Goal: Complete application form: Complete application form

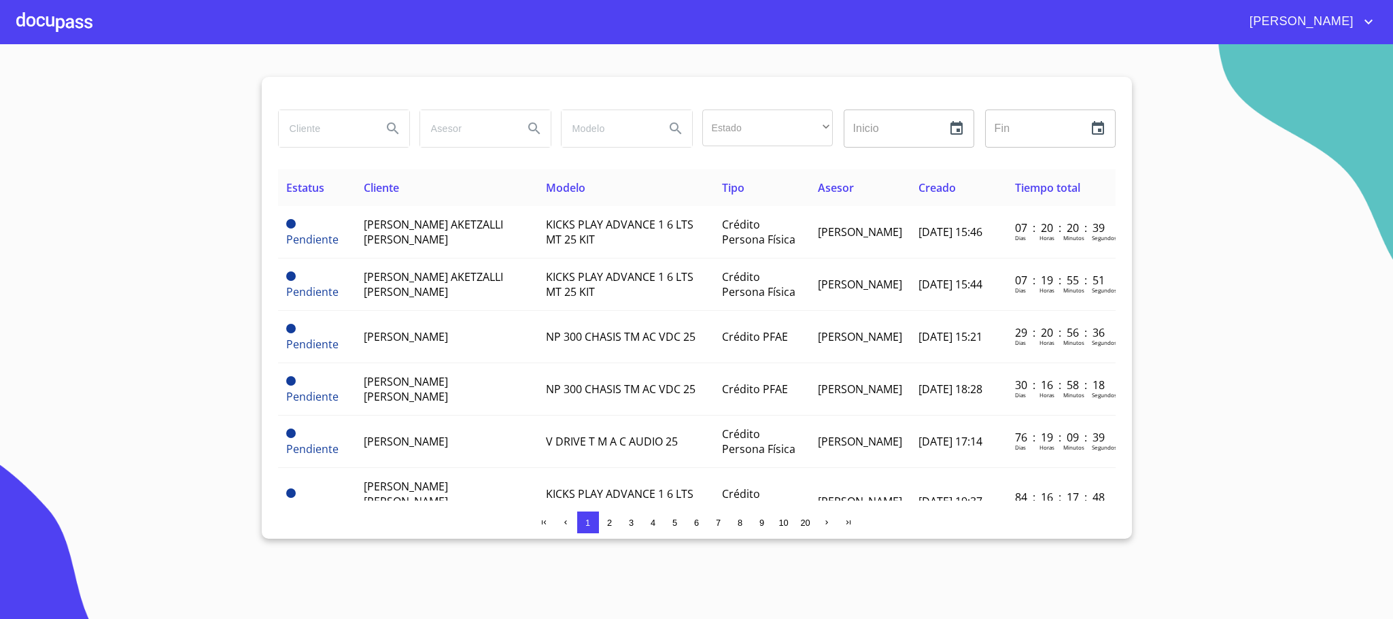
click at [65, 24] on div at bounding box center [54, 22] width 76 height 44
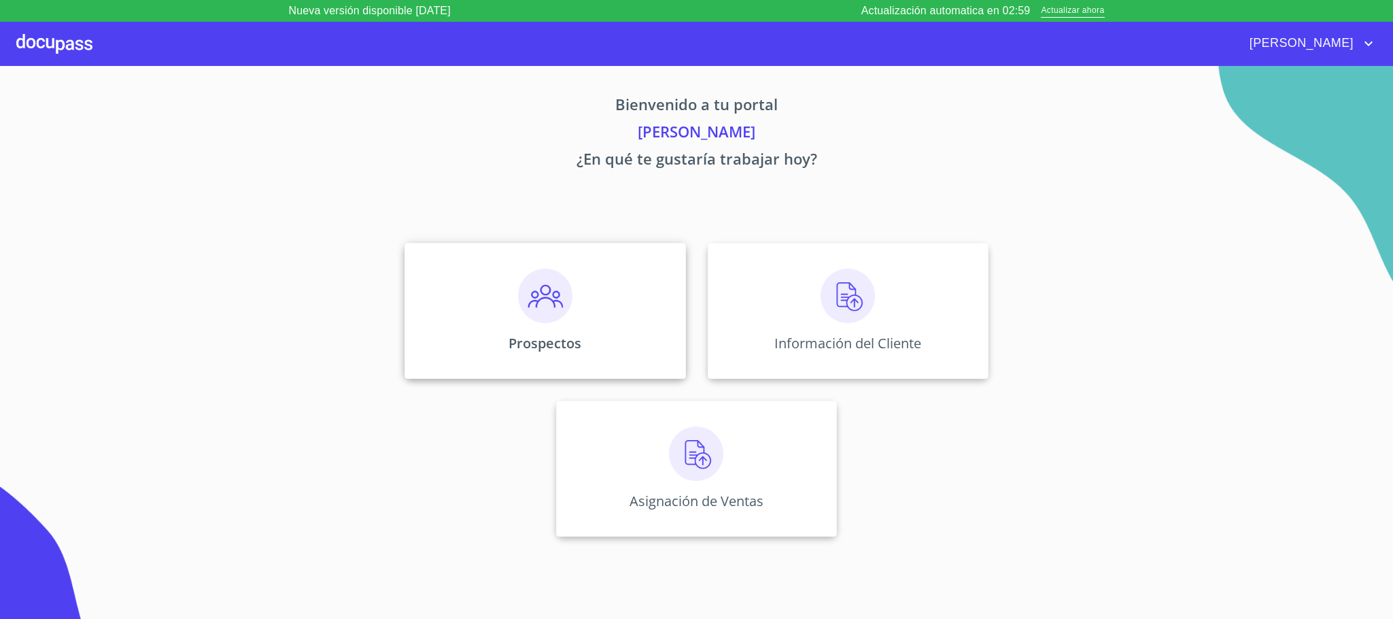
click at [545, 306] on img at bounding box center [545, 296] width 54 height 54
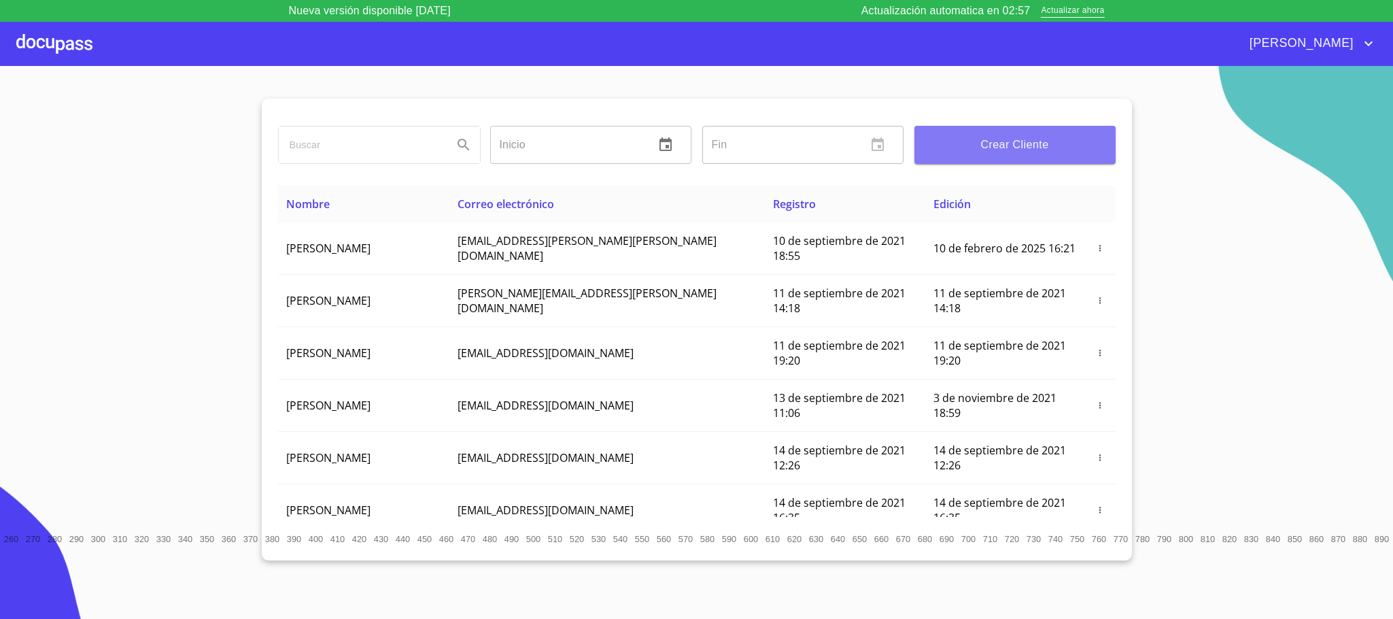
click at [1028, 152] on span "Crear Cliente" at bounding box center [1016, 144] width 180 height 19
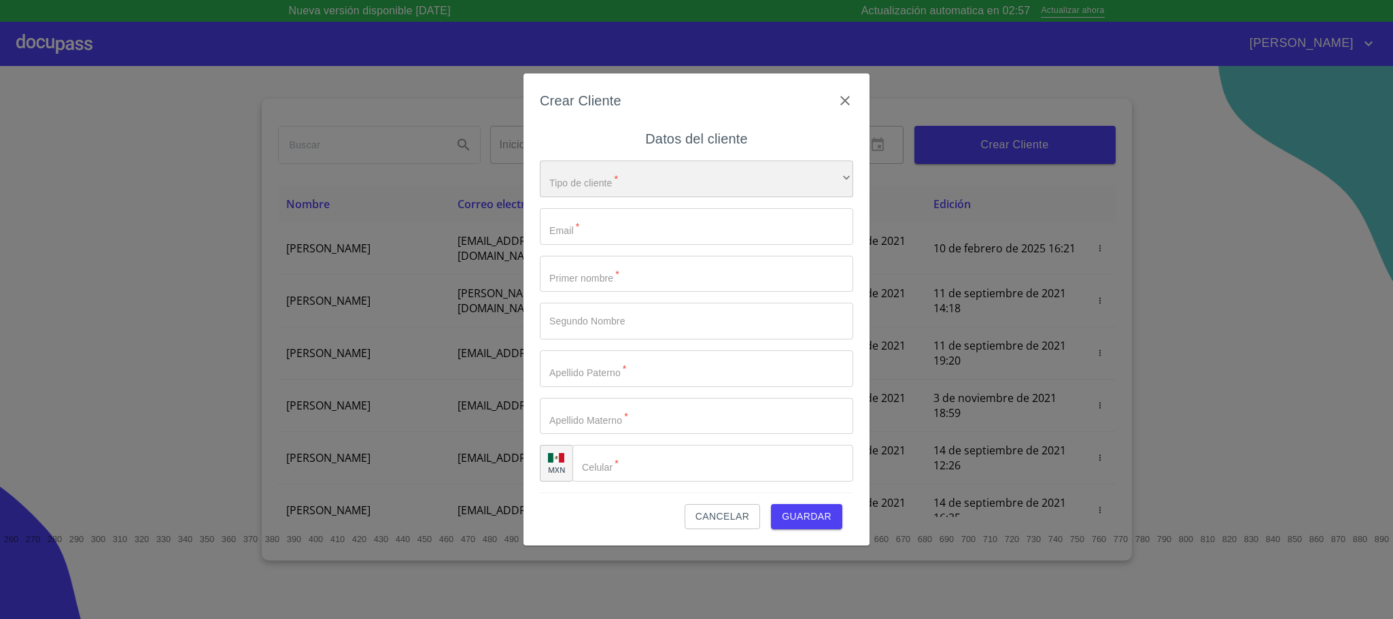
click at [582, 172] on div "​" at bounding box center [696, 178] width 313 height 37
click at [596, 196] on li "Persona Física" at bounding box center [689, 188] width 298 height 24
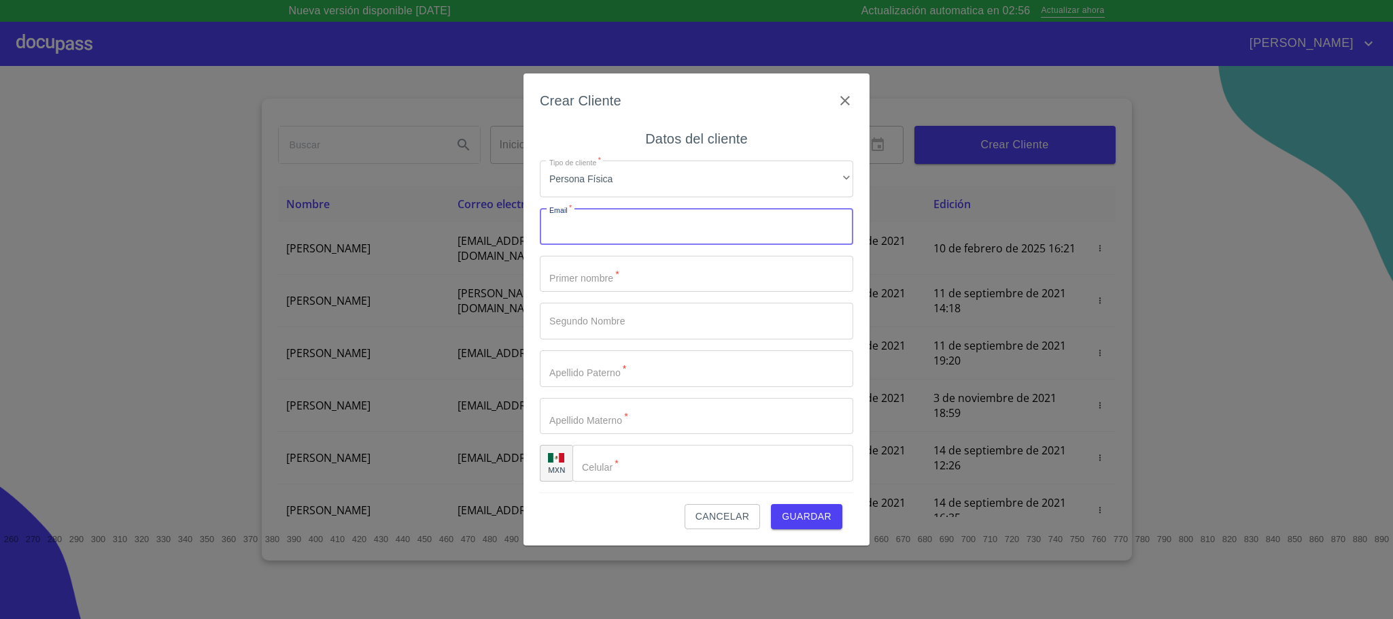
click at [592, 215] on input "Tipo de cliente   *" at bounding box center [696, 226] width 313 height 37
paste input "[EMAIL_ADDRESS][DOMAIN_NAME]"
type input "[EMAIL_ADDRESS][DOMAIN_NAME]"
click at [604, 284] on input "Tipo de cliente   *" at bounding box center [696, 274] width 313 height 37
type input "GUADALUPE"
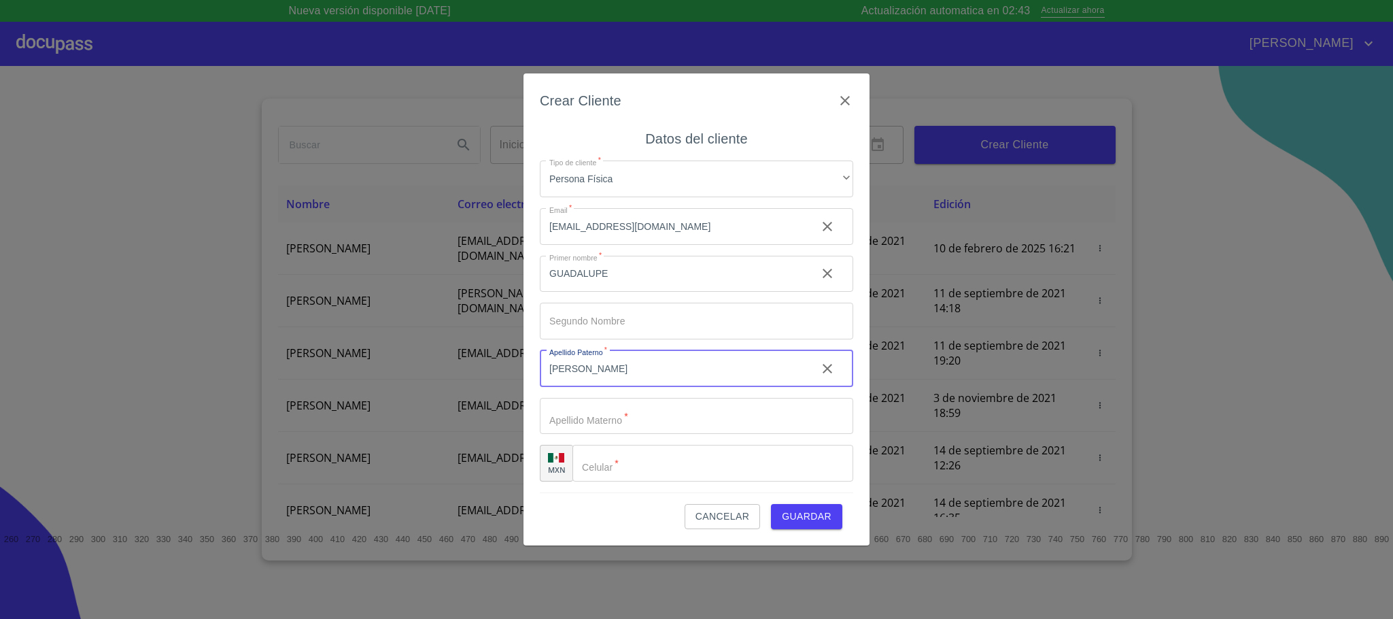
type input "[PERSON_NAME]"
type input "[GEOGRAPHIC_DATA]"
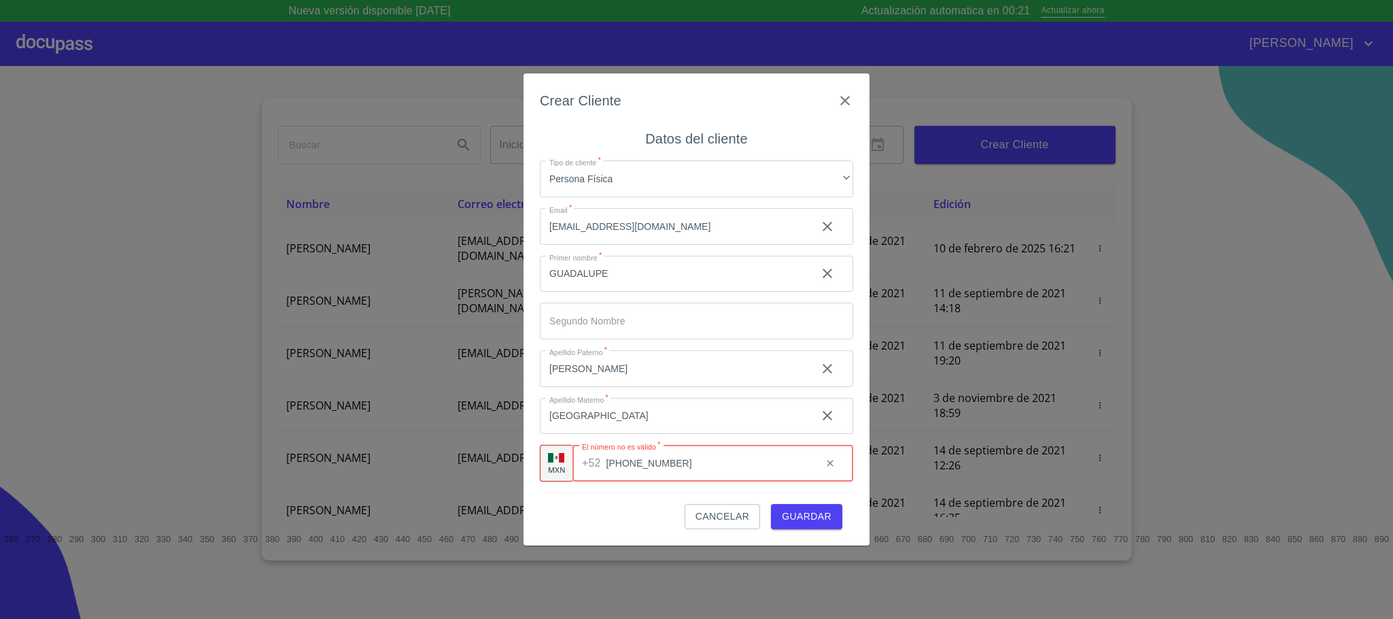
type input "[PHONE_NUMBER]"
click at [612, 514] on div "Cancelar Guardar" at bounding box center [696, 510] width 313 height 37
click at [834, 521] on button "Guardar" at bounding box center [806, 516] width 71 height 25
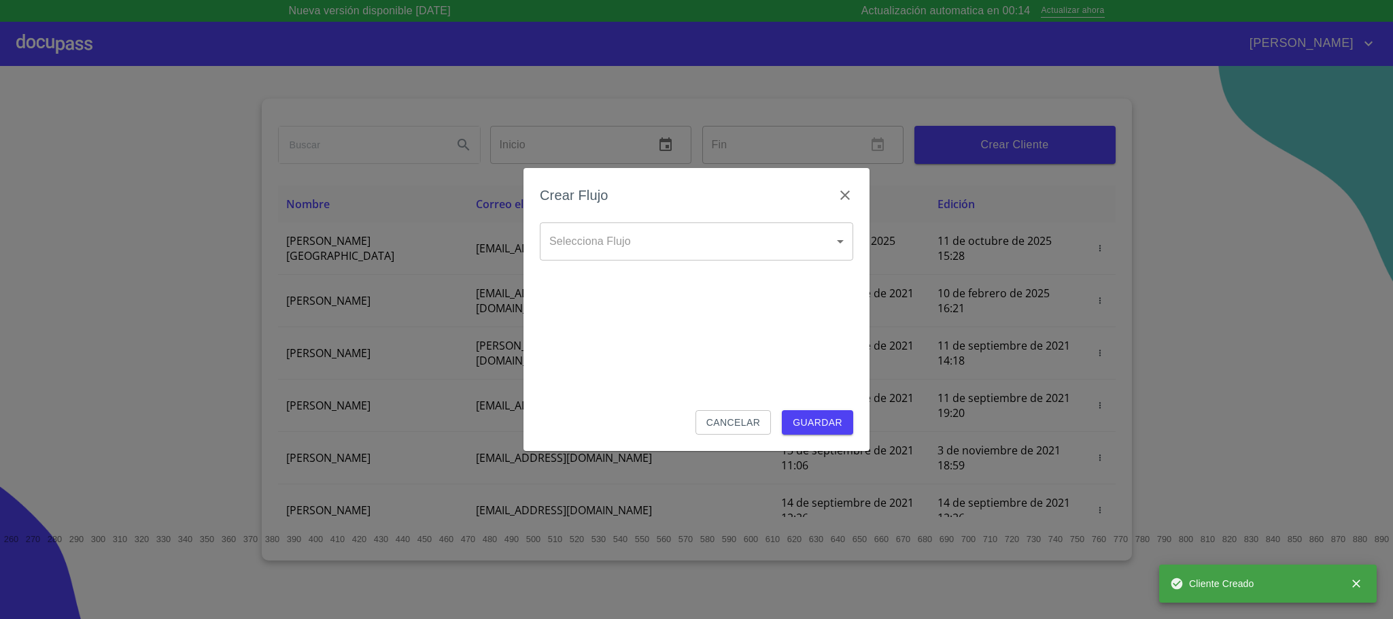
click at [743, 235] on body "Nueva versión disponible 4.02.10 Actualización automatica en 00:14 Actualizar a…" at bounding box center [696, 309] width 1393 height 619
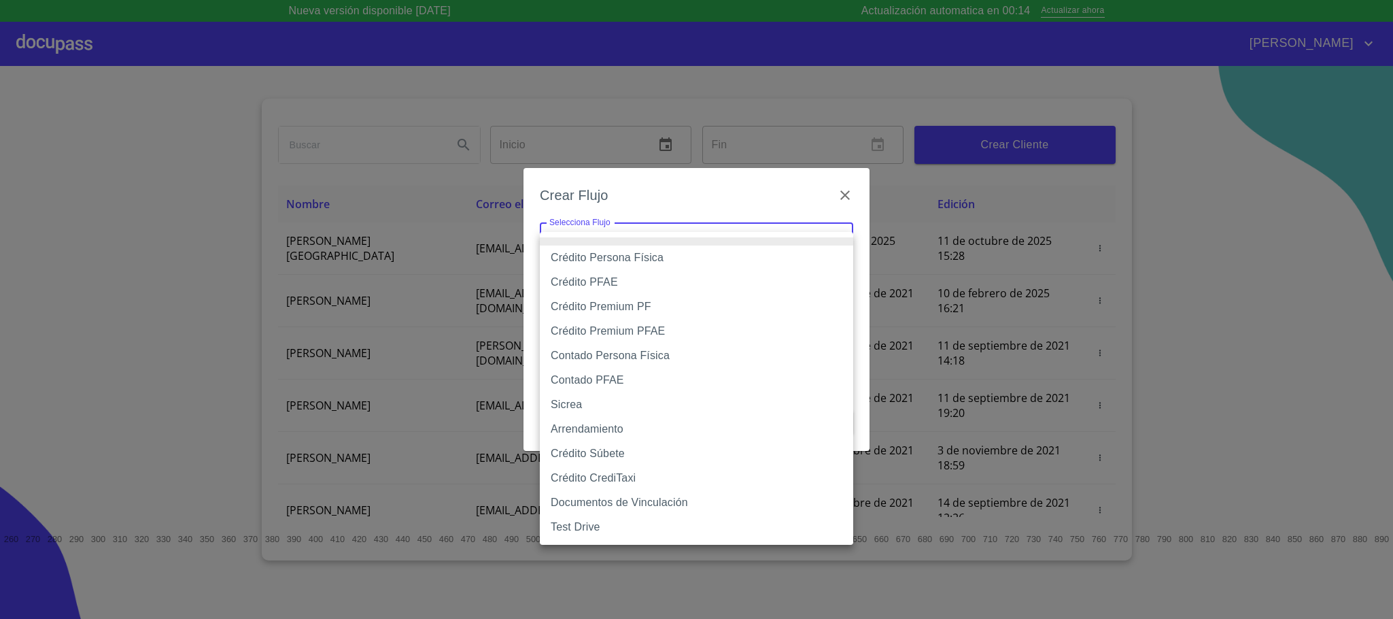
click at [643, 262] on li "Crédito Persona Física" at bounding box center [696, 257] width 313 height 24
type input "6009fb3c7d1714eb8809aa97"
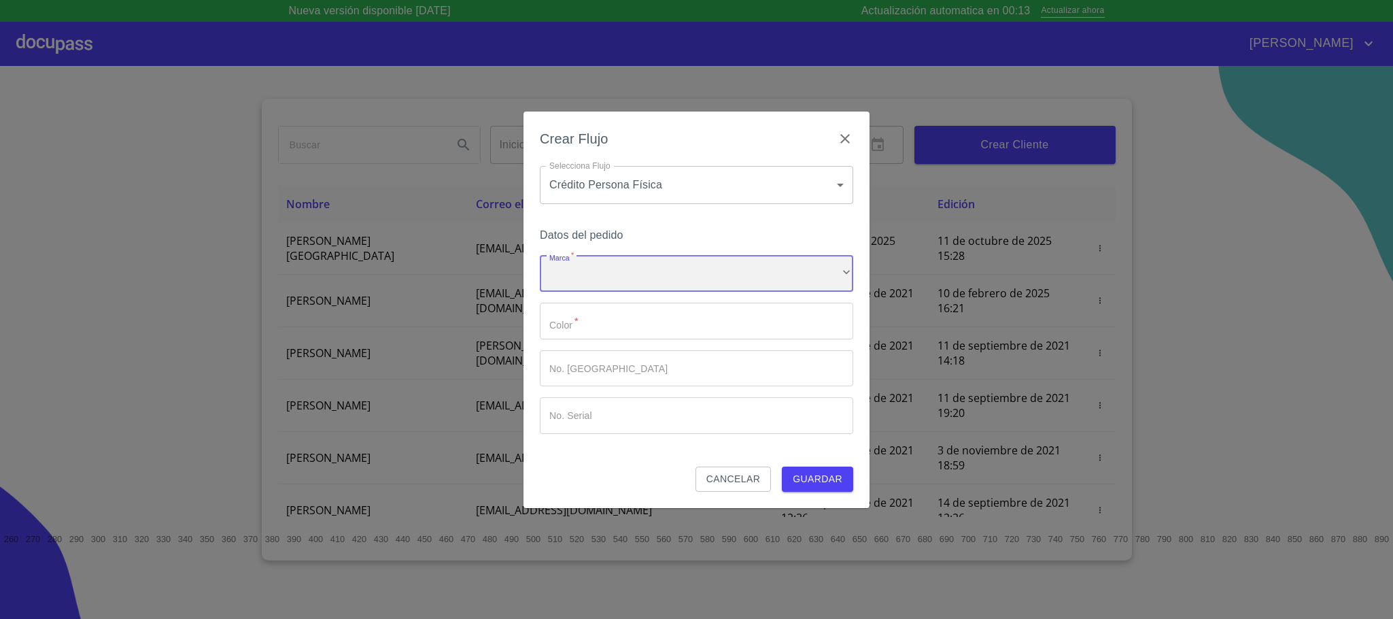
click at [600, 288] on div "​" at bounding box center [696, 274] width 313 height 37
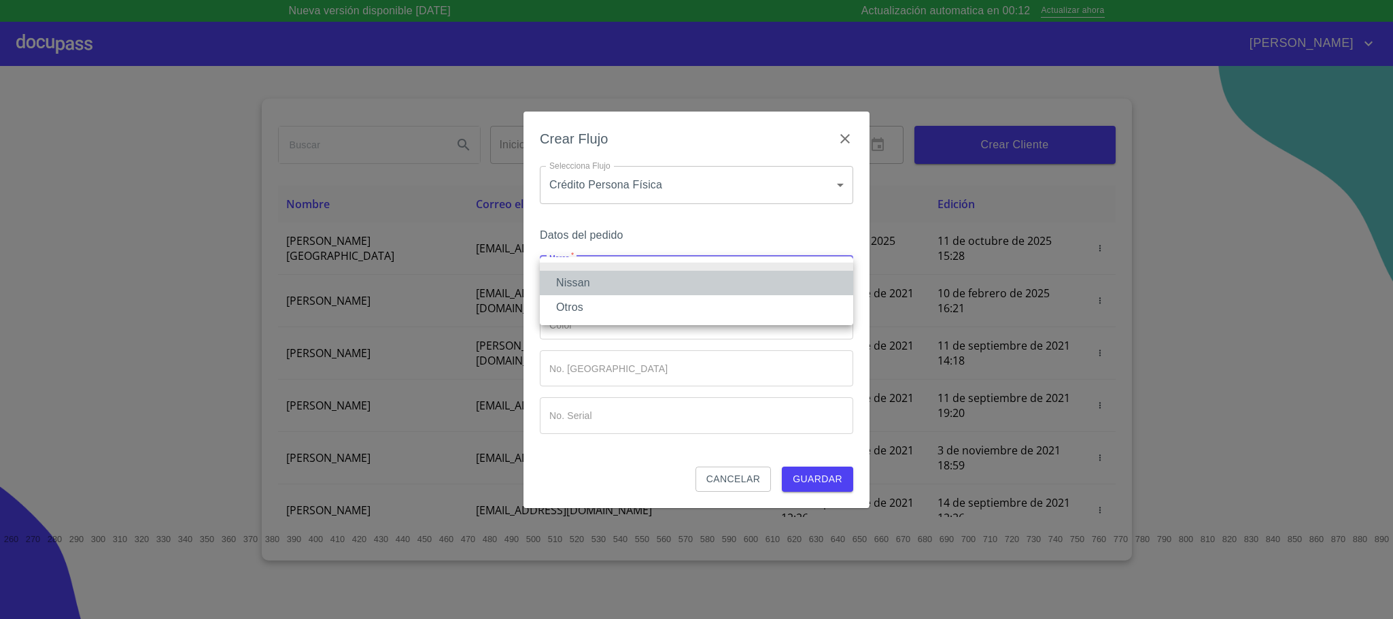
click at [598, 288] on li "Nissan" at bounding box center [696, 283] width 313 height 24
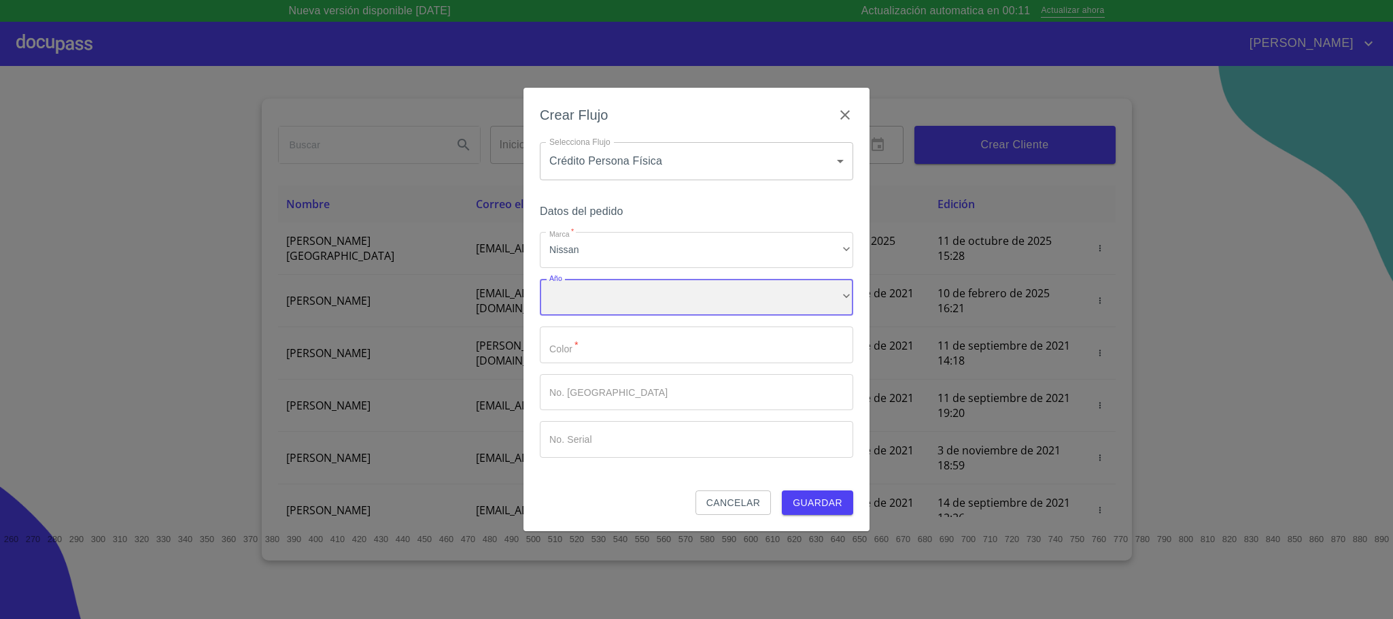
click at [598, 288] on div "​" at bounding box center [696, 297] width 313 height 37
click at [592, 403] on li "2021" at bounding box center [696, 404] width 313 height 24
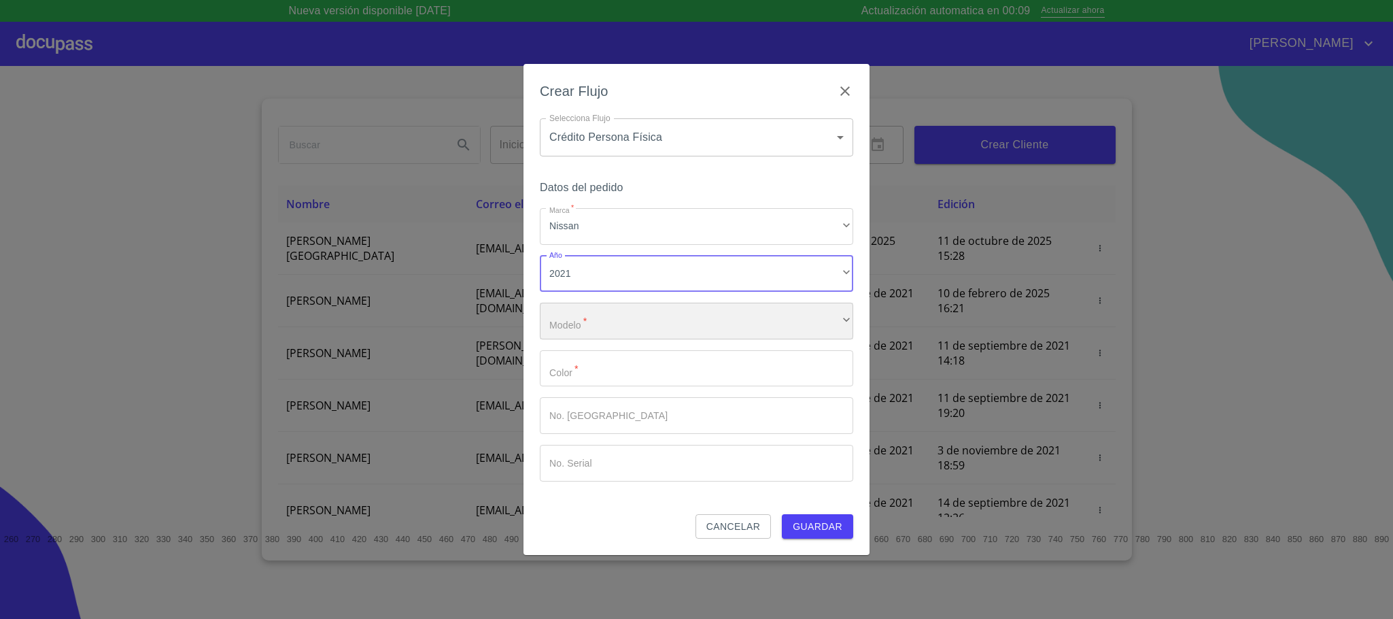
click at [602, 319] on div "​" at bounding box center [696, 321] width 313 height 37
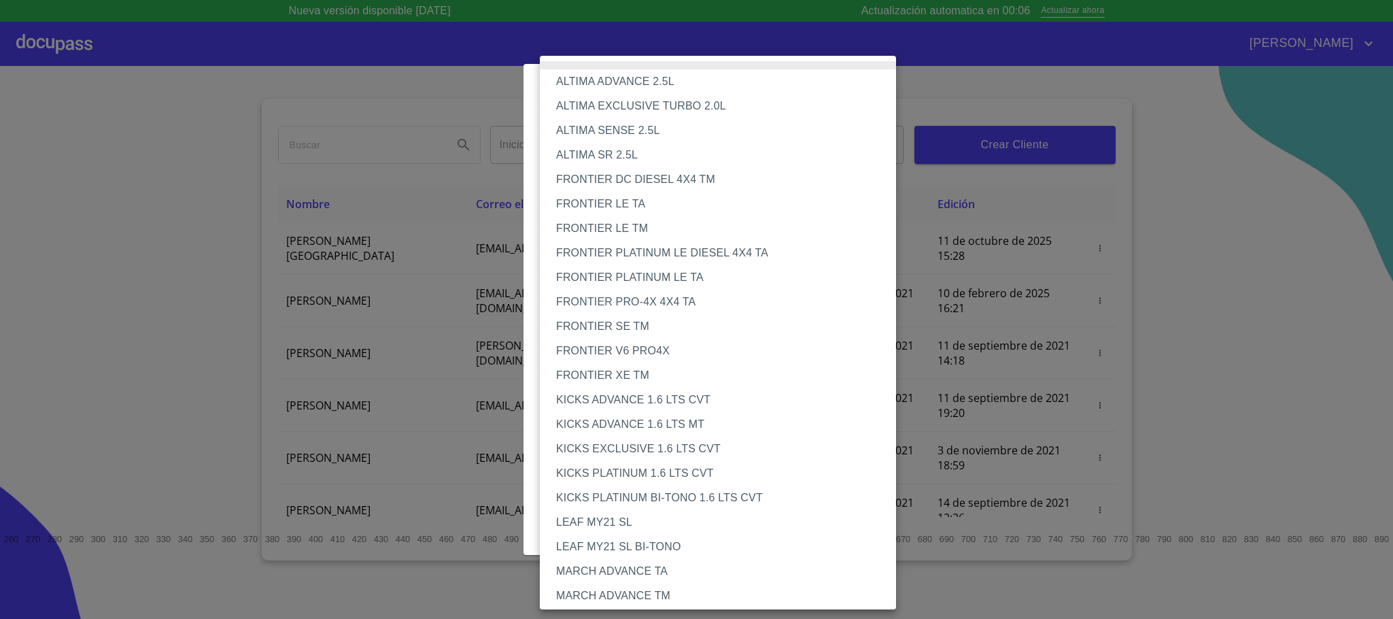
click at [662, 404] on li "KICKS ADVANCE 1.6 LTS CVT" at bounding box center [725, 400] width 371 height 24
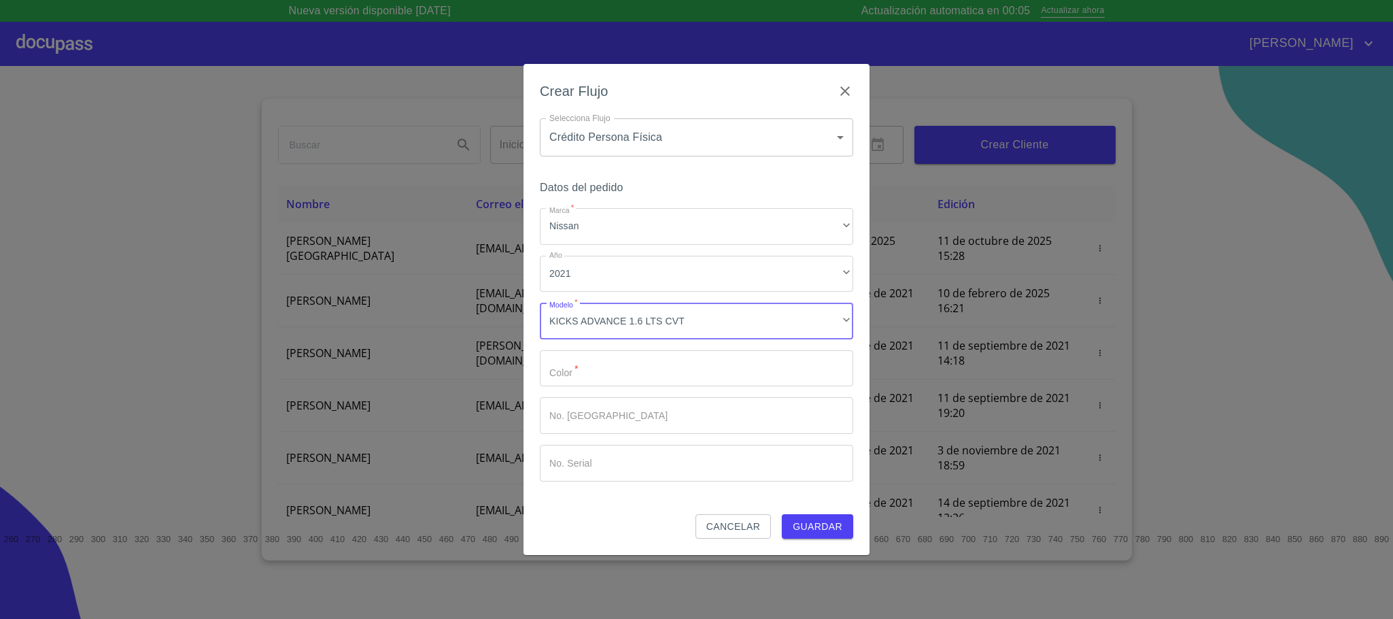
click at [567, 379] on input "Marca   *" at bounding box center [696, 368] width 313 height 37
type input "GRIS"
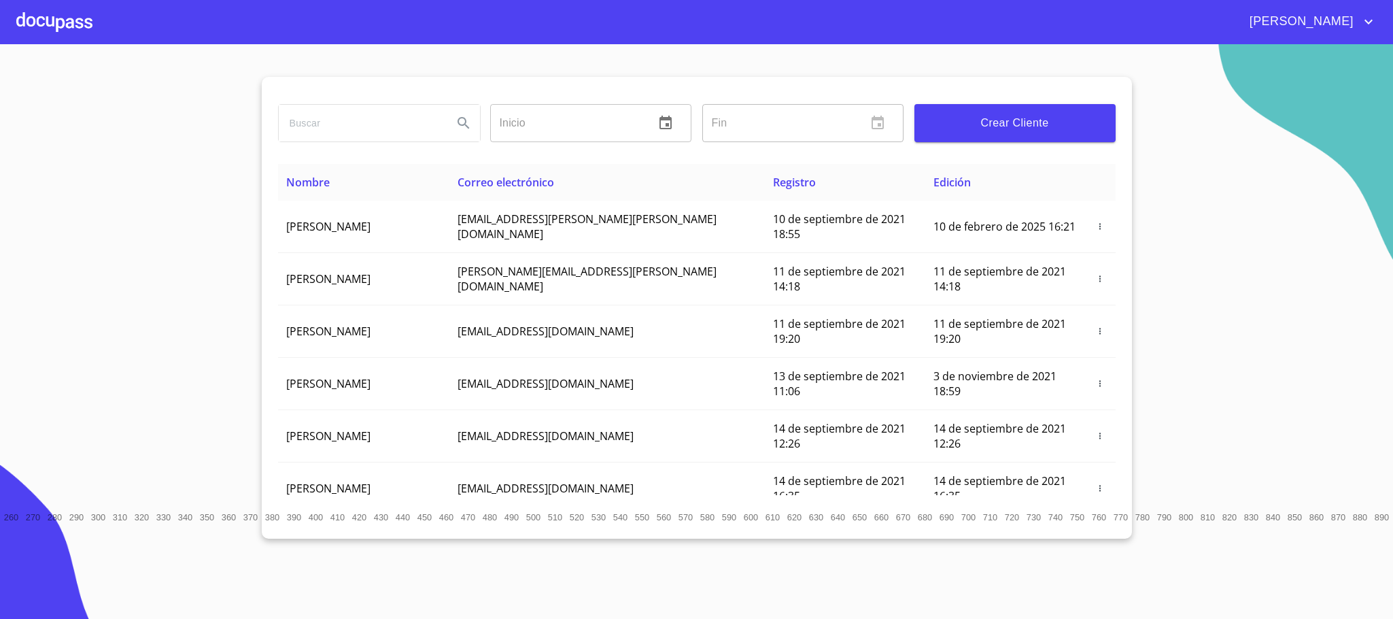
click at [75, 33] on div at bounding box center [54, 22] width 76 height 44
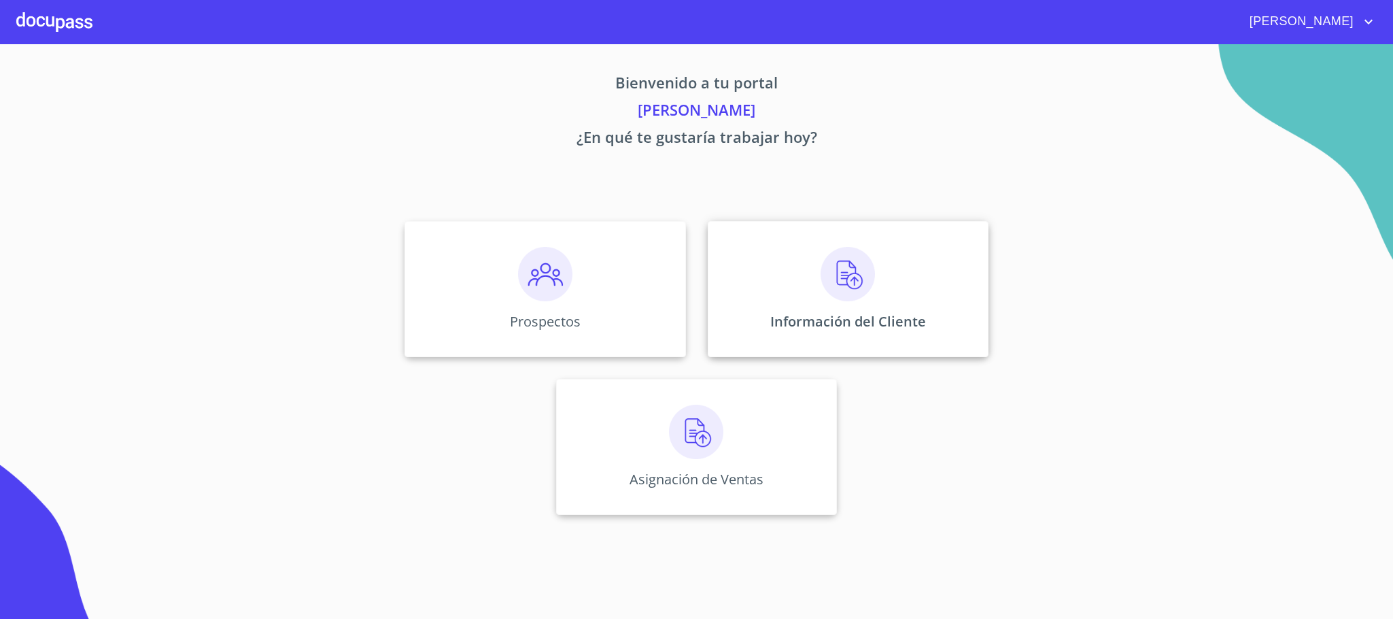
click at [834, 300] on img at bounding box center [848, 274] width 54 height 54
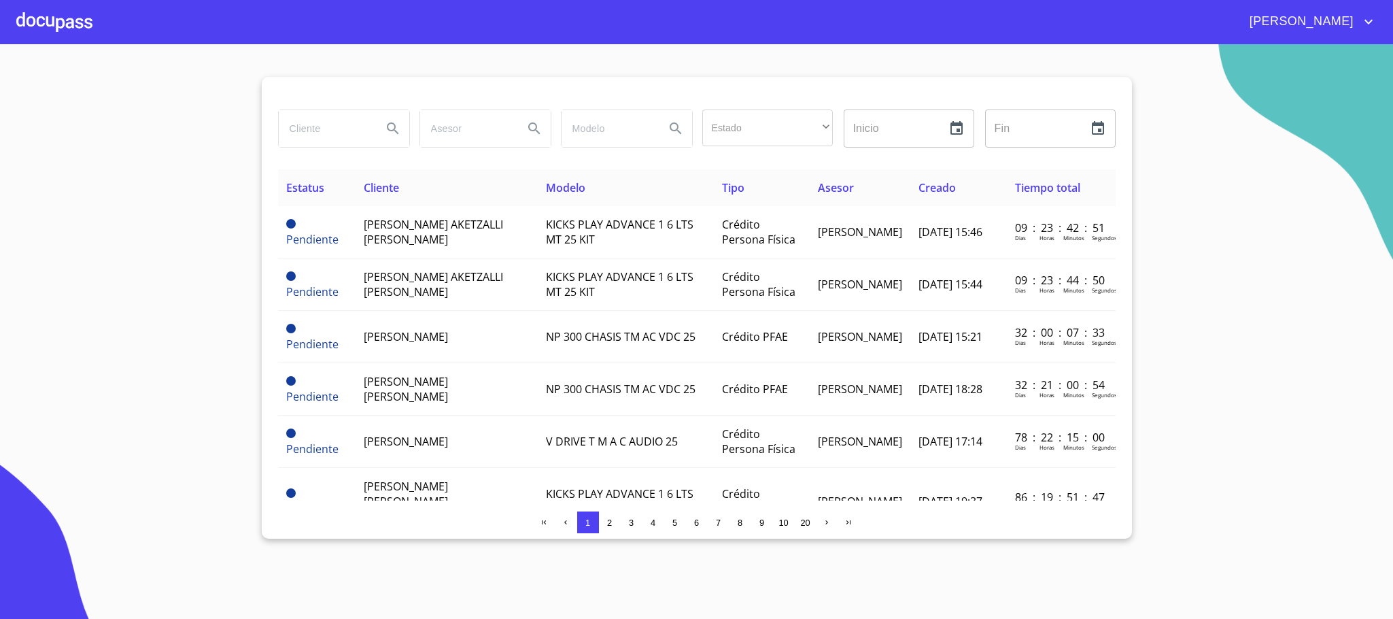
click at [70, 27] on div at bounding box center [54, 22] width 76 height 44
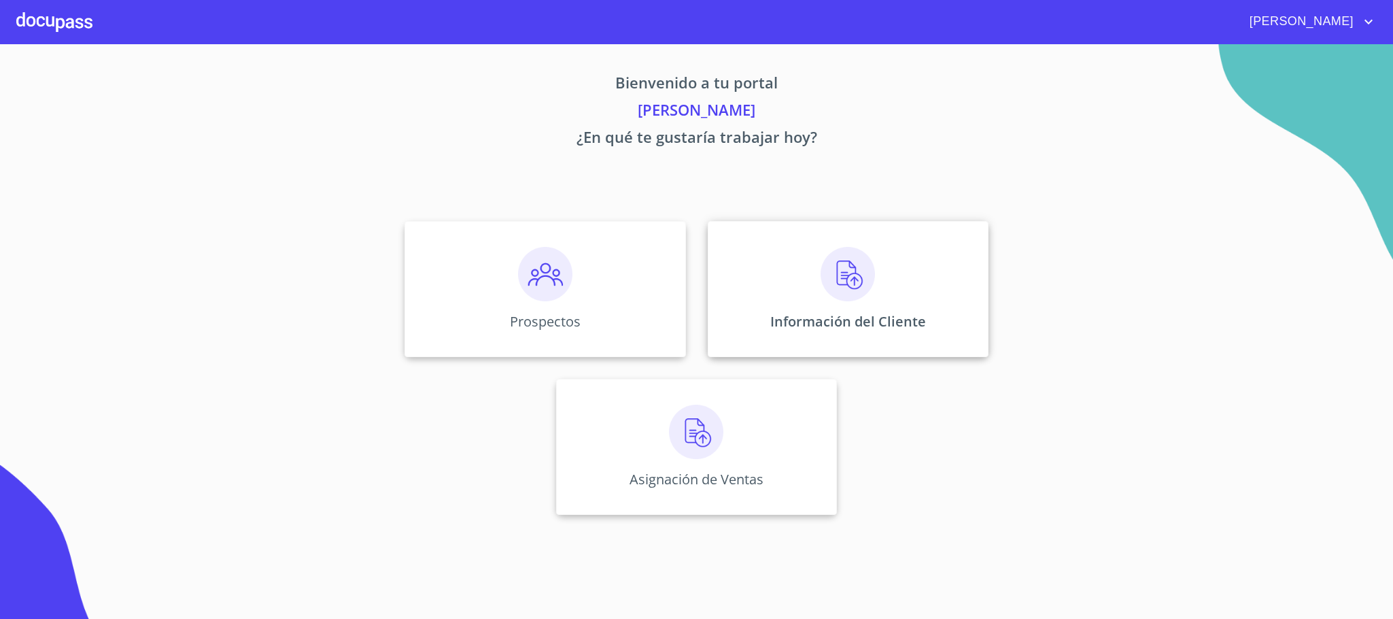
click at [749, 308] on div "Información del Cliente" at bounding box center [848, 289] width 281 height 136
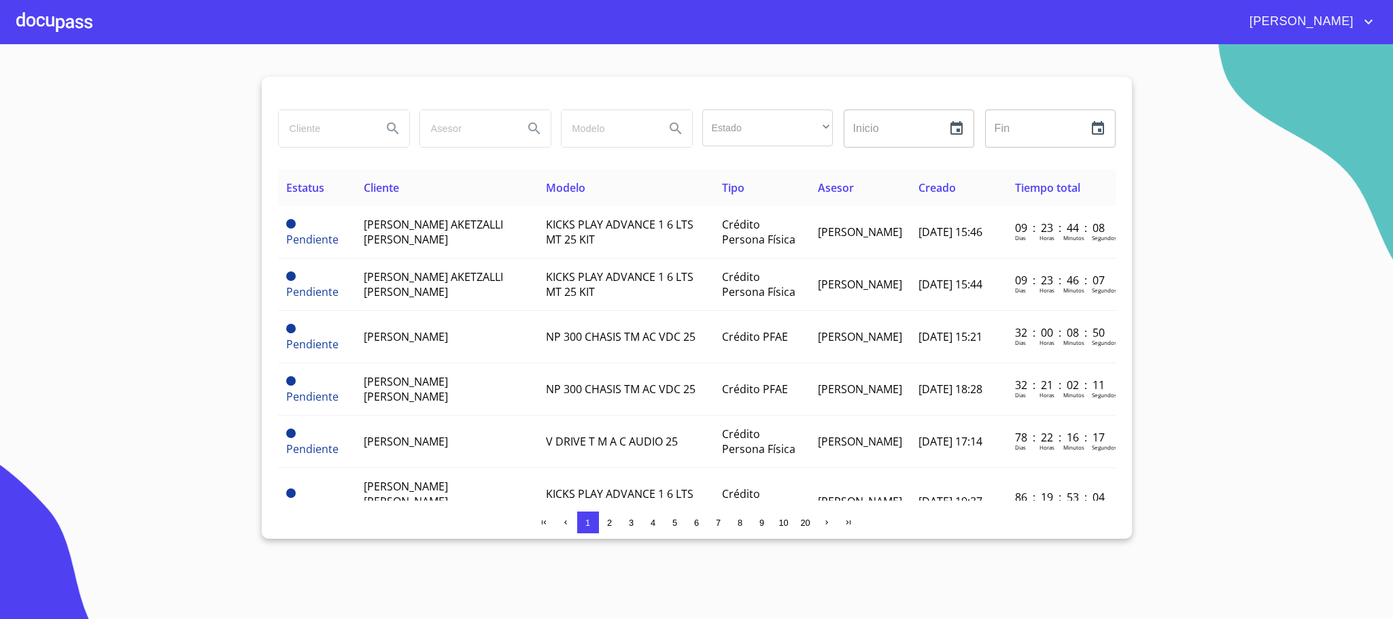
click at [72, 19] on div at bounding box center [54, 22] width 76 height 44
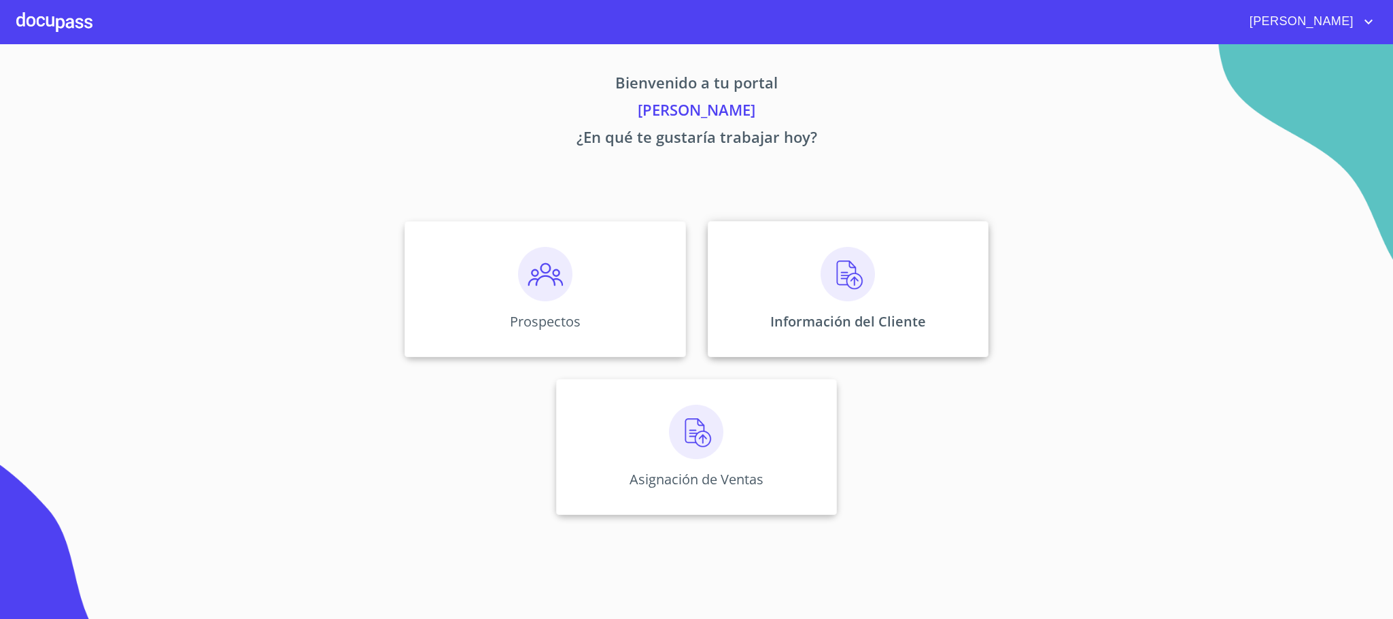
click at [904, 292] on div "Información del Cliente" at bounding box center [848, 289] width 281 height 136
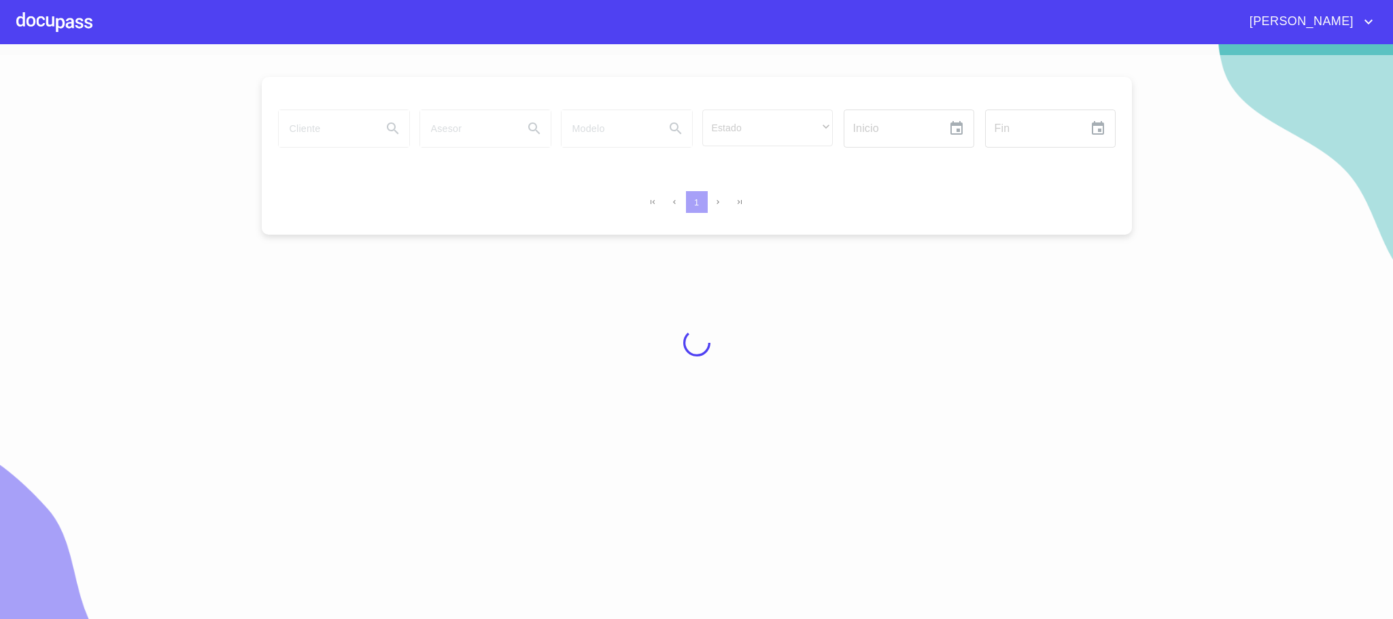
click at [66, 33] on div at bounding box center [54, 22] width 76 height 44
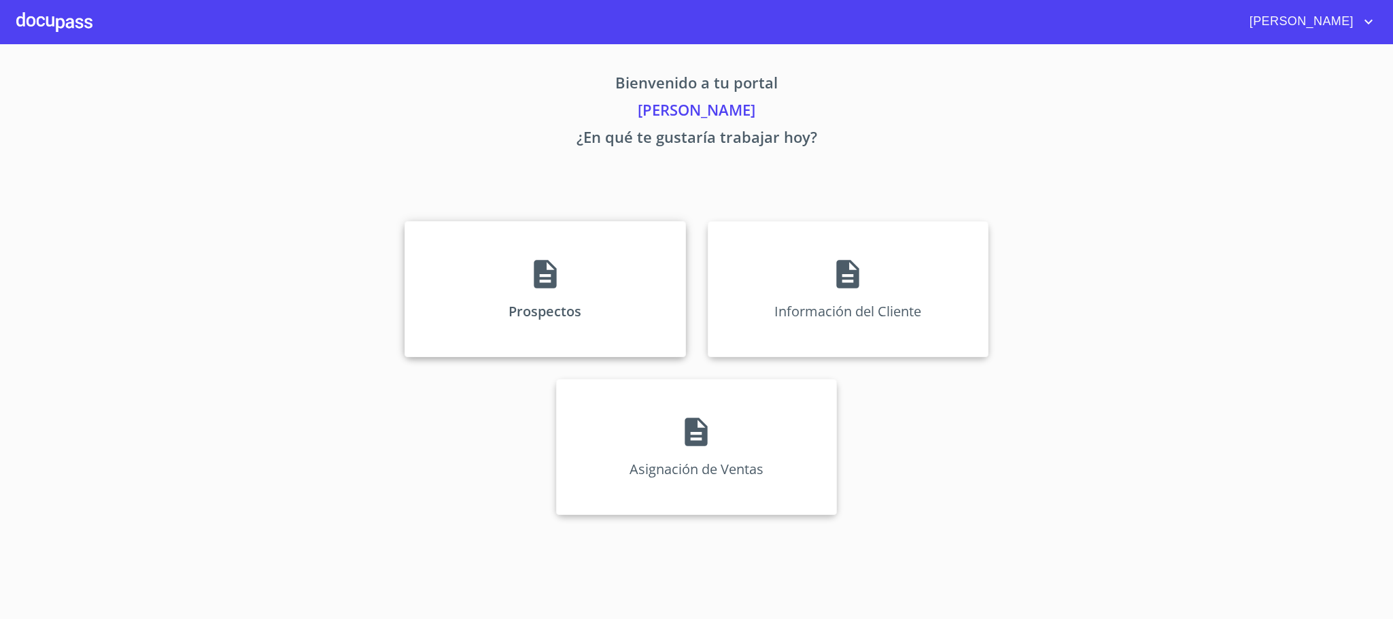
click at [562, 320] on p "Prospectos" at bounding box center [545, 311] width 73 height 18
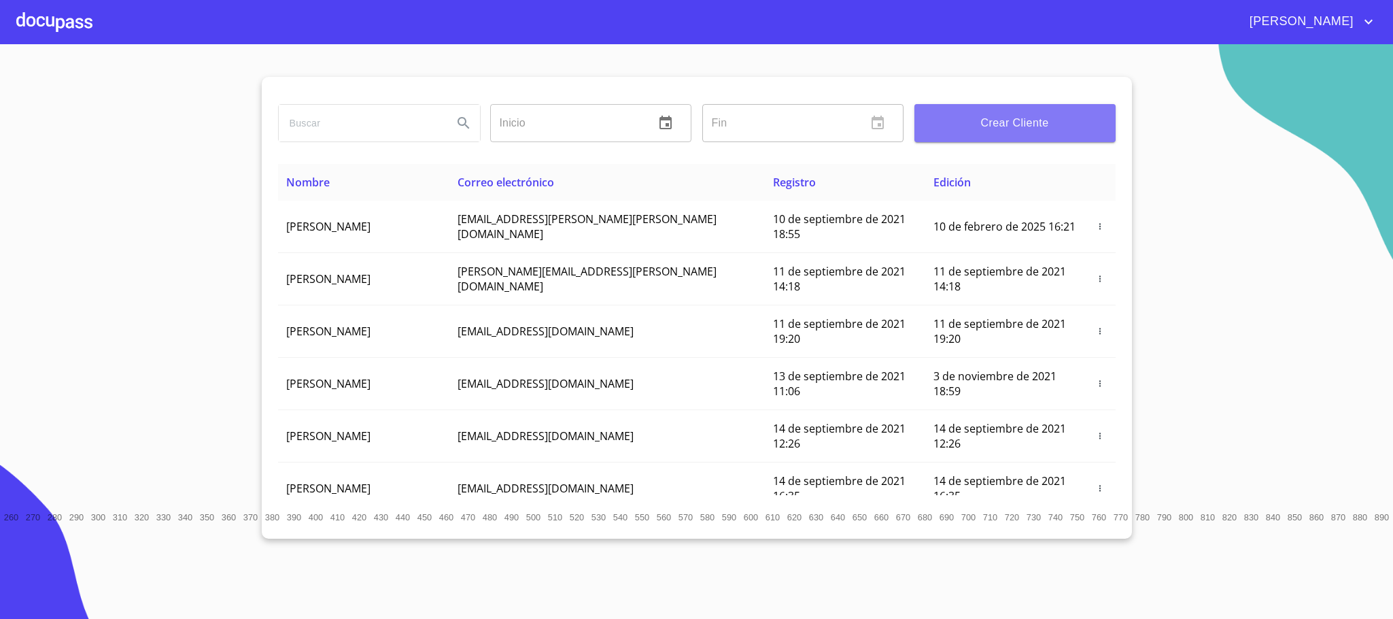
click at [1022, 129] on span "Crear Cliente" at bounding box center [1016, 123] width 180 height 19
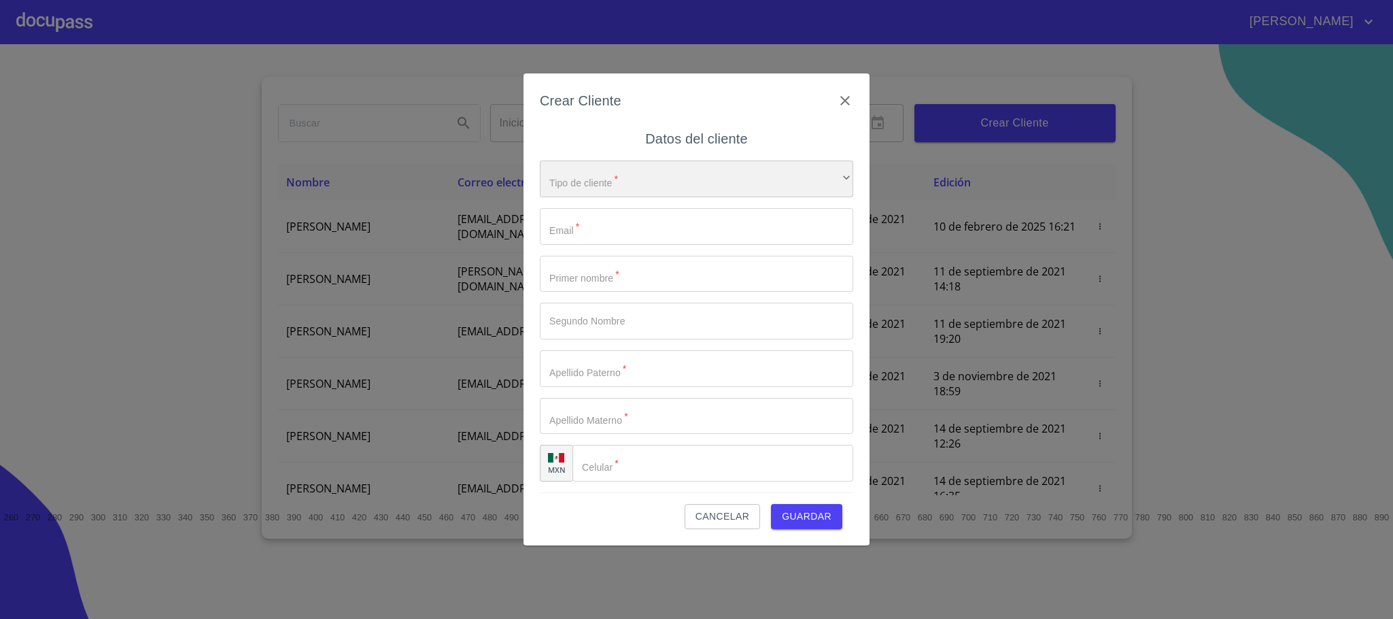
click at [657, 167] on div "​" at bounding box center [696, 178] width 313 height 37
click at [628, 190] on li "Persona Física" at bounding box center [689, 188] width 298 height 24
click at [588, 243] on input "Tipo de cliente   *" at bounding box center [696, 226] width 313 height 37
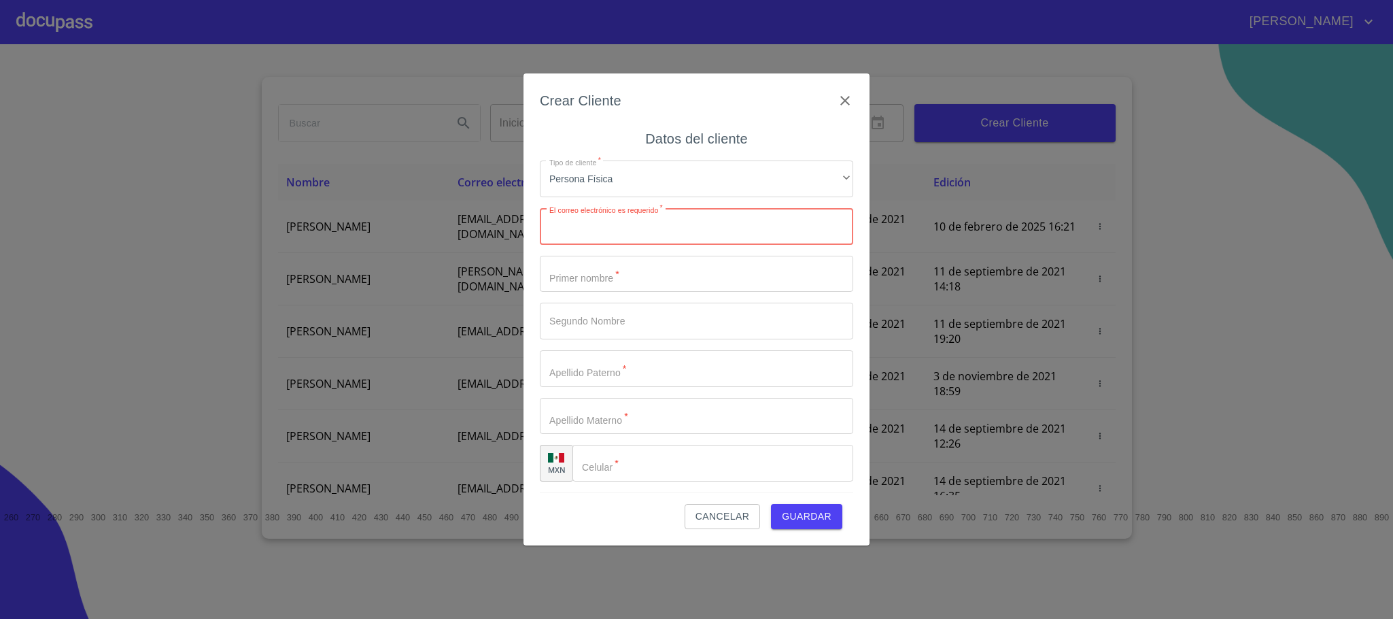
paste input "[EMAIL_ADDRESS][DOMAIN_NAME]"
type input "[EMAIL_ADDRESS][DOMAIN_NAME]"
click at [618, 282] on input "Tipo de cliente   *" at bounding box center [696, 274] width 313 height 37
type input "GUADALUPE"
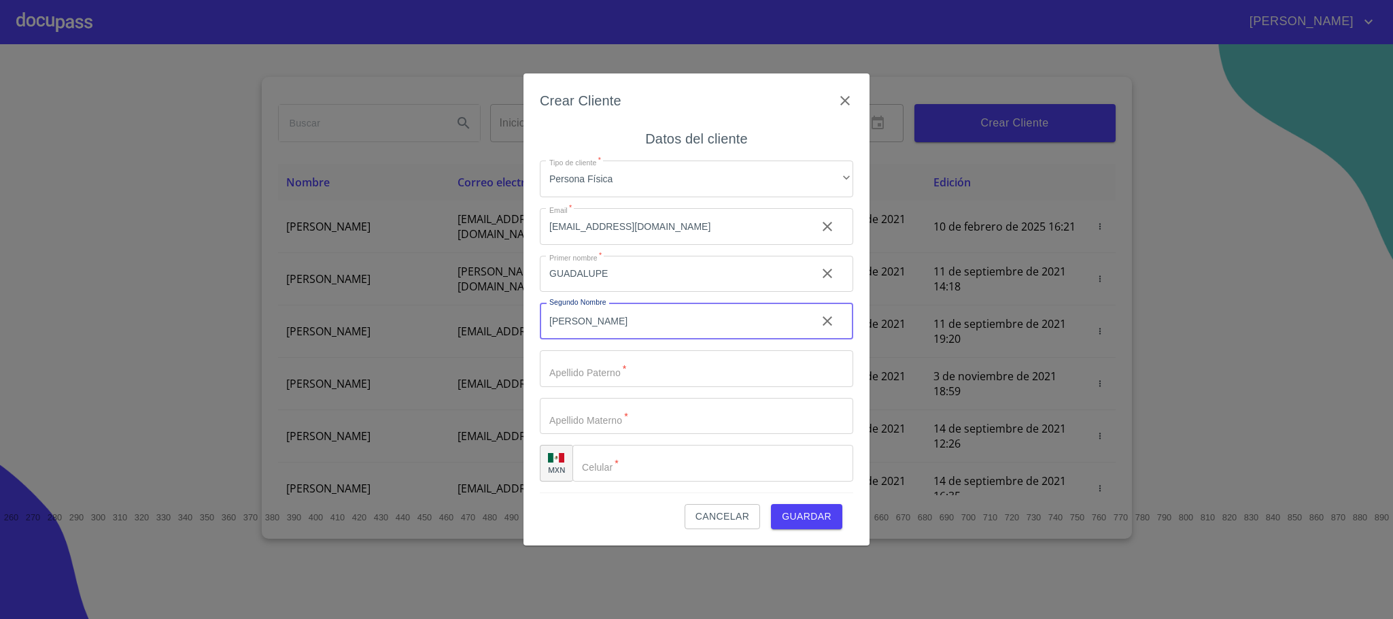
type input "[PERSON_NAME]"
type input "[GEOGRAPHIC_DATA]"
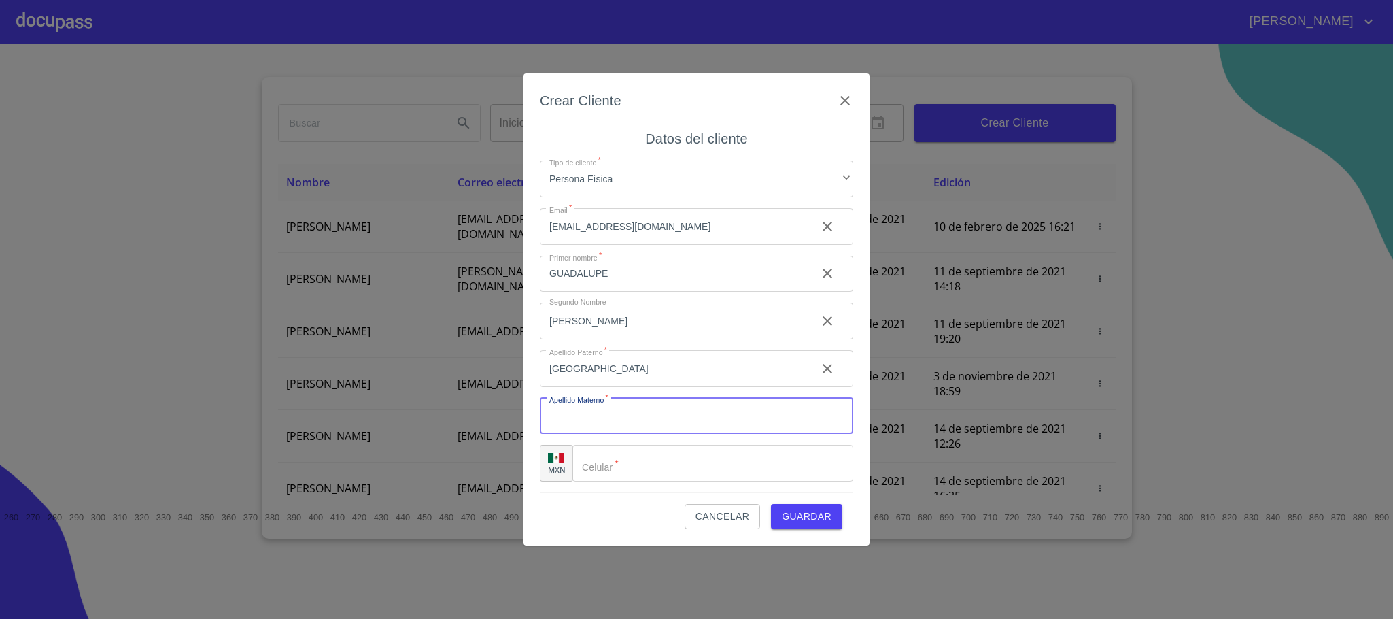
click at [823, 324] on icon "clear input" at bounding box center [828, 321] width 10 height 10
click at [819, 370] on icon "clear input" at bounding box center [827, 368] width 16 height 16
click at [590, 372] on input "Tipo de cliente   *" at bounding box center [696, 368] width 313 height 37
type input "[PERSON_NAME]"
type input "[GEOGRAPHIC_DATA]"
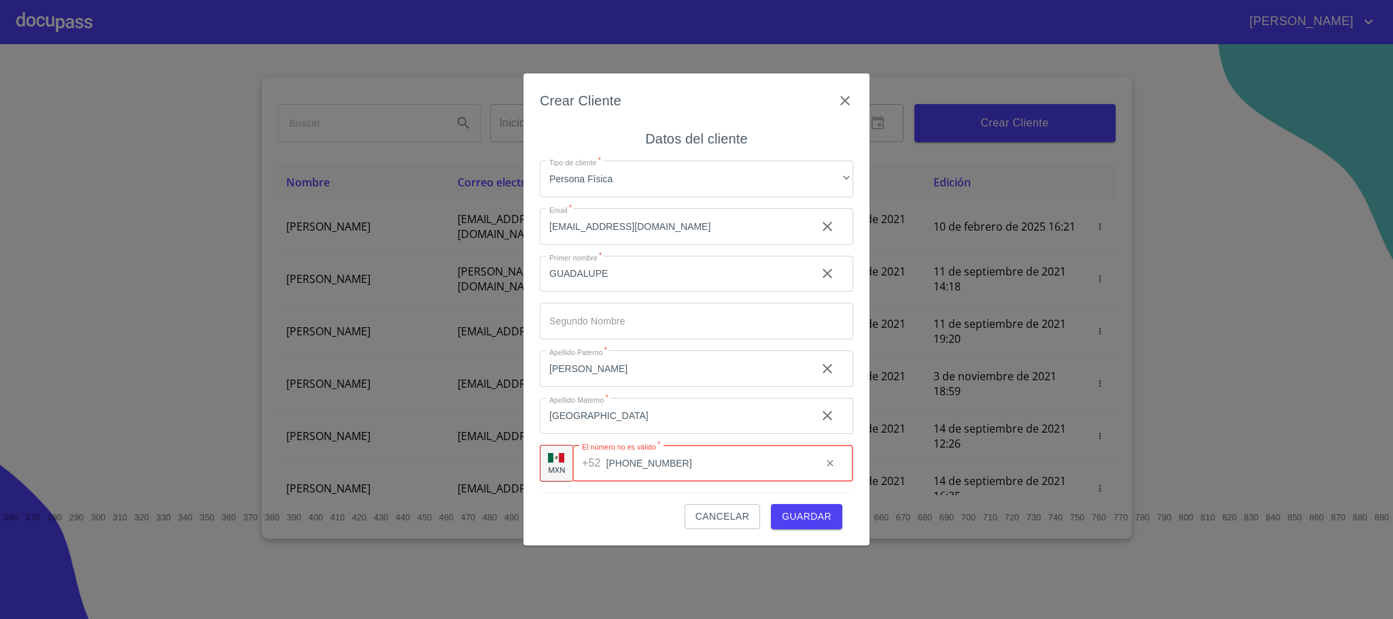
type input "[PHONE_NUMBER]"
click at [806, 517] on span "Guardar" at bounding box center [807, 516] width 50 height 17
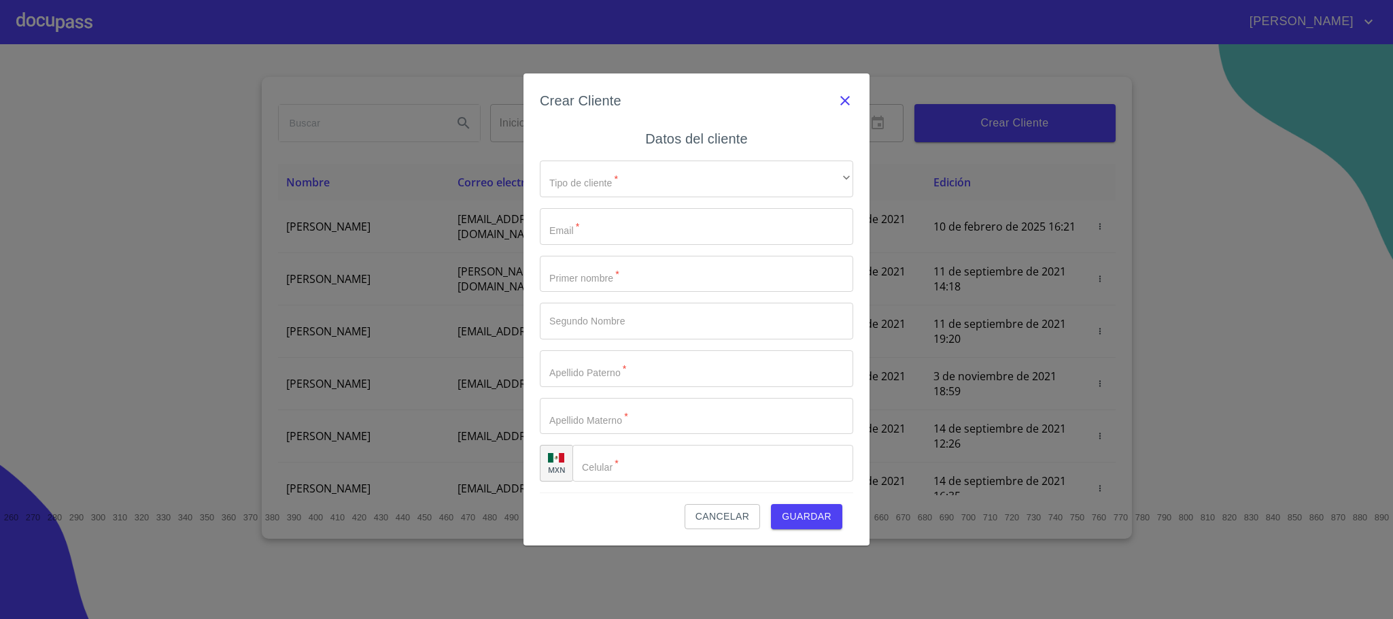
click at [847, 95] on icon "button" at bounding box center [845, 100] width 16 height 16
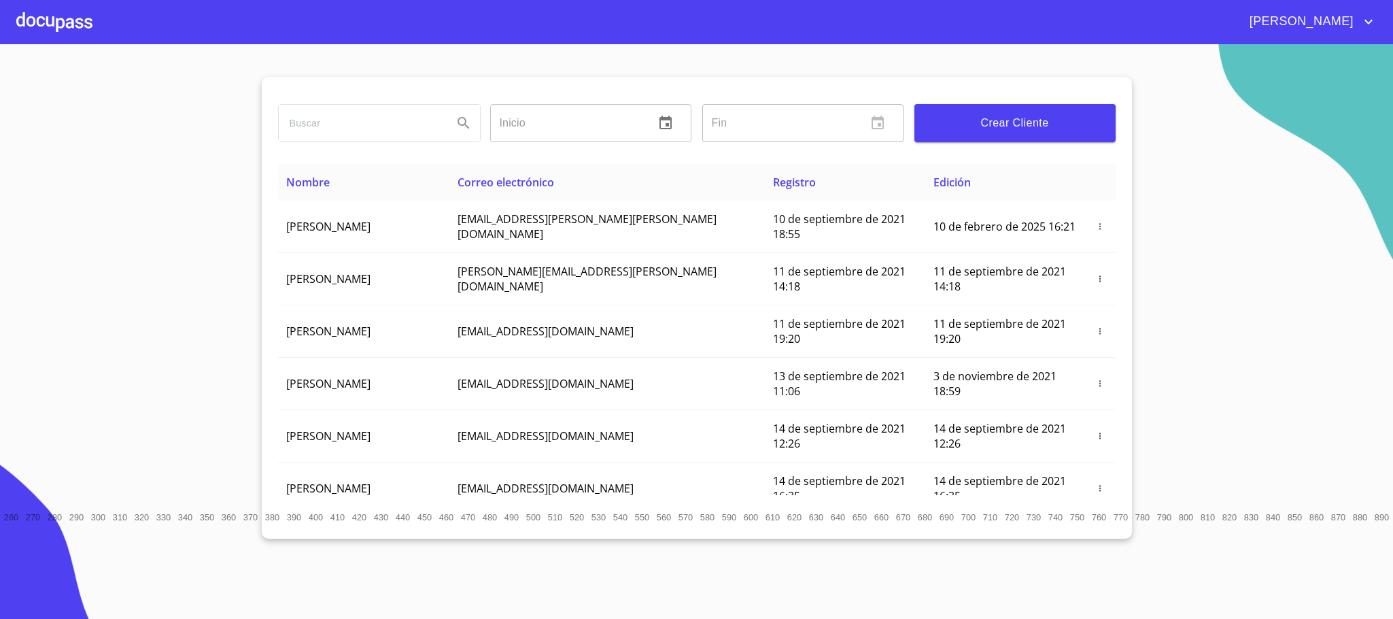
click at [366, 126] on input "search" at bounding box center [360, 123] width 163 height 37
click at [384, 116] on input "search" at bounding box center [360, 123] width 163 height 37
type input "[PERSON_NAME]"
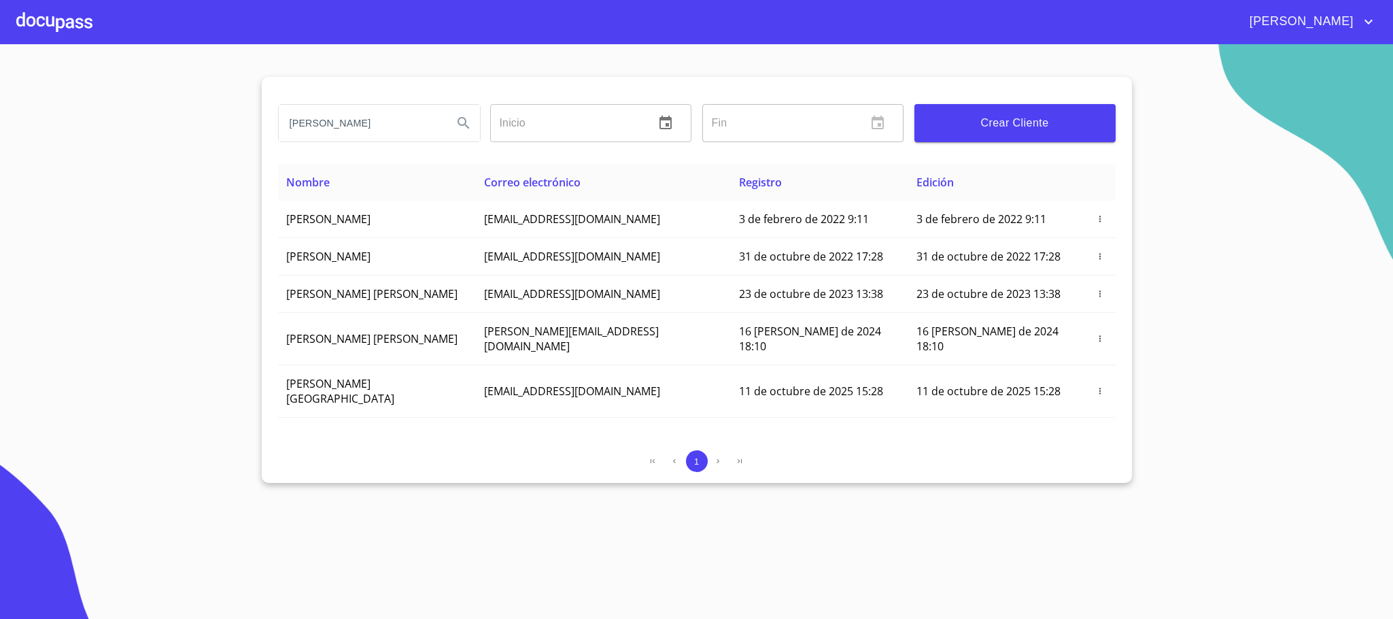
click at [56, 25] on div at bounding box center [54, 22] width 76 height 44
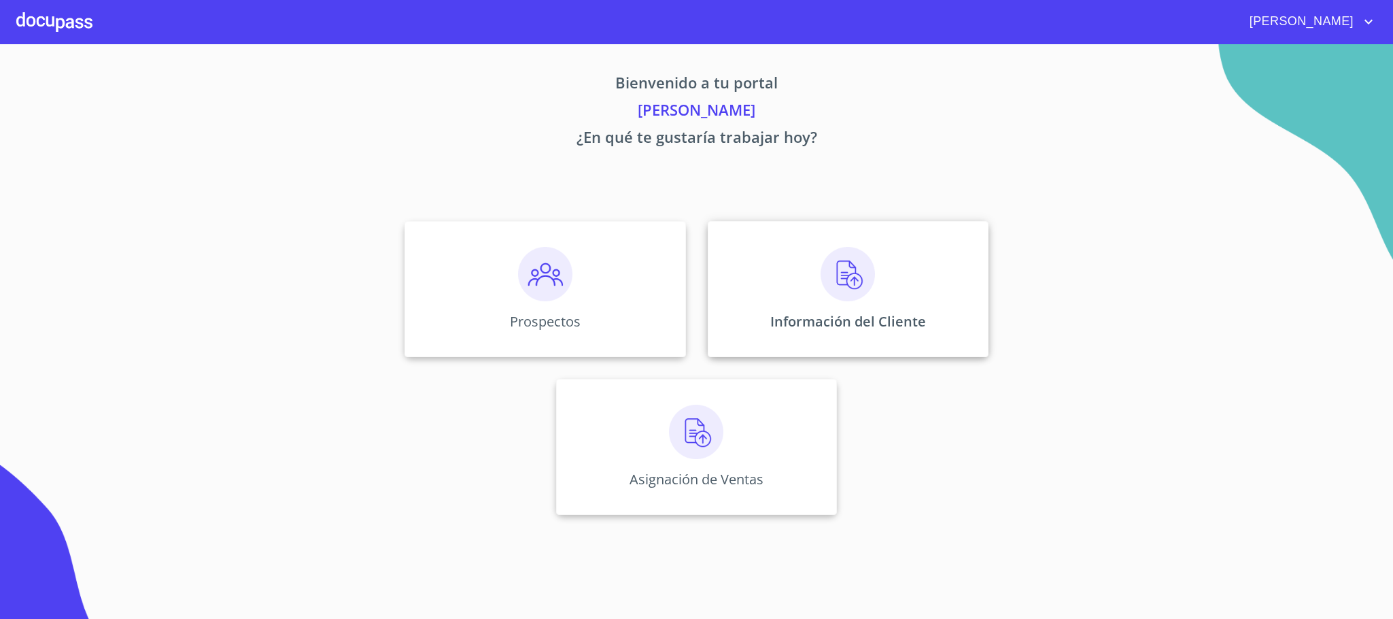
click at [872, 282] on img at bounding box center [848, 274] width 54 height 54
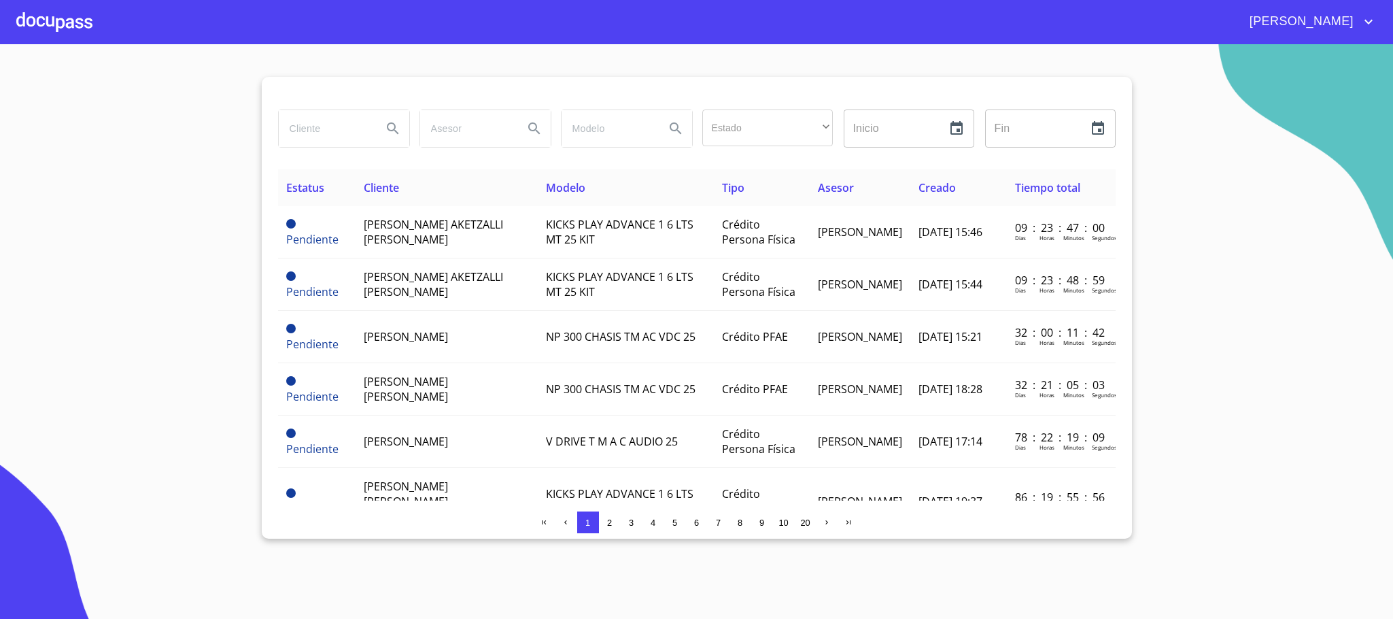
click at [75, 18] on div at bounding box center [54, 22] width 76 height 44
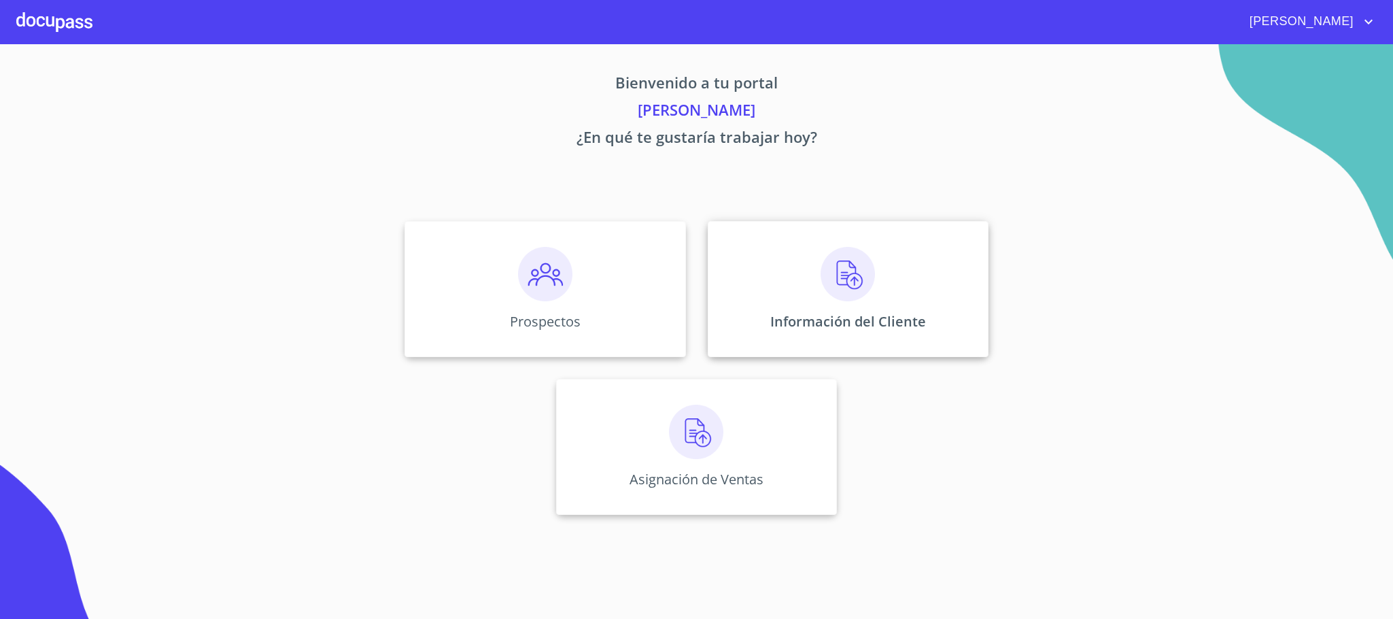
click at [902, 290] on div "Información del Cliente" at bounding box center [848, 289] width 281 height 136
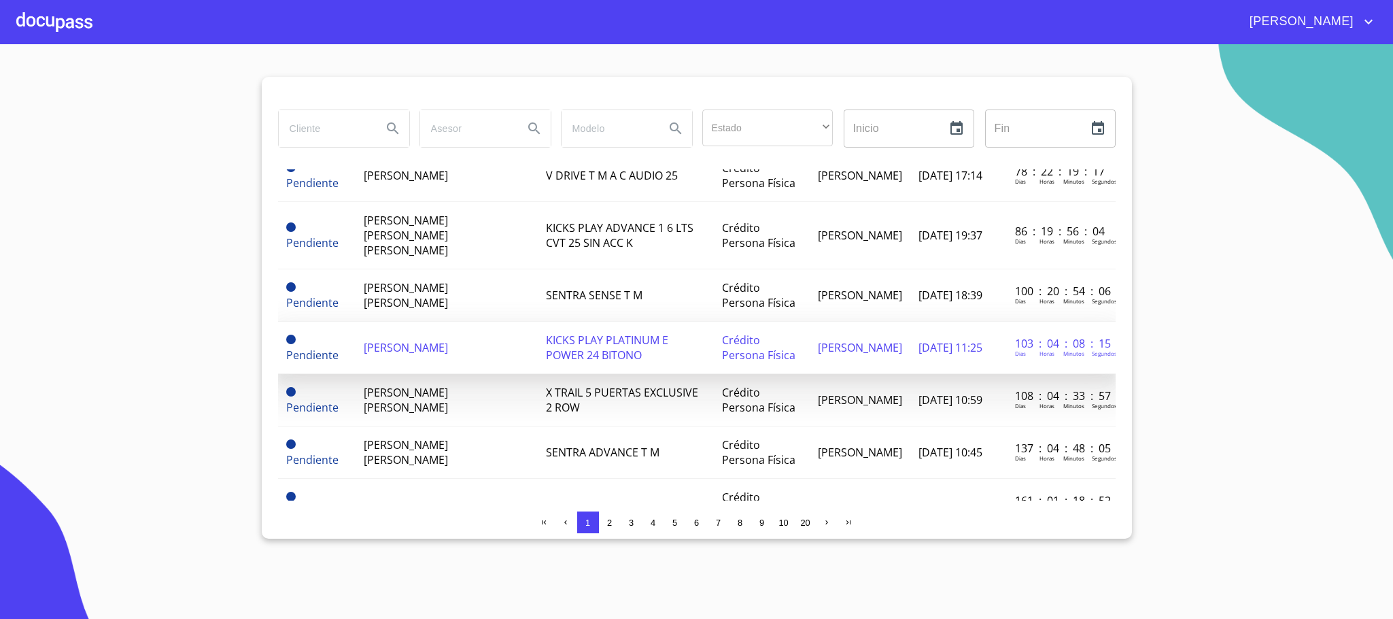
scroll to position [306, 0]
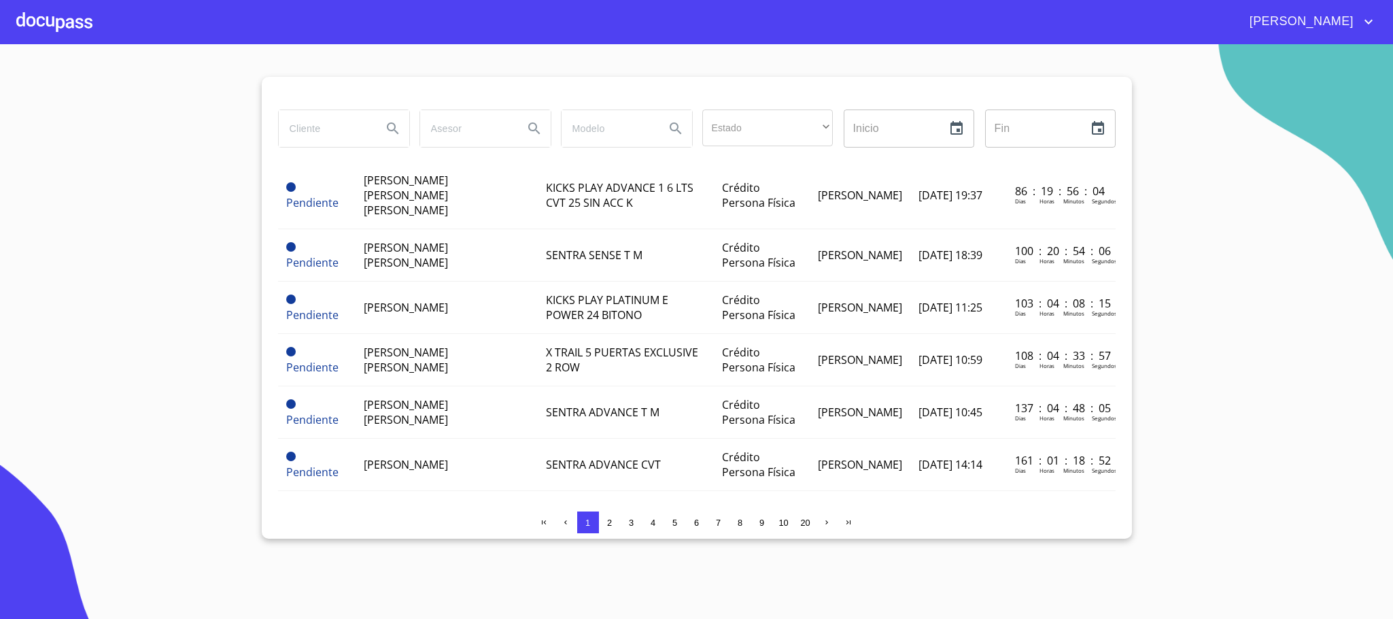
click at [323, 139] on input "search" at bounding box center [325, 128] width 92 height 37
type input "GUADALUPE"
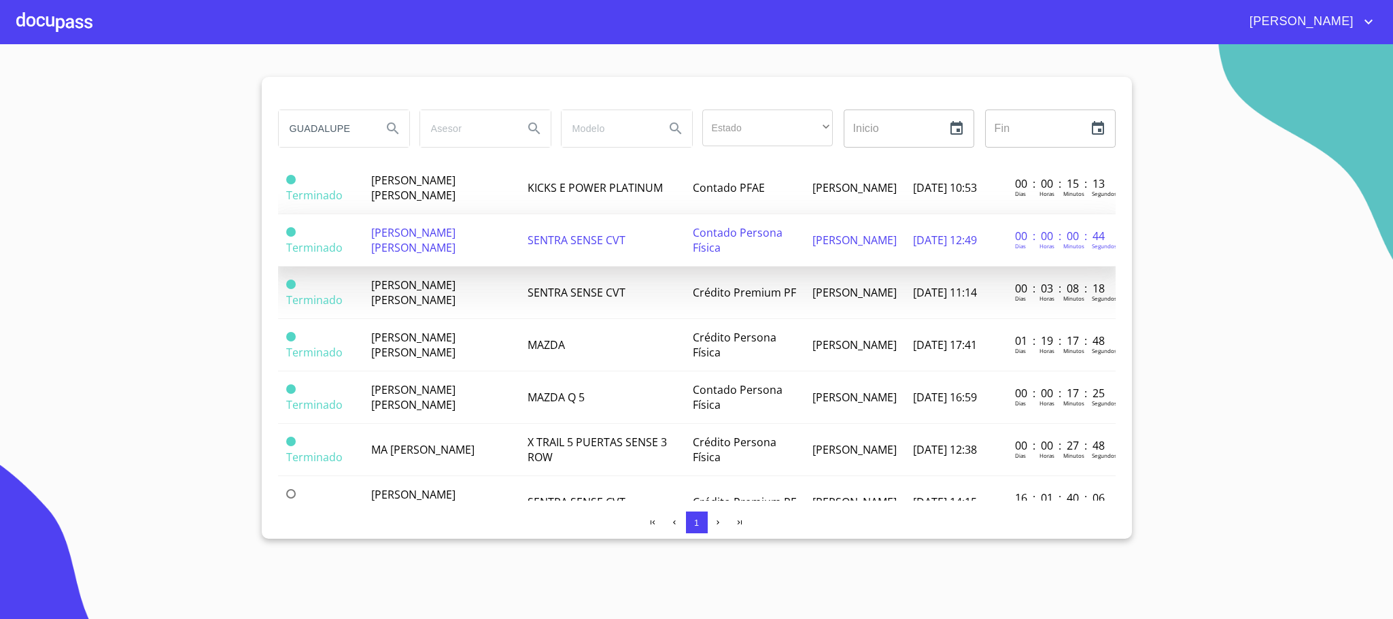
scroll to position [0, 0]
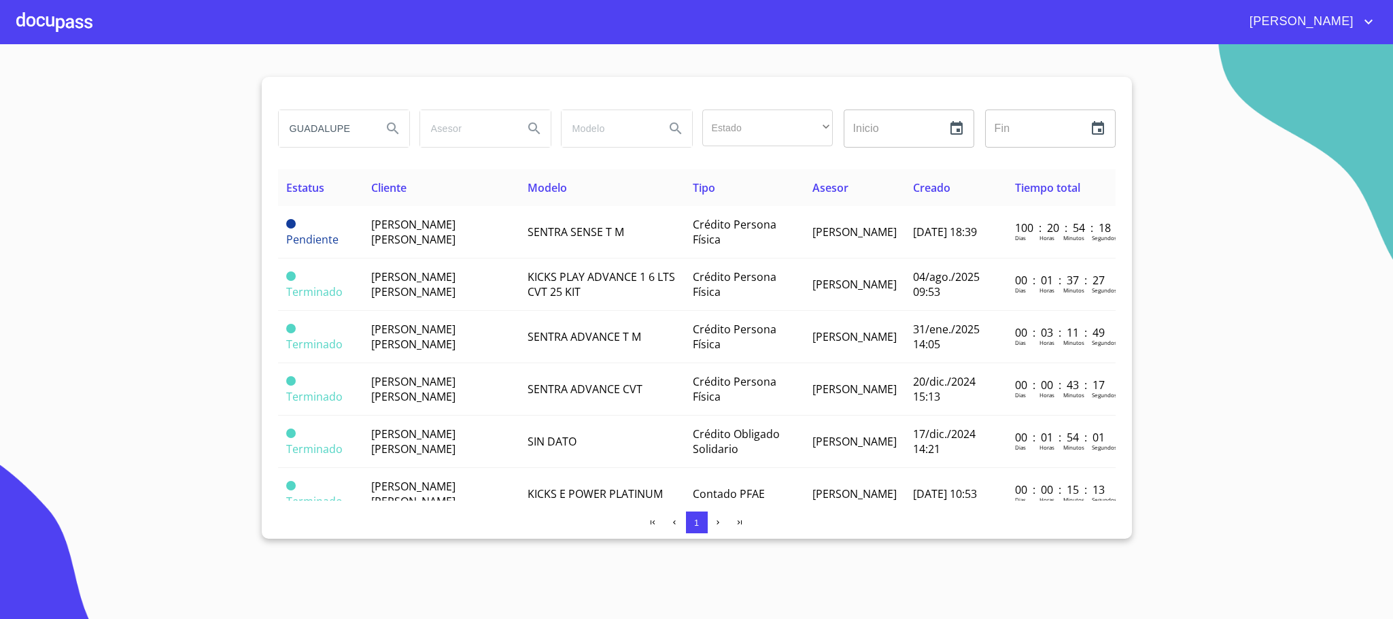
click at [41, 24] on div at bounding box center [54, 22] width 76 height 44
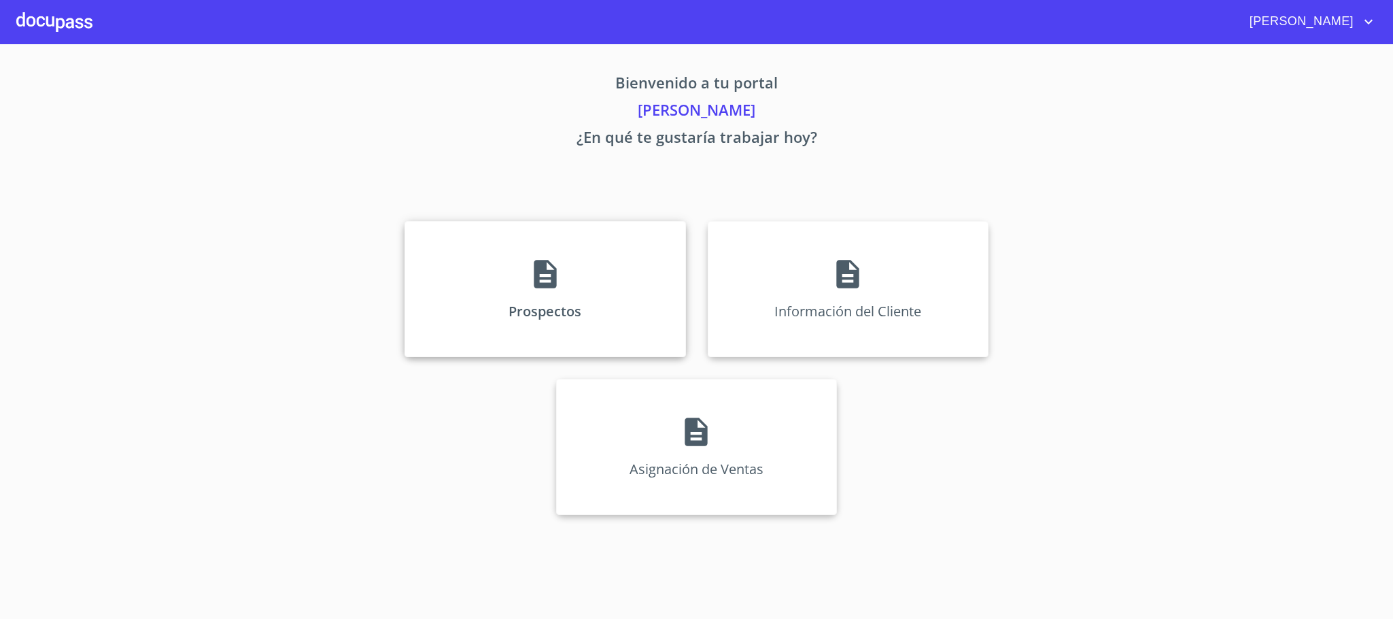
click at [515, 315] on p "Prospectos" at bounding box center [545, 311] width 73 height 18
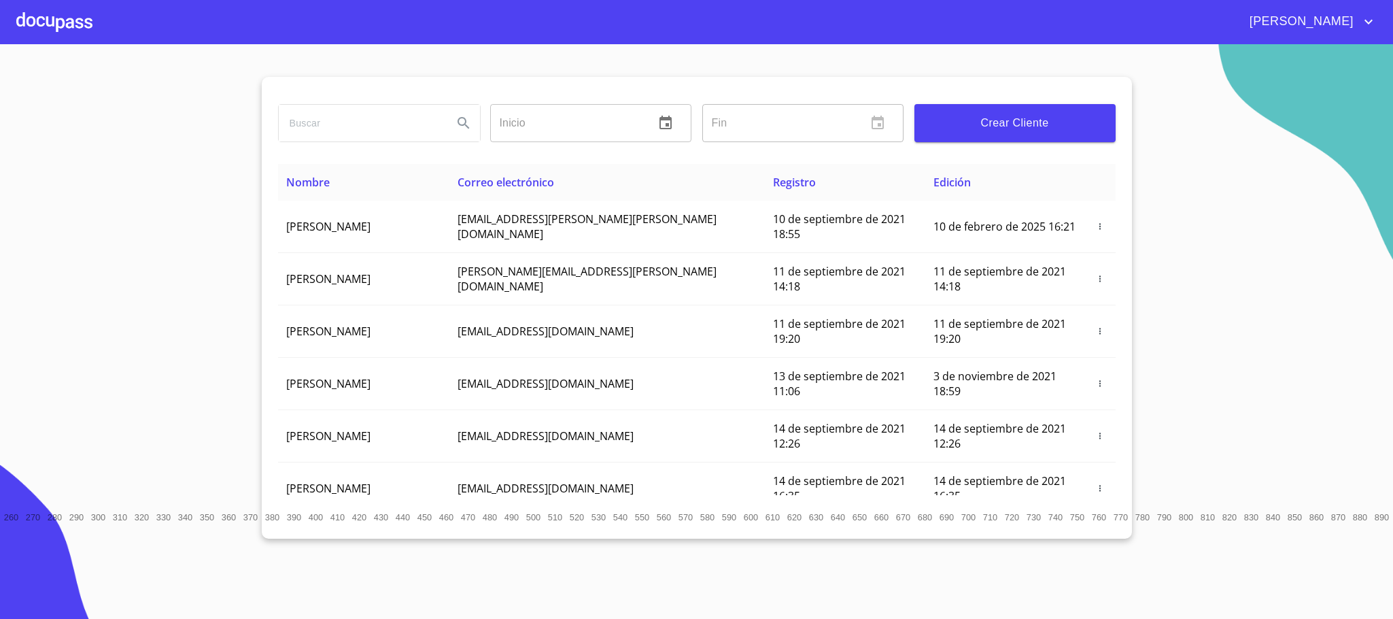
click at [357, 129] on input "search" at bounding box center [360, 123] width 163 height 37
type input "[PERSON_NAME][GEOGRAPHIC_DATA]"
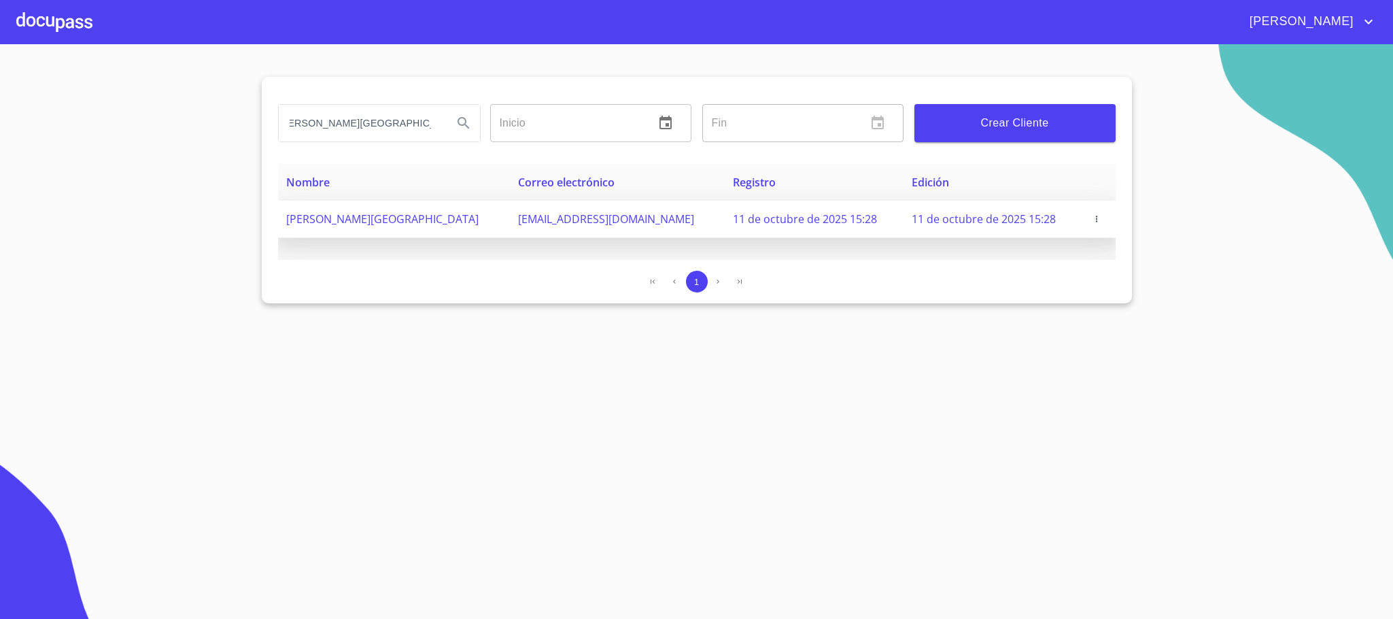
click at [1098, 219] on icon "button" at bounding box center [1097, 219] width 10 height 10
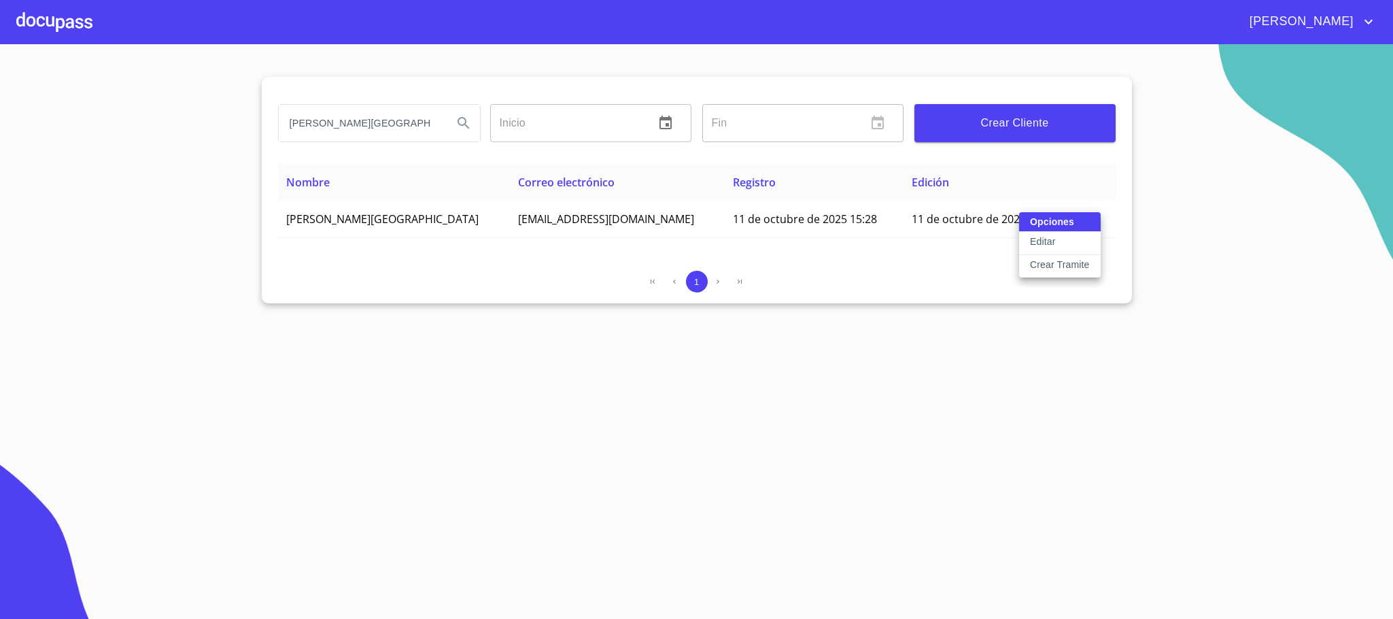
click at [1067, 261] on p "Crear Tramite" at bounding box center [1060, 265] width 60 height 14
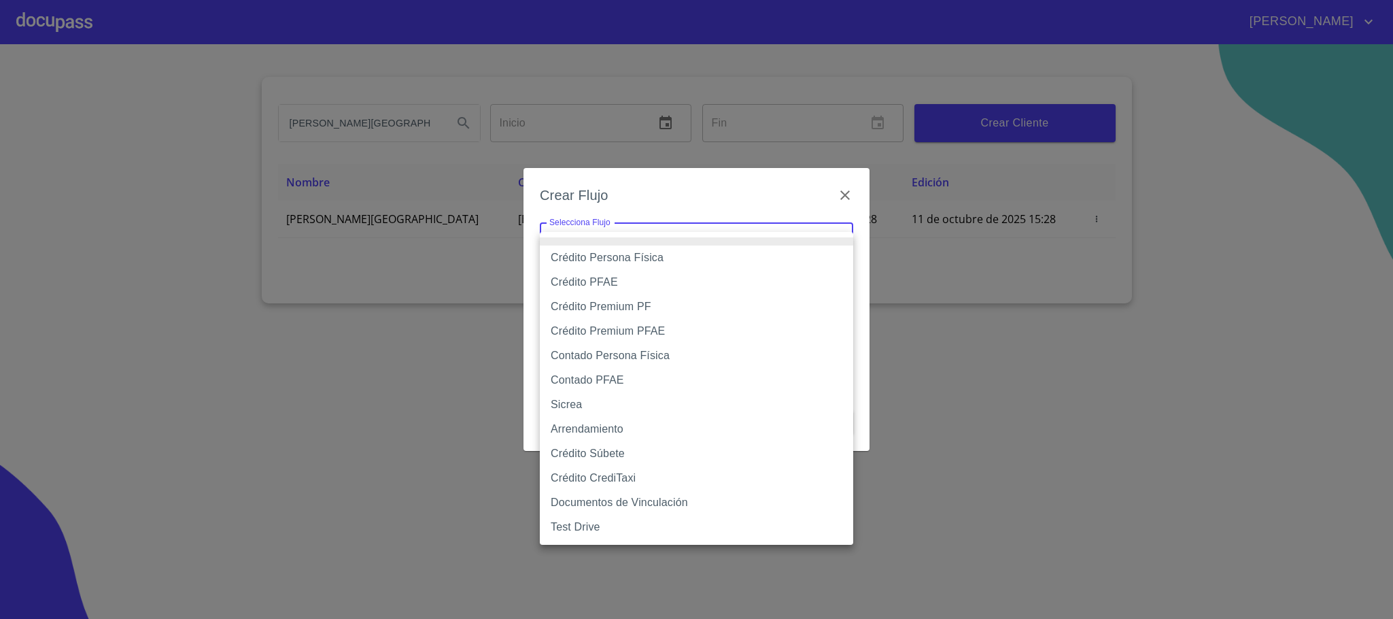
click at [592, 222] on body "[PERSON_NAME] [PERSON_NAME] Inicio ​ Fin ​ Crear Cliente Nombre Correo electrón…" at bounding box center [696, 309] width 1393 height 619
click at [645, 259] on li "Crédito Persona Física" at bounding box center [696, 257] width 313 height 24
type input "6009fb3c7d1714eb8809aa97"
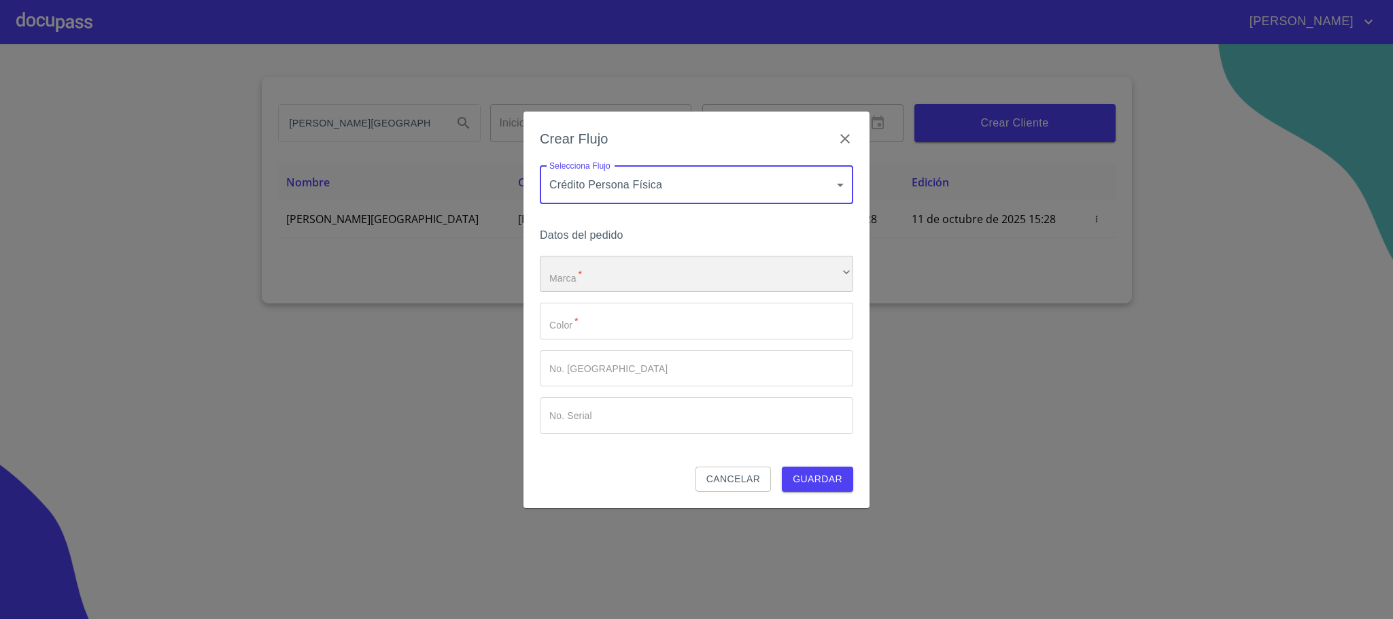
click at [592, 269] on div "​" at bounding box center [696, 274] width 313 height 37
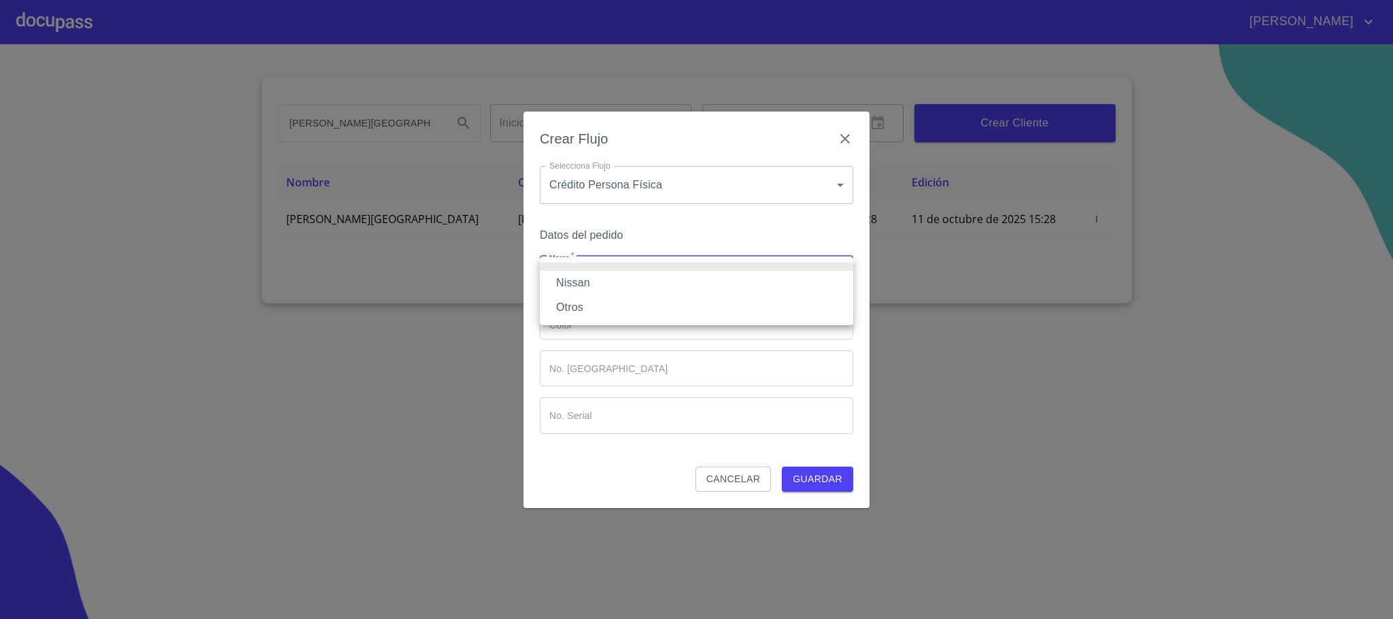
click at [592, 284] on li "Nissan" at bounding box center [696, 283] width 313 height 24
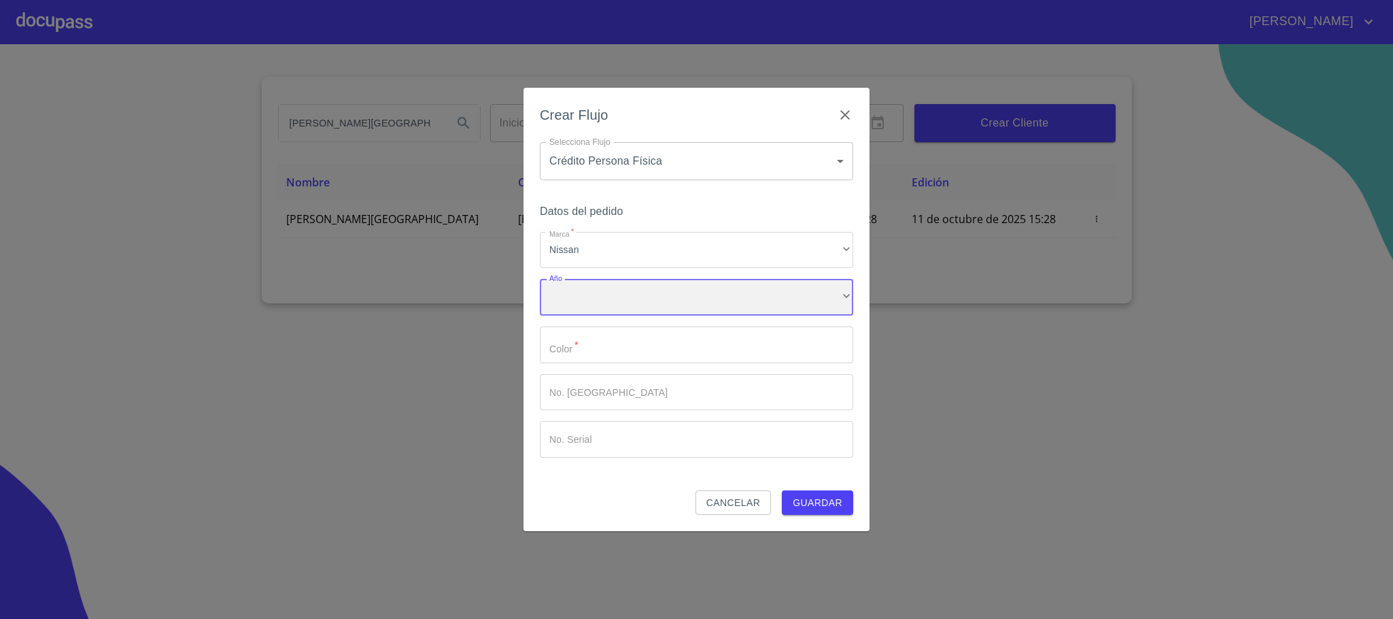
click at [592, 299] on div "​" at bounding box center [696, 297] width 313 height 37
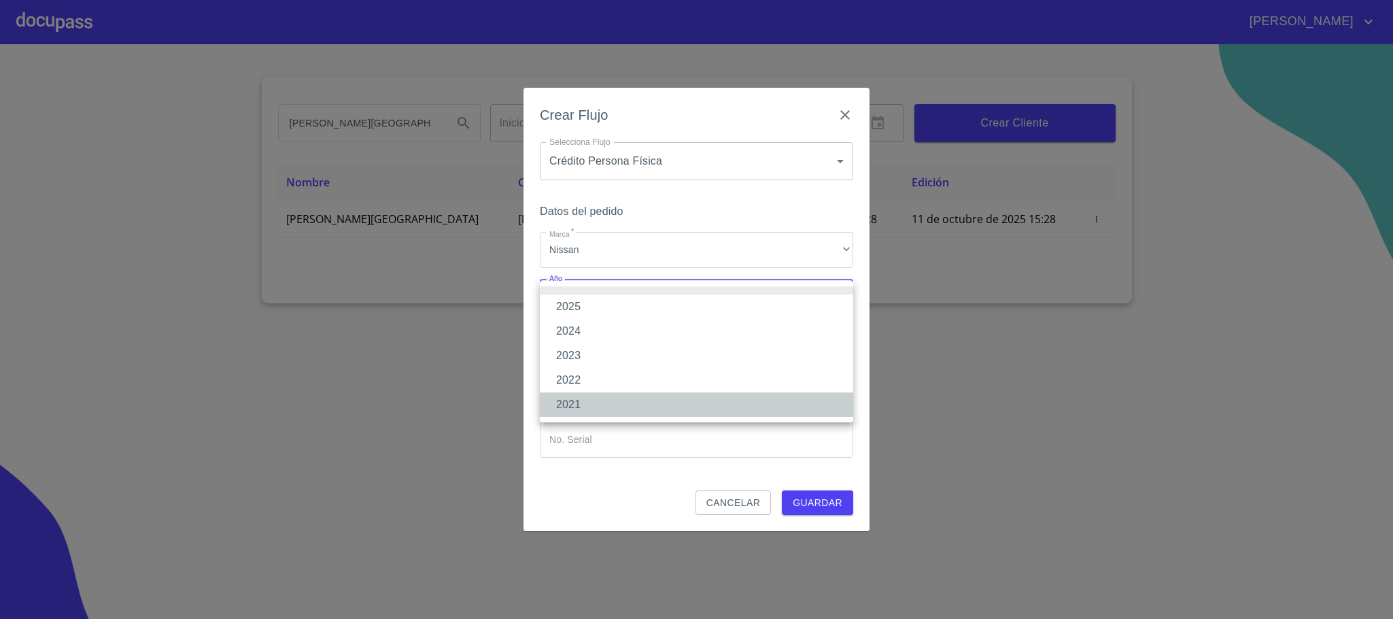
click at [586, 401] on li "2021" at bounding box center [696, 404] width 313 height 24
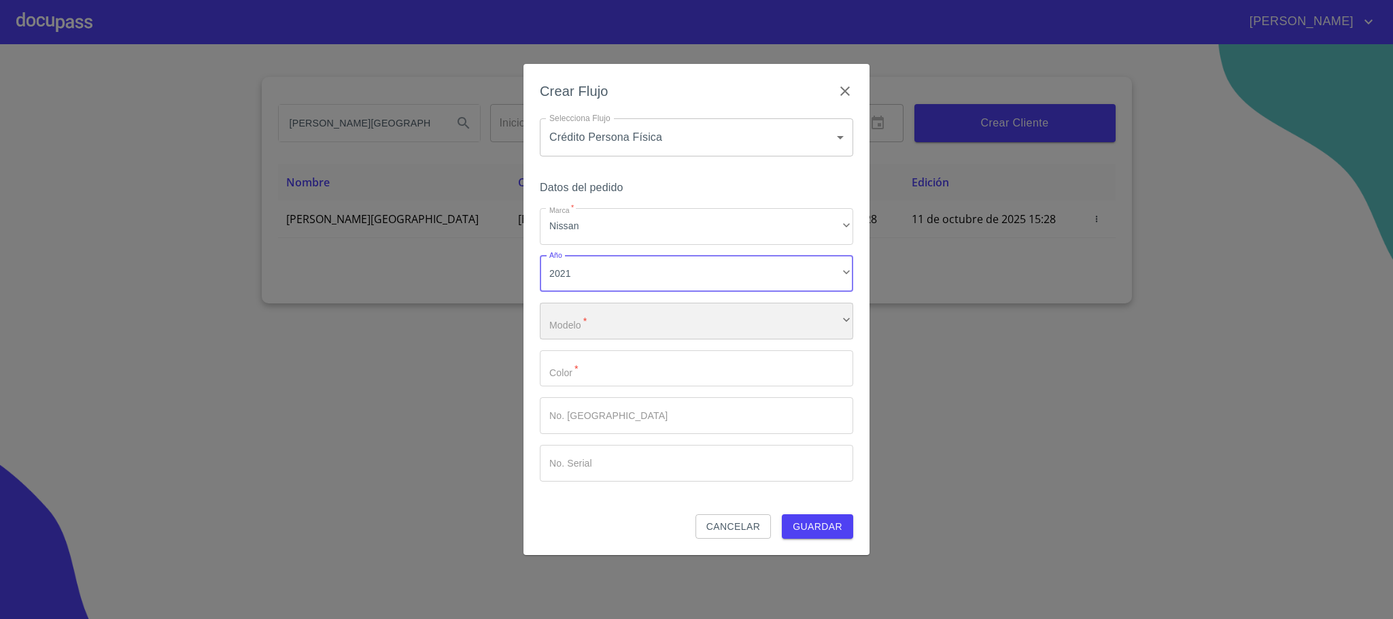
click at [602, 321] on div "​" at bounding box center [696, 321] width 313 height 37
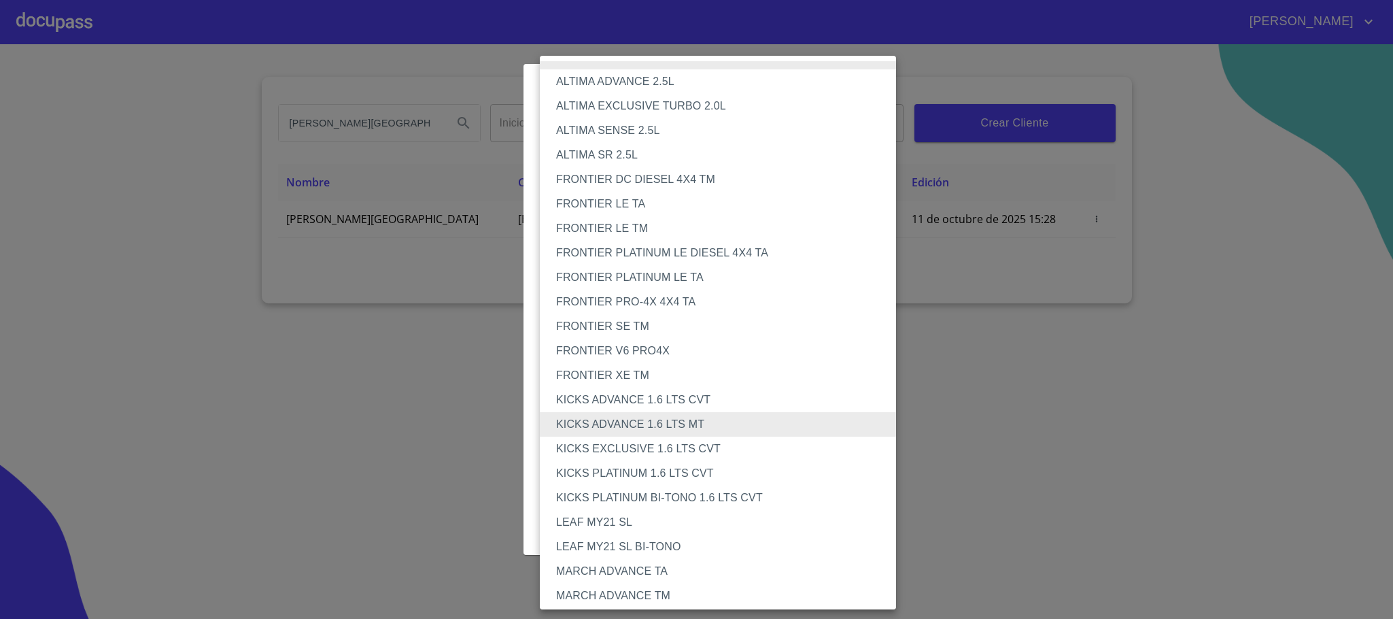
click at [668, 407] on li "KICKS ADVANCE 1.6 LTS CVT" at bounding box center [725, 400] width 371 height 24
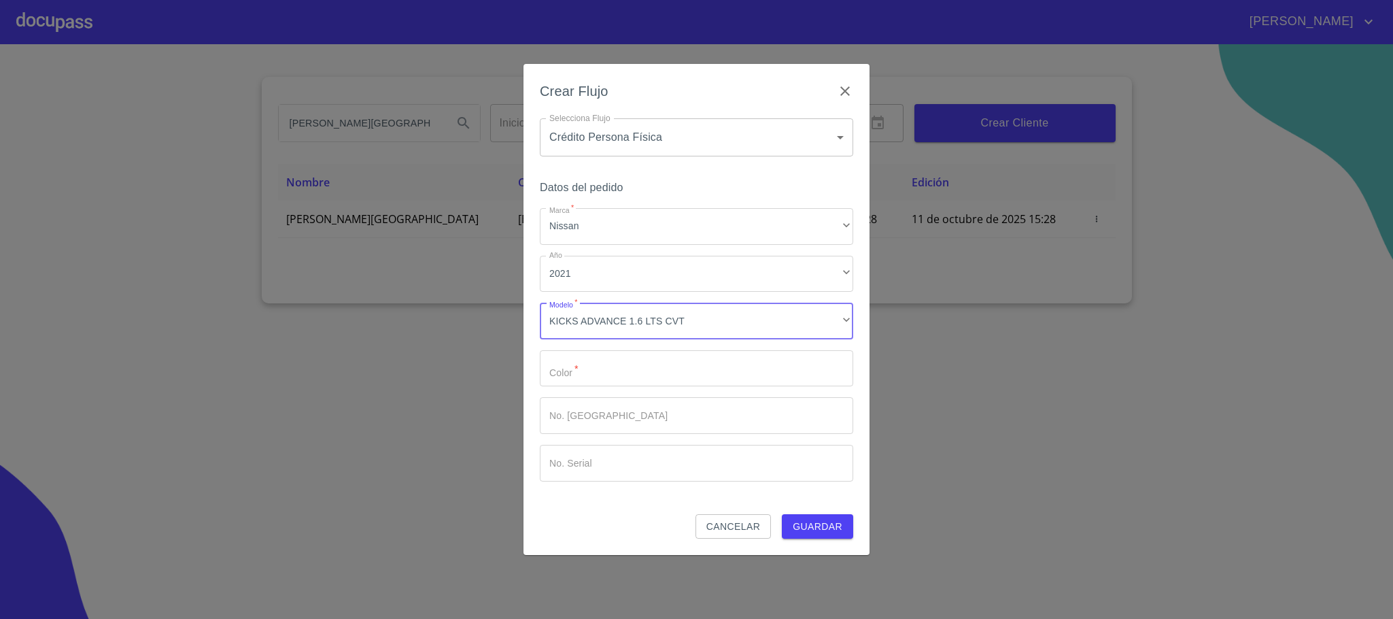
click at [616, 377] on input "Marca   *" at bounding box center [696, 368] width 313 height 37
type input "GRIS"
click at [835, 531] on span "Guardar" at bounding box center [818, 526] width 50 height 17
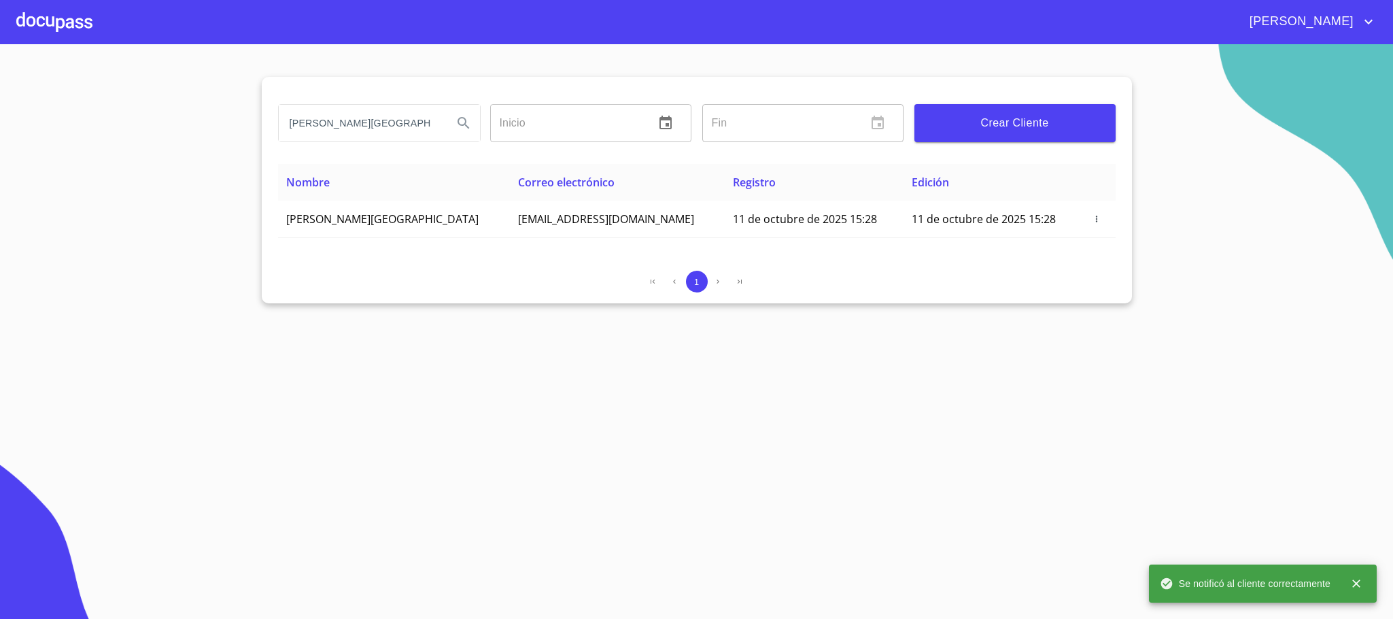
click at [18, 24] on div at bounding box center [54, 22] width 76 height 44
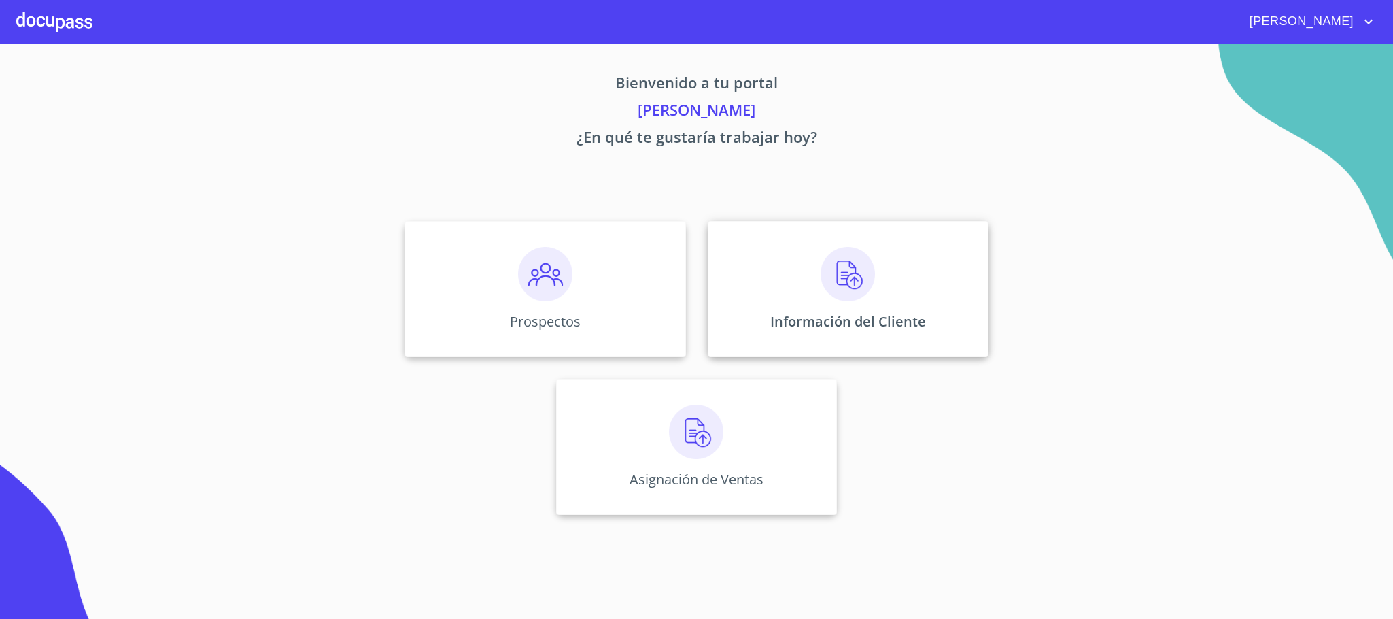
click at [871, 275] on img at bounding box center [848, 274] width 54 height 54
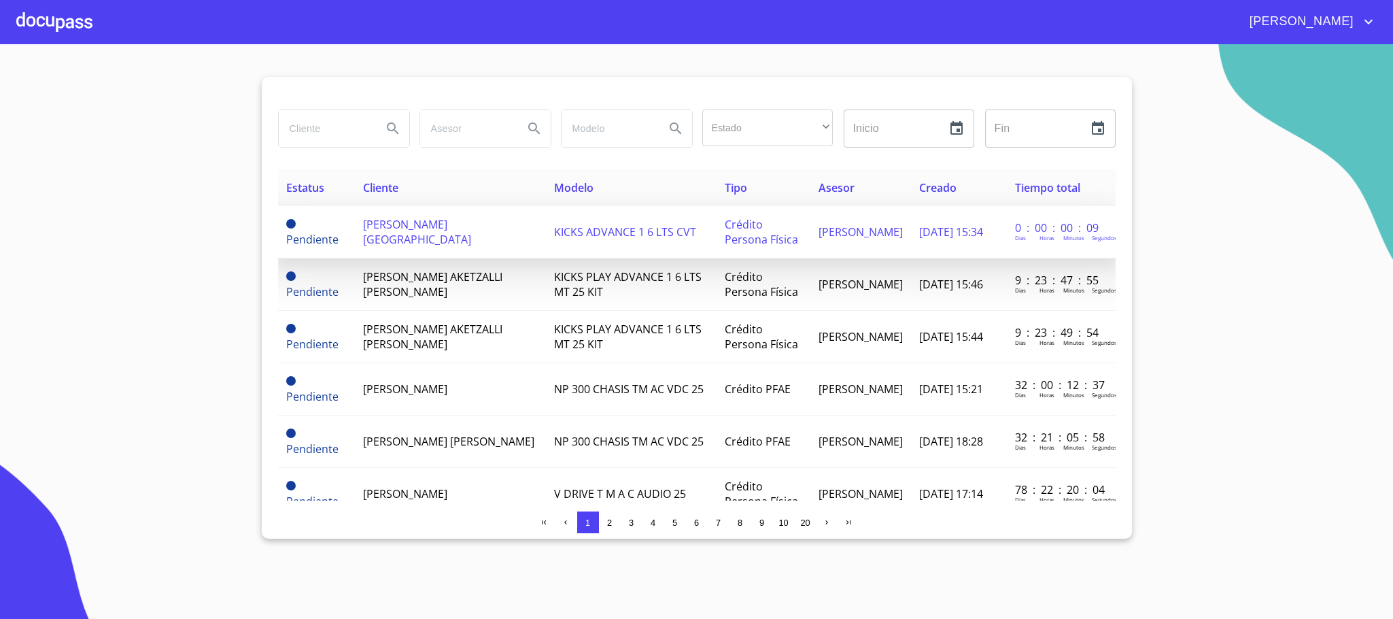
click at [369, 231] on span "[PERSON_NAME][GEOGRAPHIC_DATA]" at bounding box center [417, 232] width 108 height 30
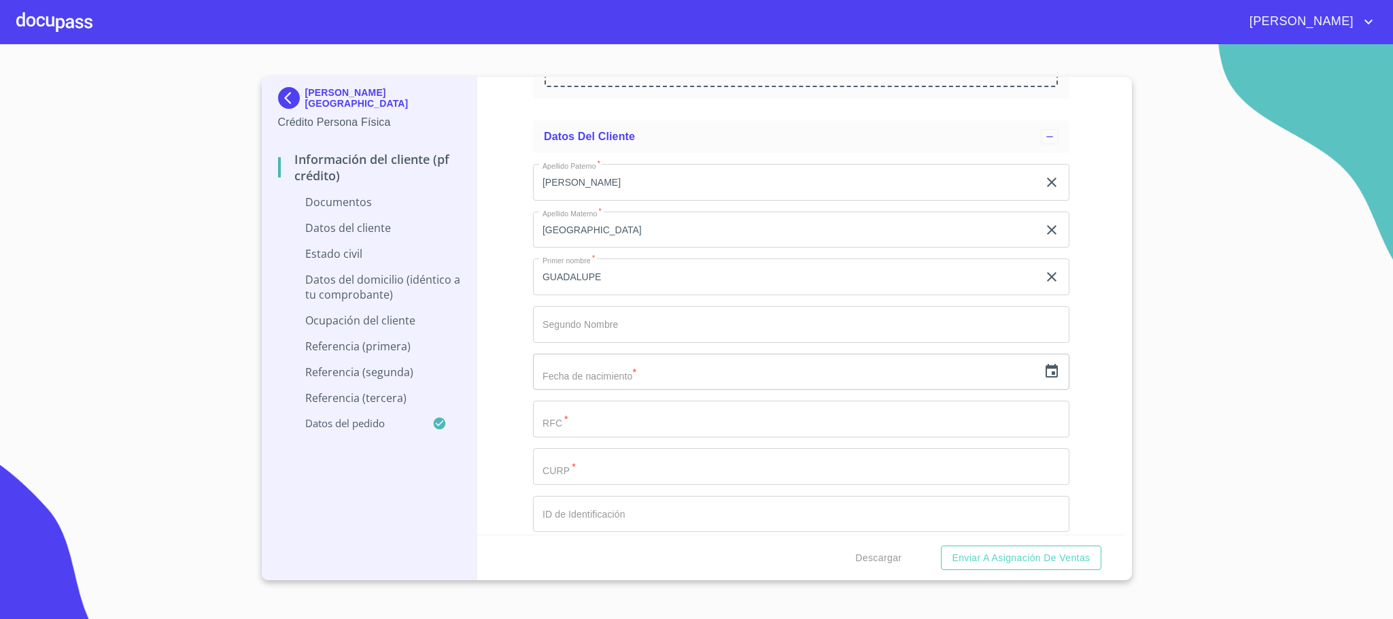
scroll to position [3672, 0]
click at [602, 381] on input "text" at bounding box center [785, 370] width 505 height 37
click at [1044, 371] on icon "button" at bounding box center [1052, 370] width 16 height 16
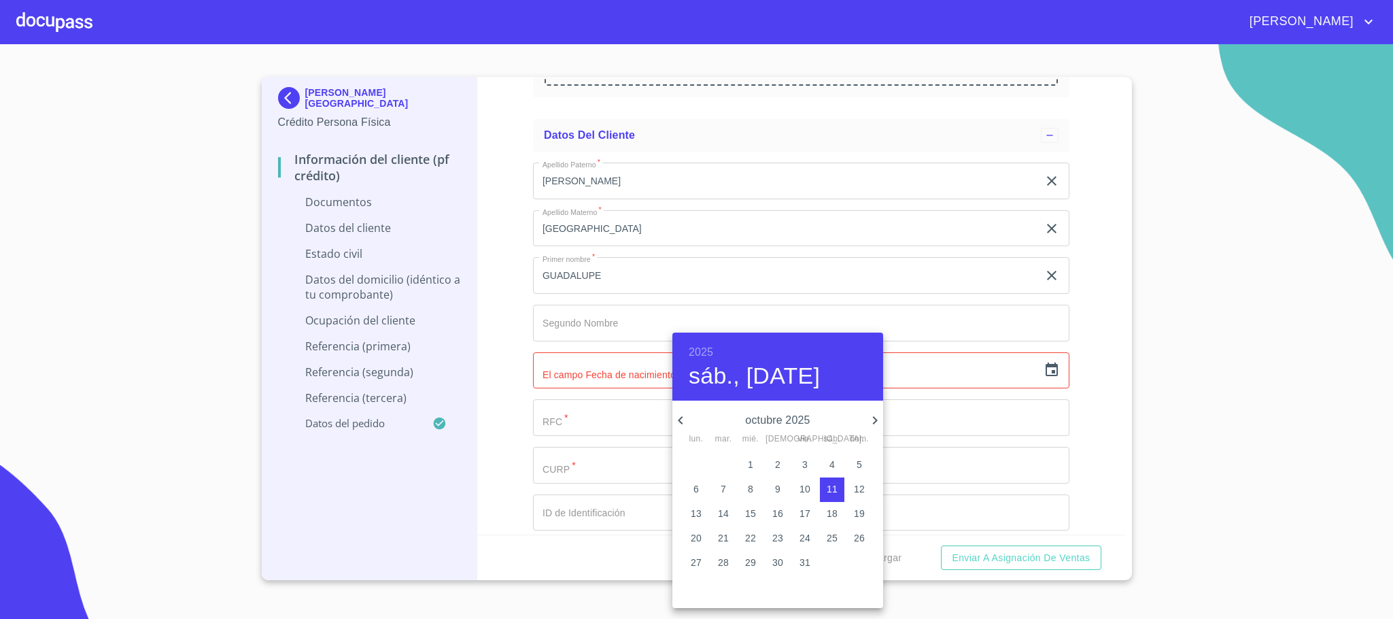
click at [700, 349] on h6 "2025" at bounding box center [701, 352] width 24 height 19
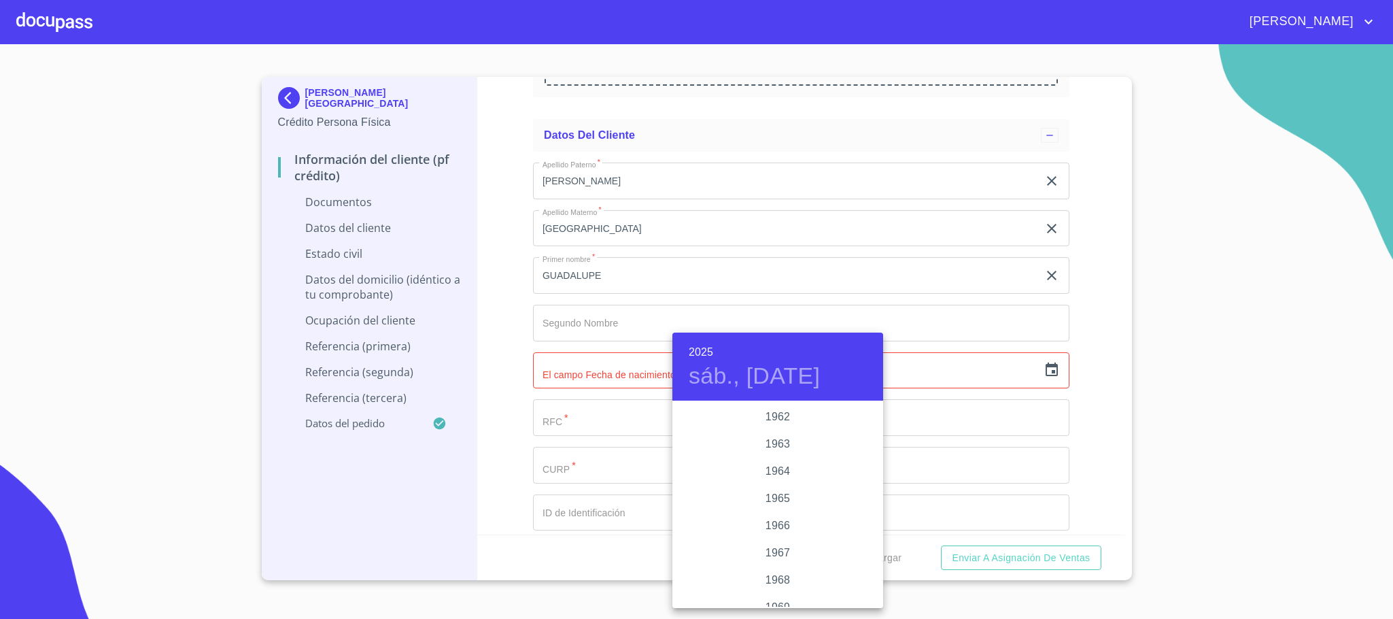
scroll to position [1108, 0]
click at [775, 505] on div "1969" at bounding box center [778, 505] width 211 height 27
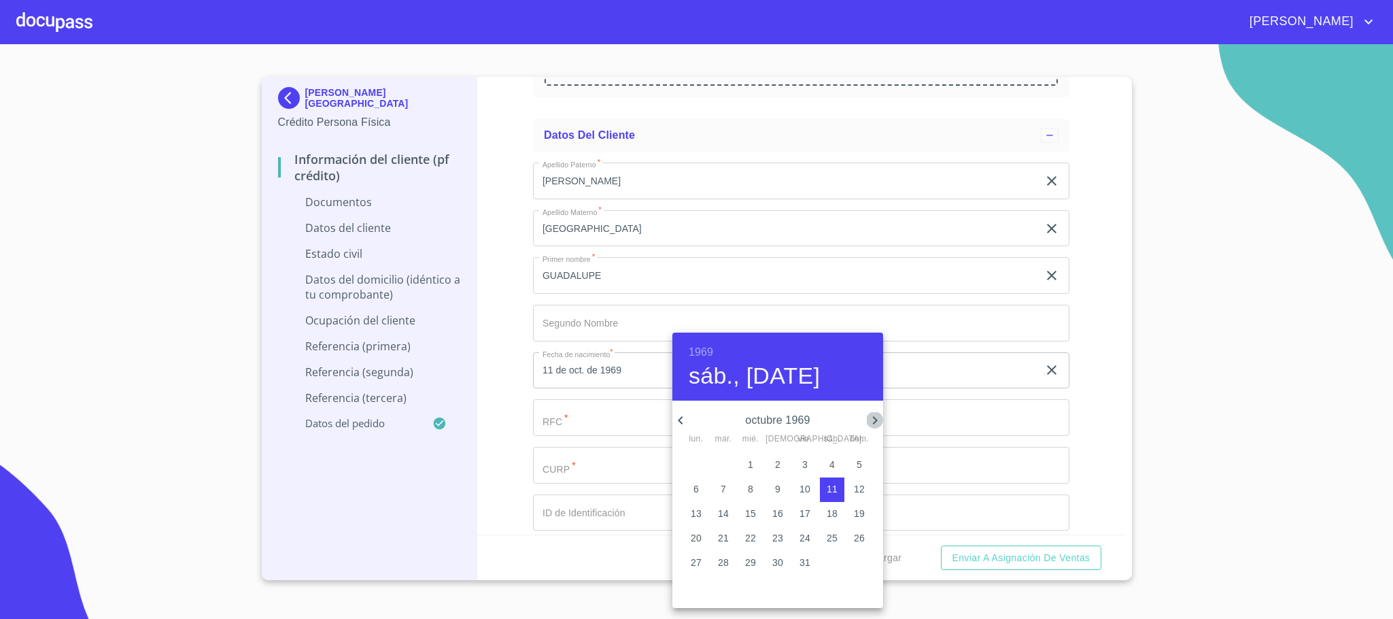
click at [874, 415] on icon "button" at bounding box center [875, 420] width 16 height 16
click at [757, 492] on span "10" at bounding box center [751, 489] width 24 height 14
type input "10 de dic. de 1969"
click at [584, 428] on div at bounding box center [696, 309] width 1393 height 619
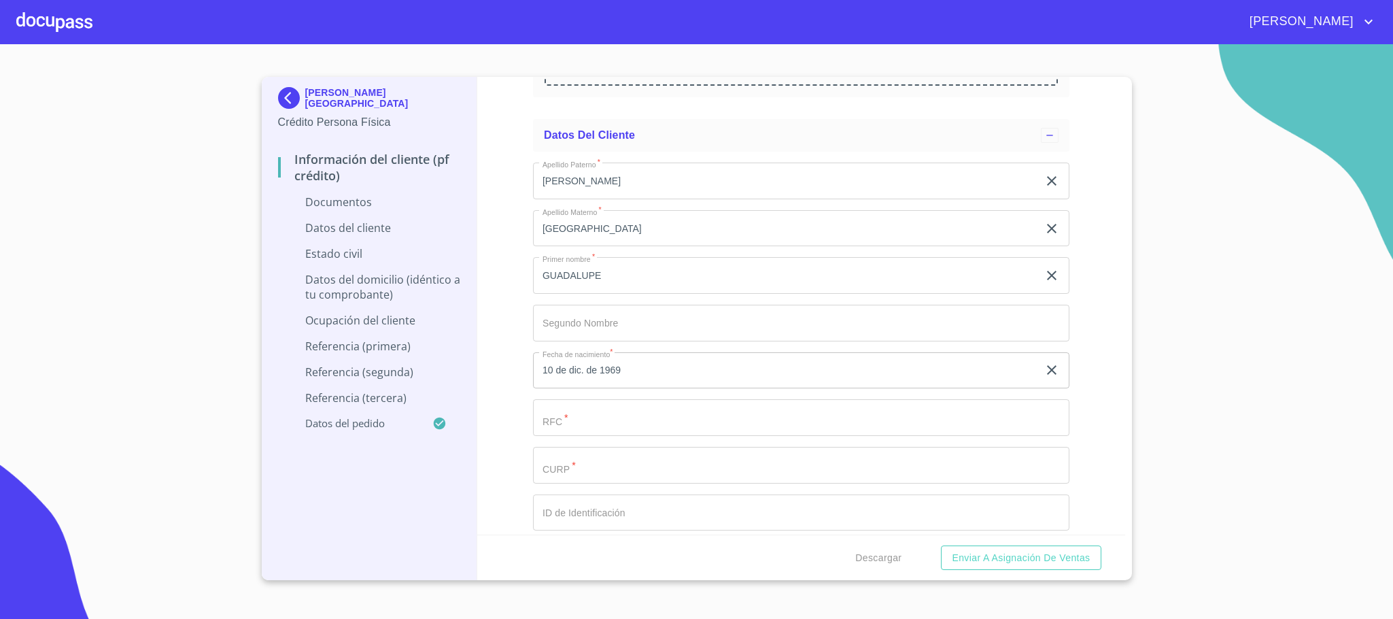
click at [588, 411] on input "Documento de identificación.   *" at bounding box center [801, 417] width 537 height 37
paste input "LOZG691210MMNPRD07"
type input "LOZG691210MMNPRD07"
click at [590, 473] on input "Documento de identificación.   *" at bounding box center [801, 465] width 537 height 37
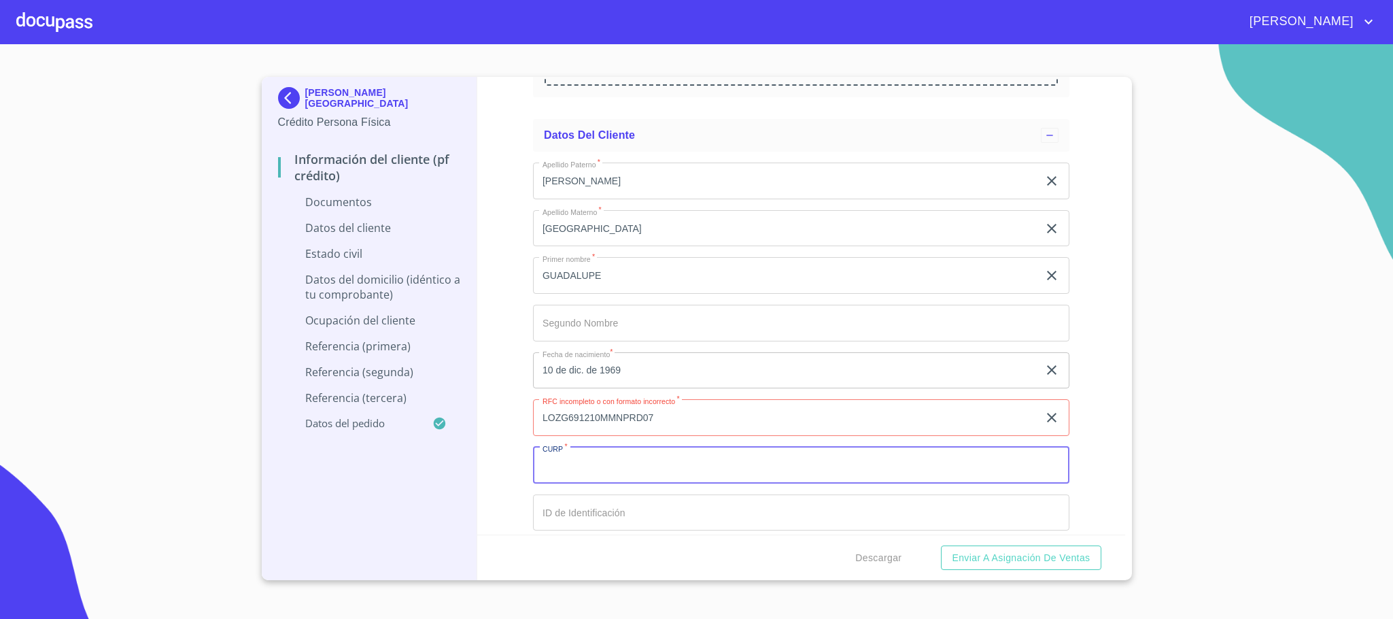
paste input "LOZG691210MMNPRD07"
type input "LOZG691210MMNPRD07"
drag, startPoint x: 681, startPoint y: 418, endPoint x: 598, endPoint y: 418, distance: 83.6
click at [598, 418] on input "LOZG691210MMNPRD07" at bounding box center [785, 417] width 505 height 37
type input "LOZG691210HY8"
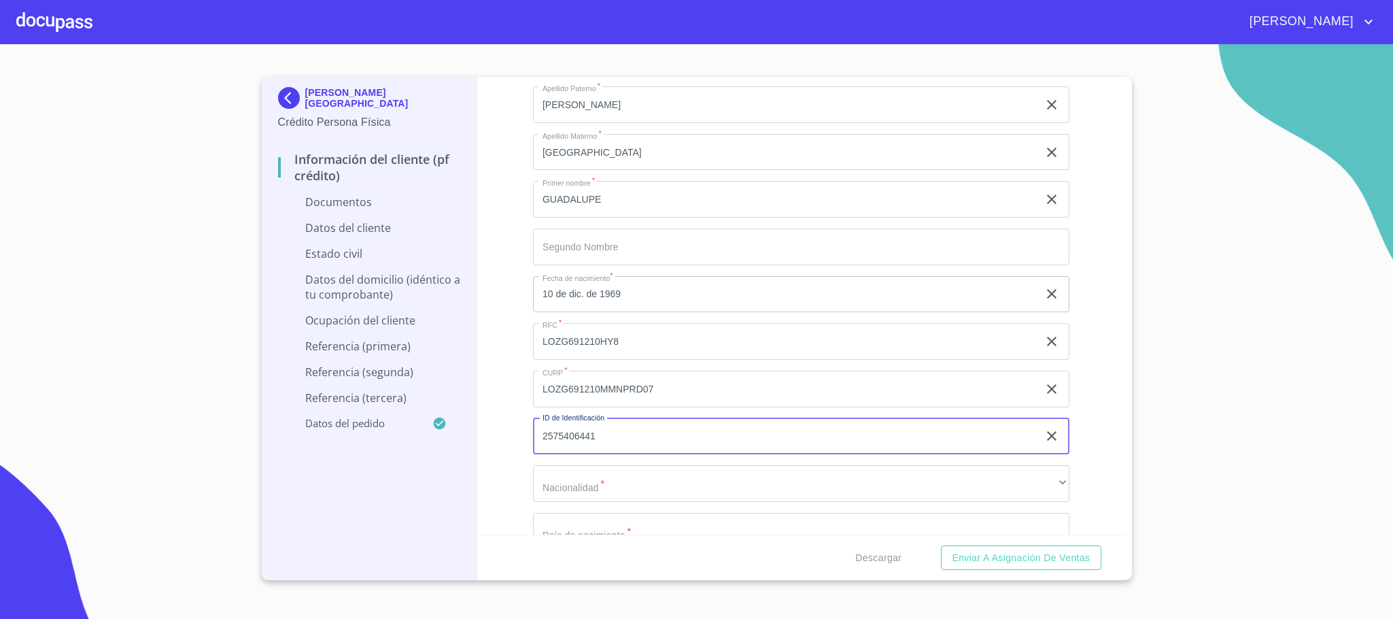
scroll to position [3876, 0]
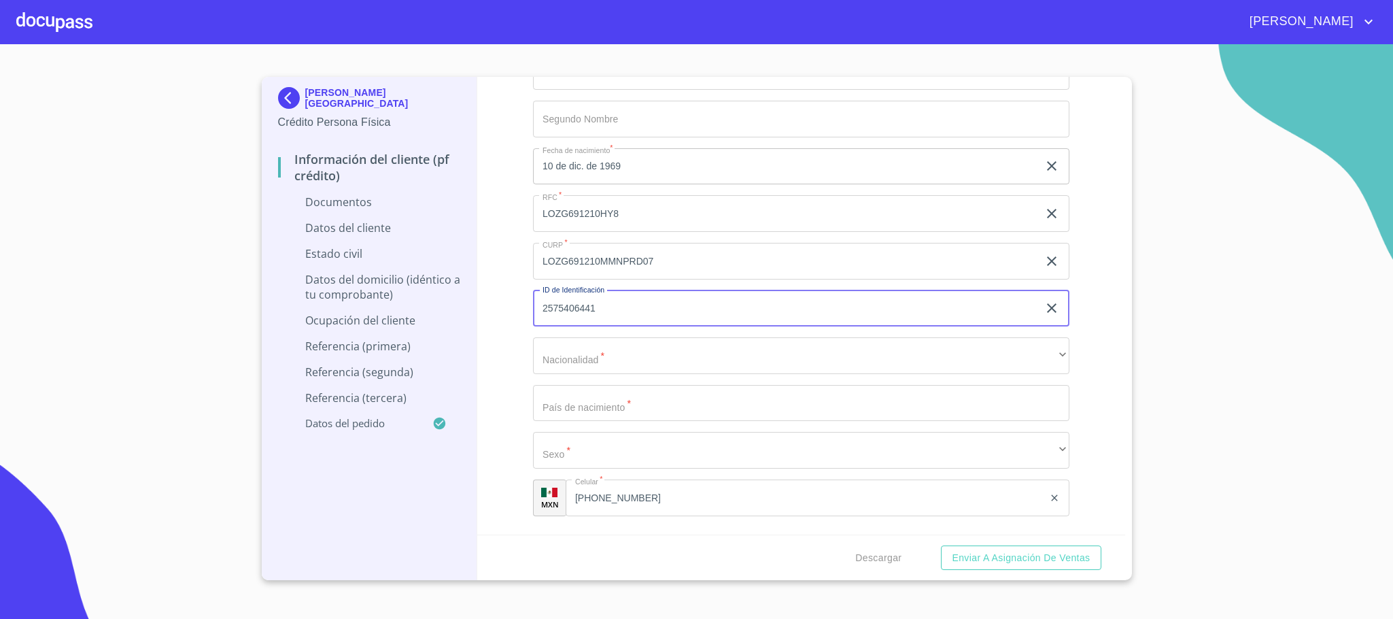
type input "2575406441"
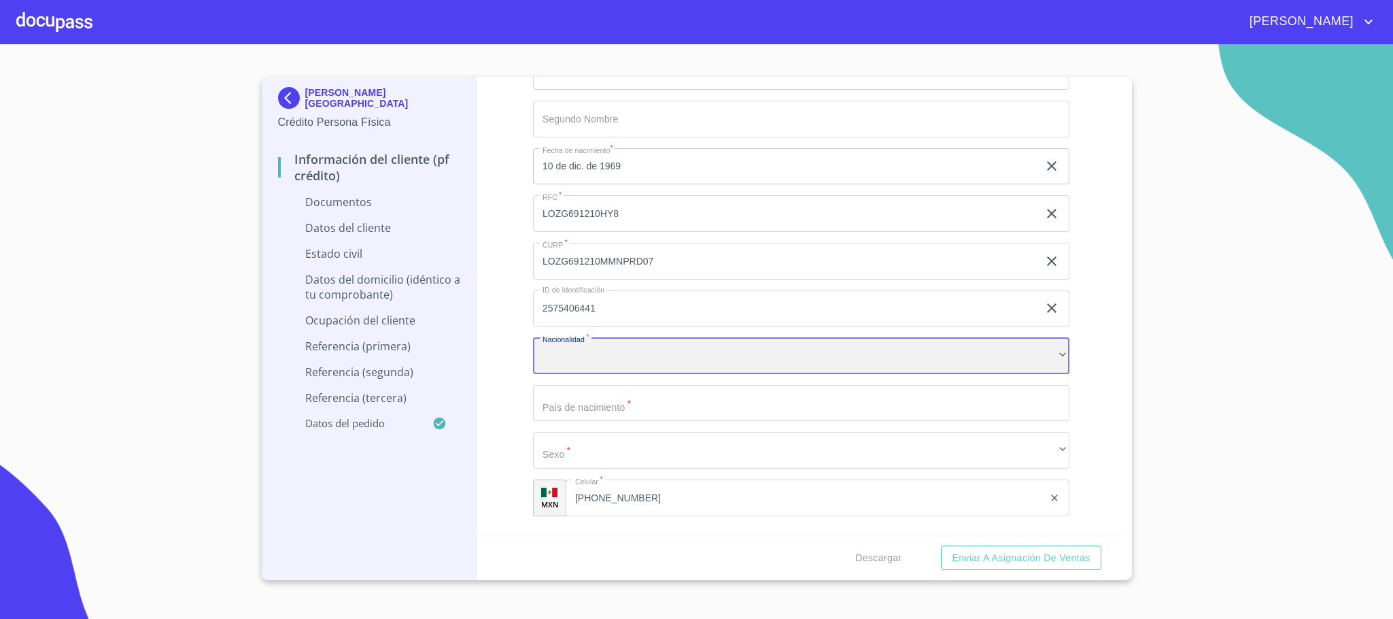
click at [600, 363] on div "​" at bounding box center [801, 355] width 537 height 37
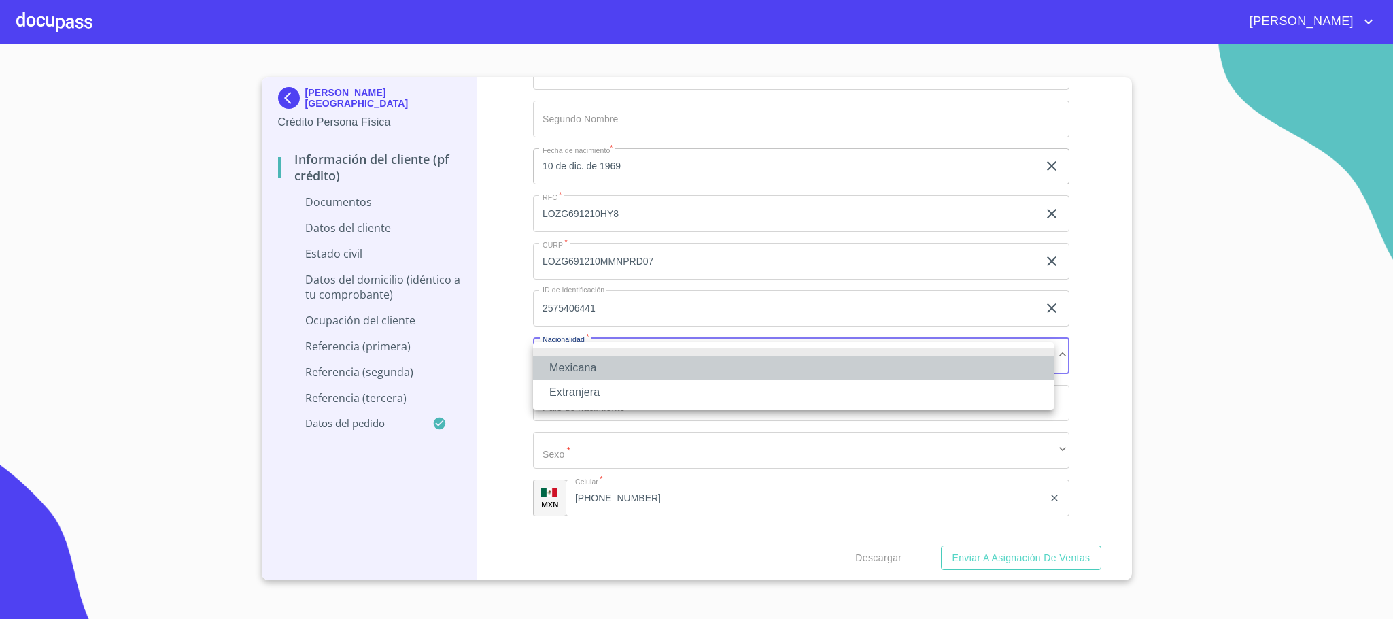
click at [592, 374] on li "Mexicana" at bounding box center [793, 368] width 521 height 24
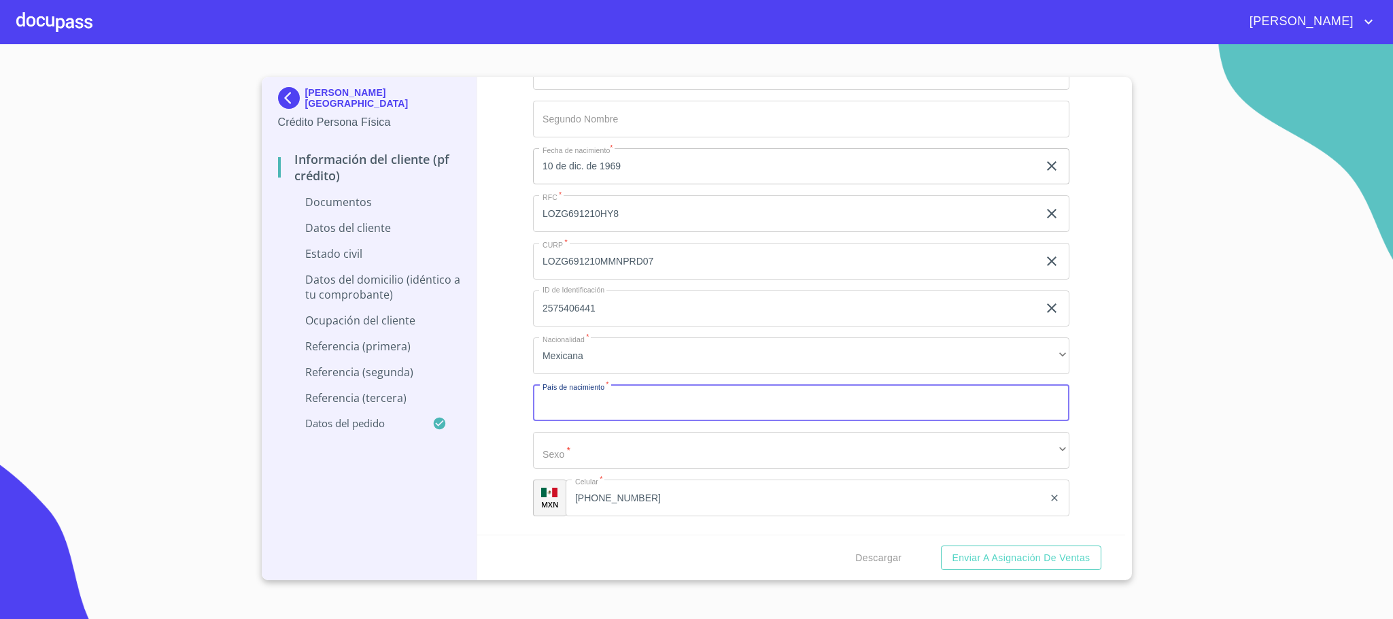
click at [586, 403] on input "Documento de identificación.   *" at bounding box center [801, 403] width 537 height 37
type input "[GEOGRAPHIC_DATA]"
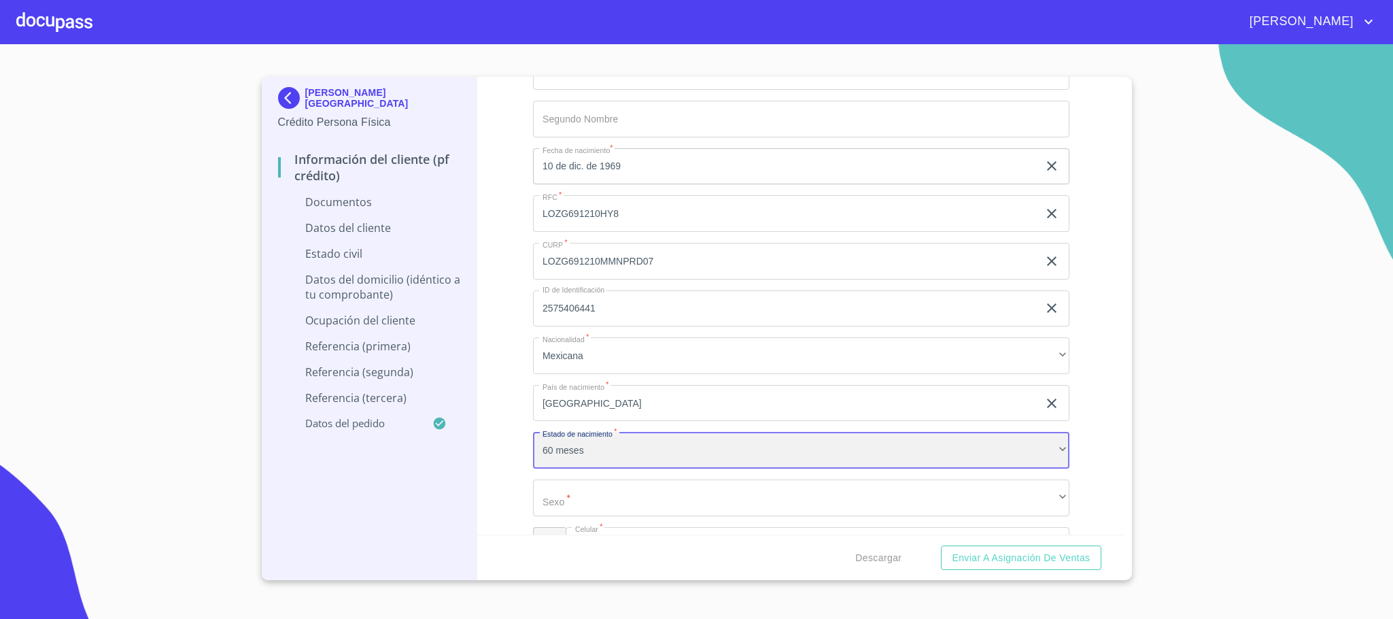
click at [596, 450] on div "60 meses" at bounding box center [801, 450] width 537 height 37
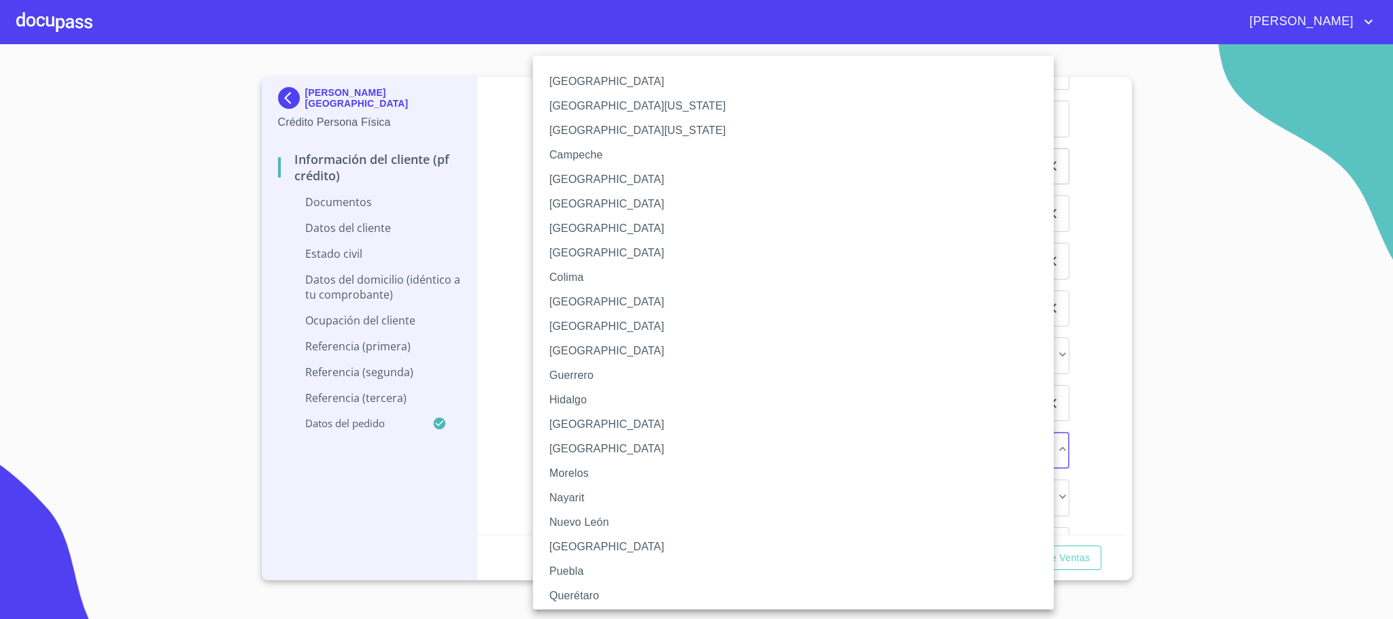
click at [600, 423] on li "[GEOGRAPHIC_DATA]" at bounding box center [801, 424] width 536 height 24
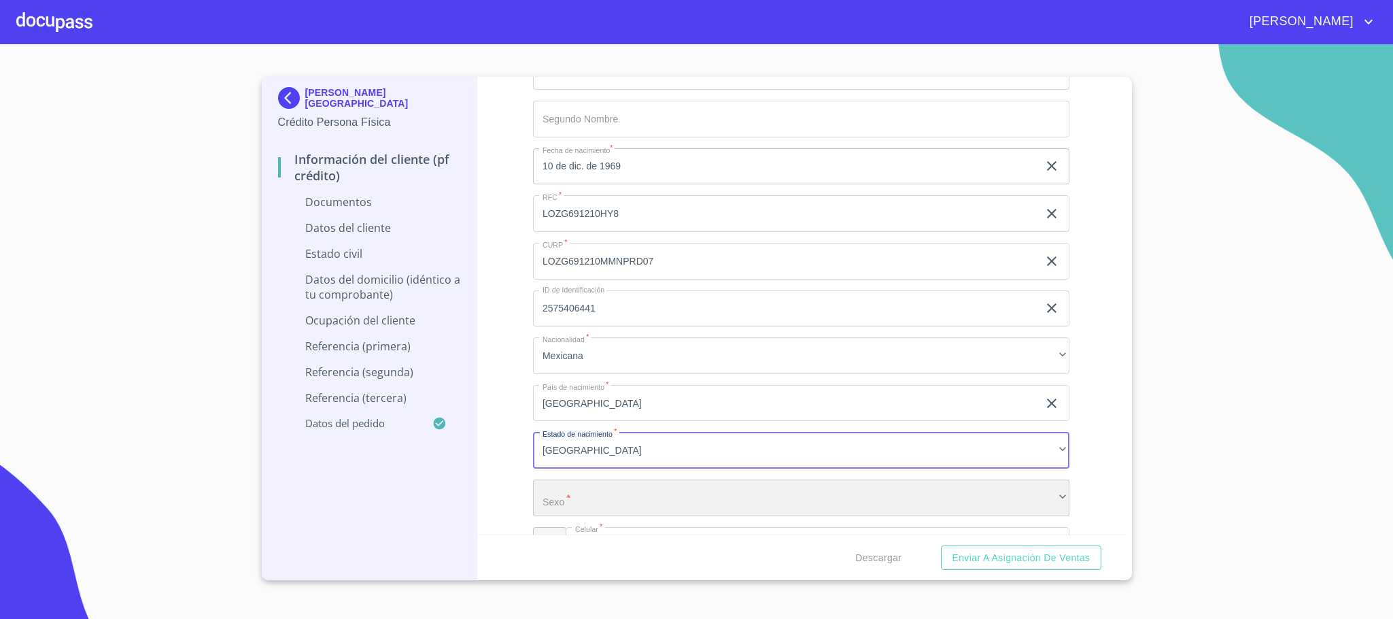
click at [594, 507] on div "​" at bounding box center [801, 497] width 537 height 37
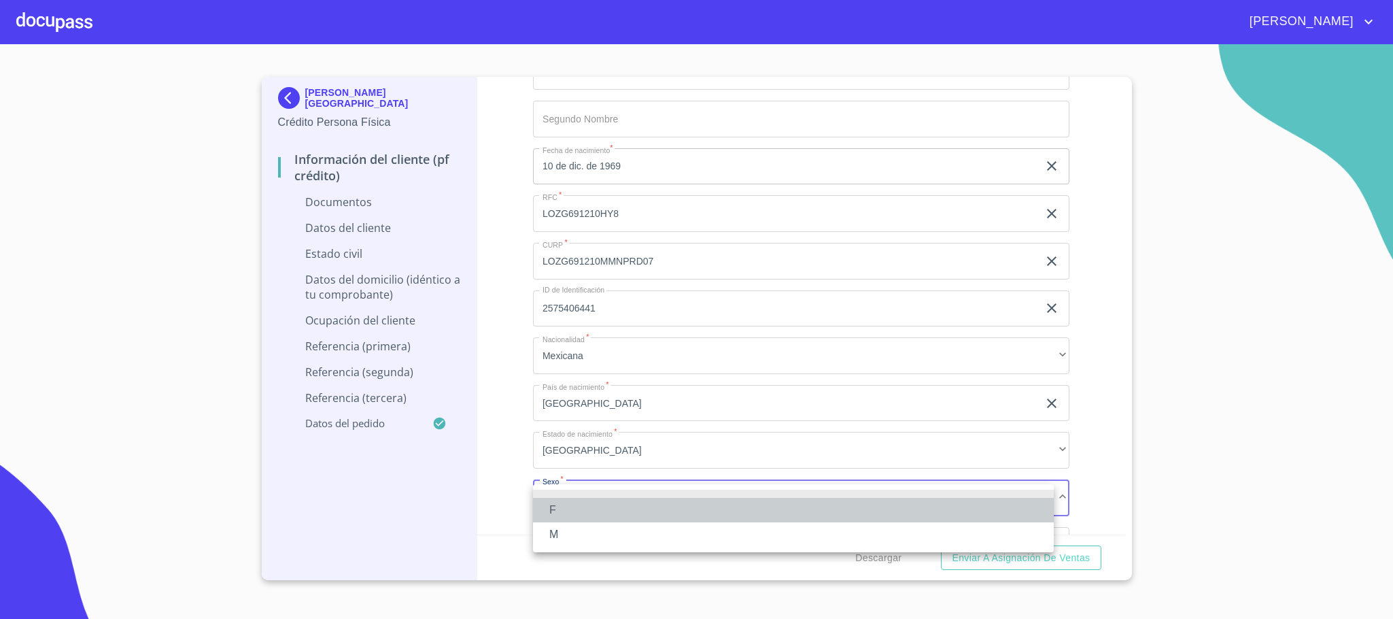
click at [577, 508] on li "F" at bounding box center [793, 510] width 521 height 24
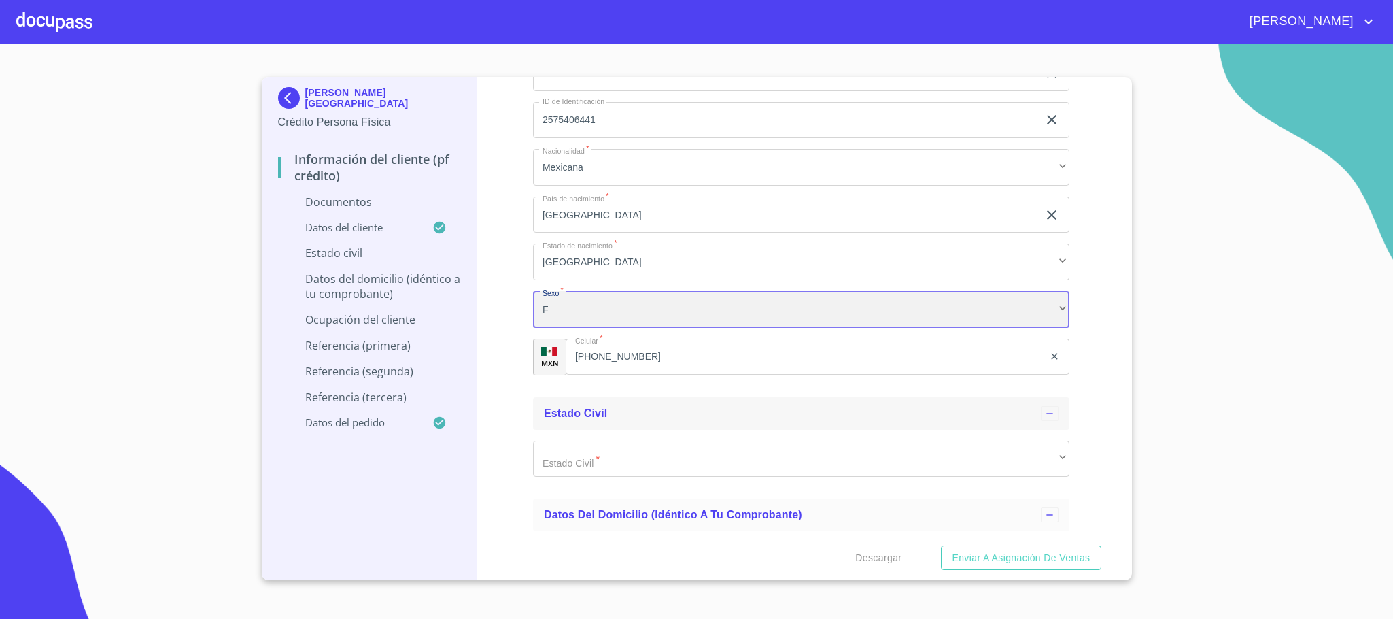
scroll to position [4080, 0]
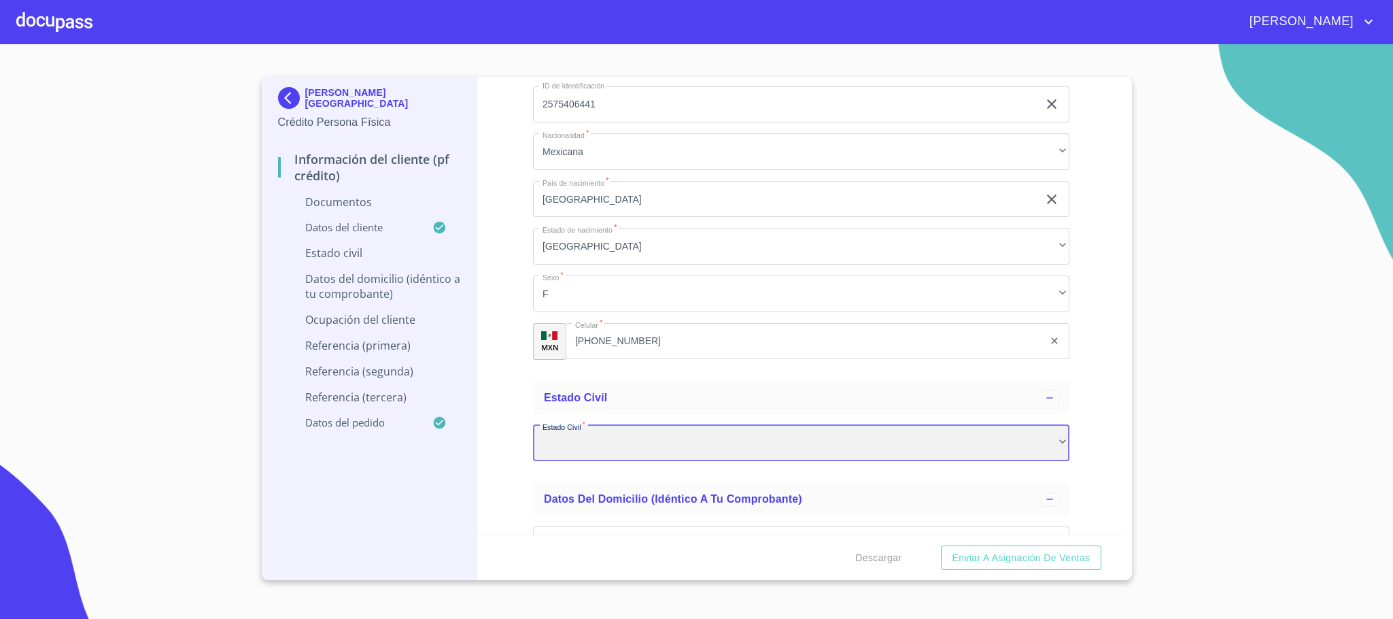
click at [606, 443] on div "​" at bounding box center [801, 443] width 537 height 37
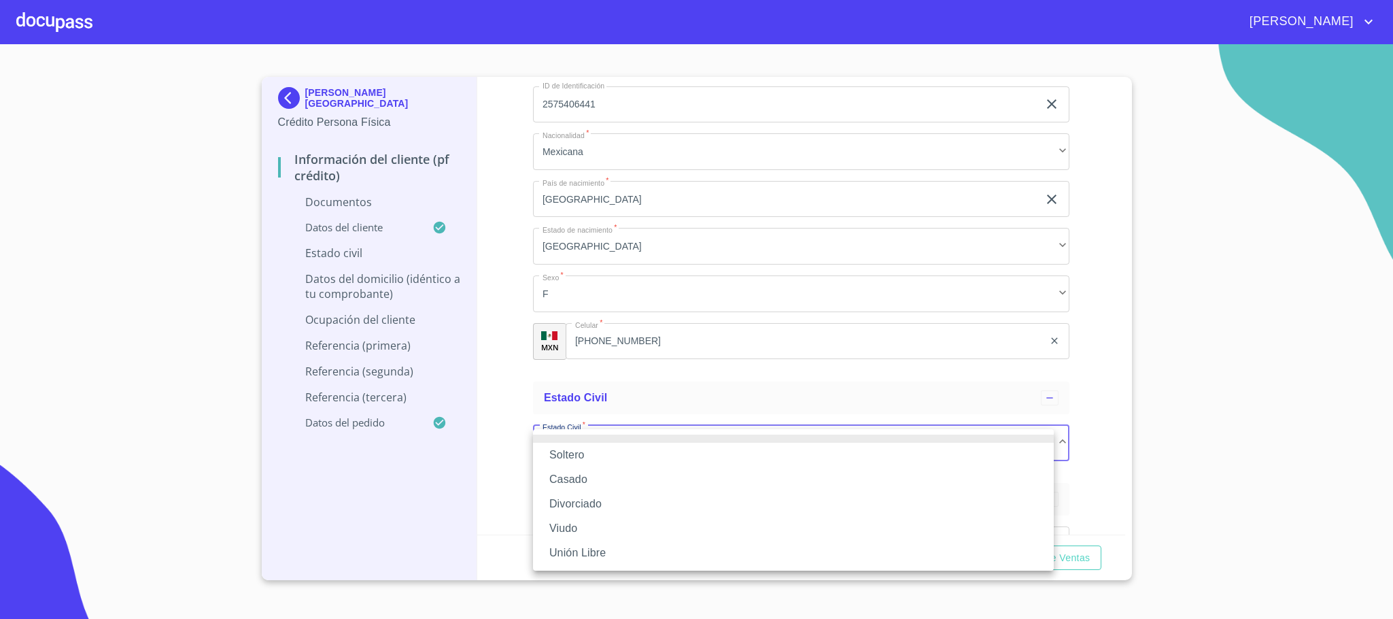
click at [594, 481] on li "Casado" at bounding box center [793, 479] width 521 height 24
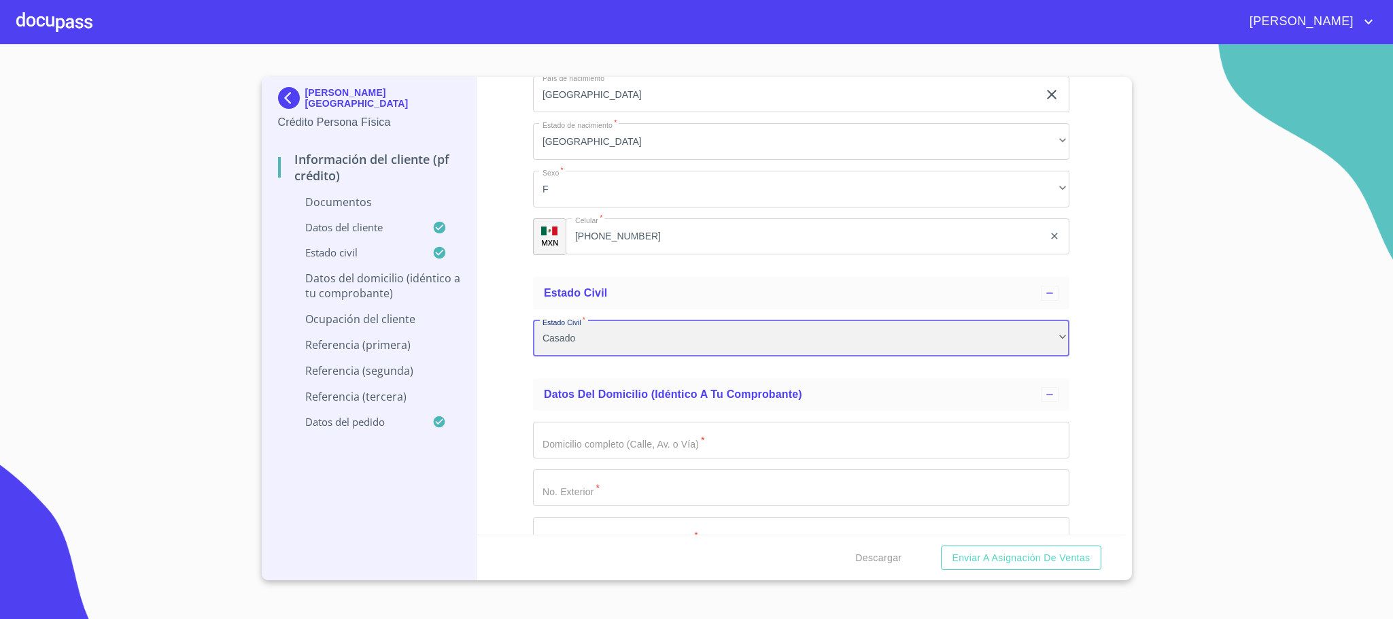
scroll to position [4284, 0]
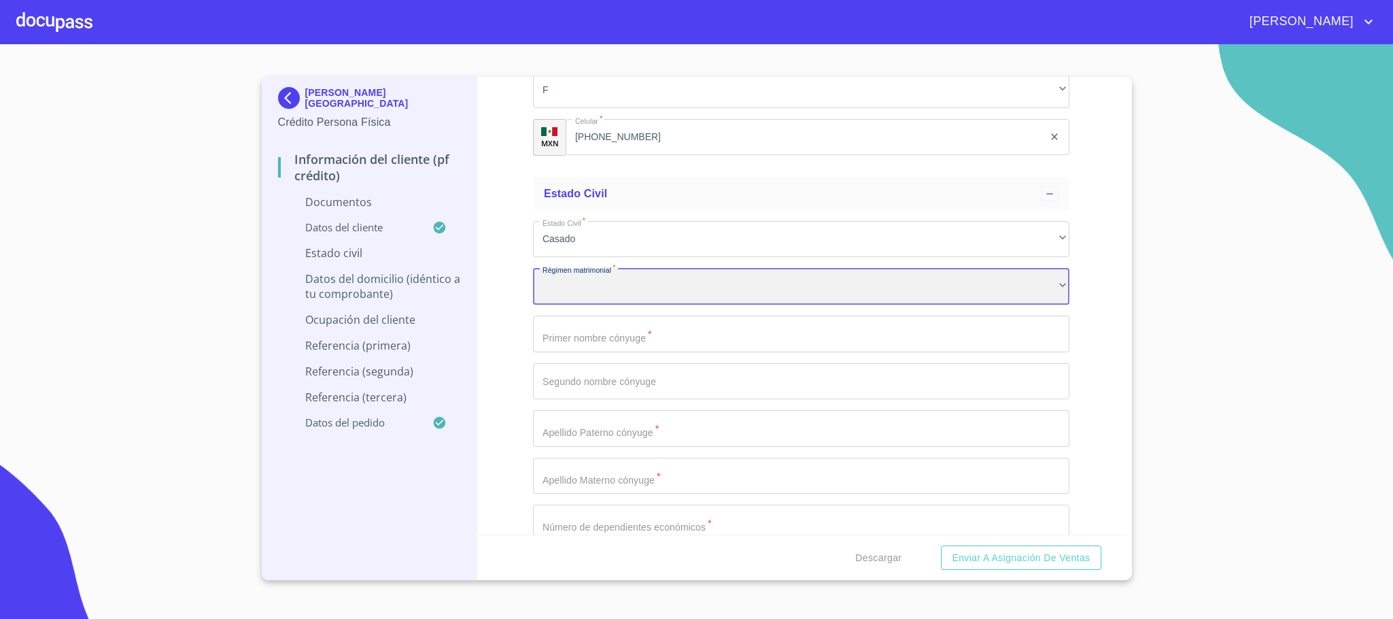
click at [619, 292] on div "​" at bounding box center [801, 286] width 537 height 37
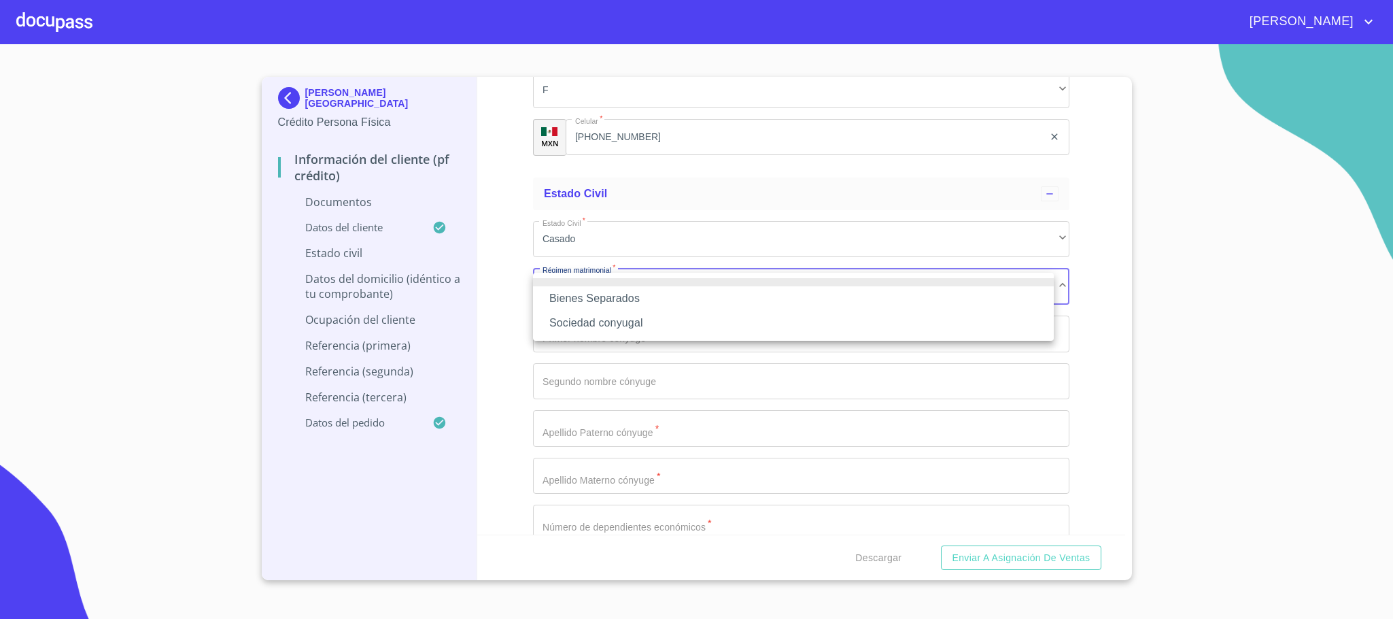
click at [611, 324] on li "Sociedad conyugal" at bounding box center [793, 323] width 521 height 24
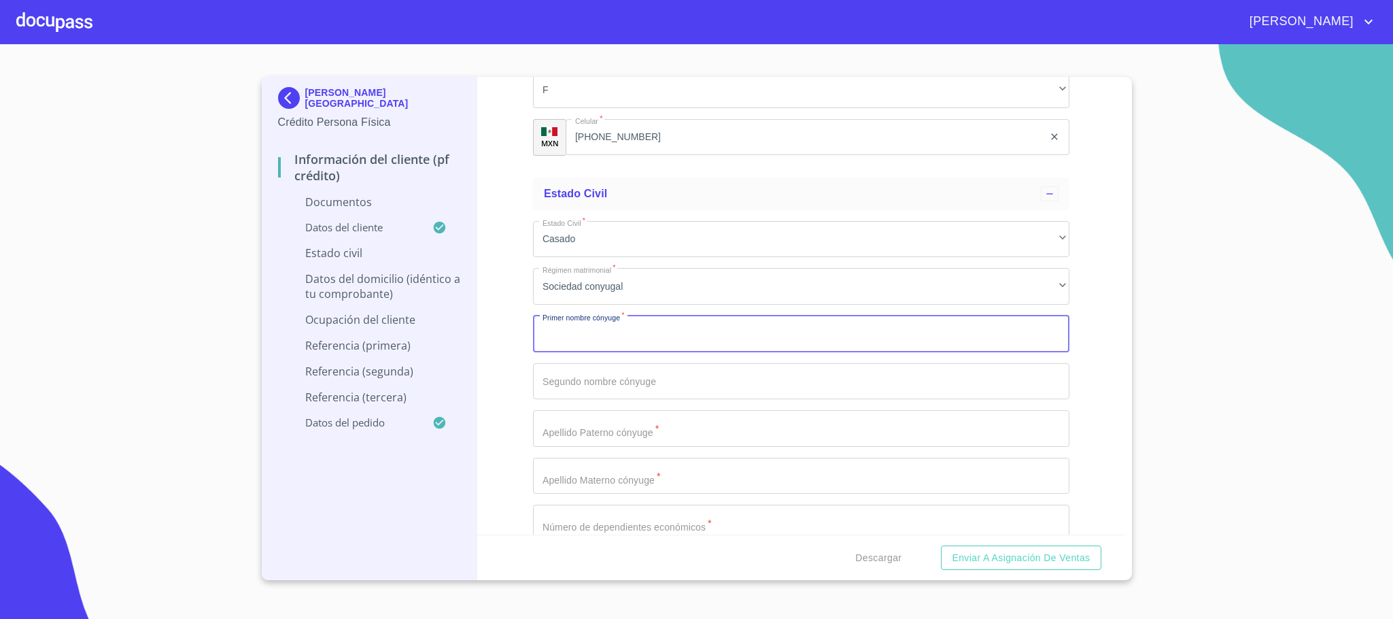
click at [605, 343] on input "Documento de identificación.   *" at bounding box center [801, 334] width 537 height 37
type input "[PERSON_NAME]"
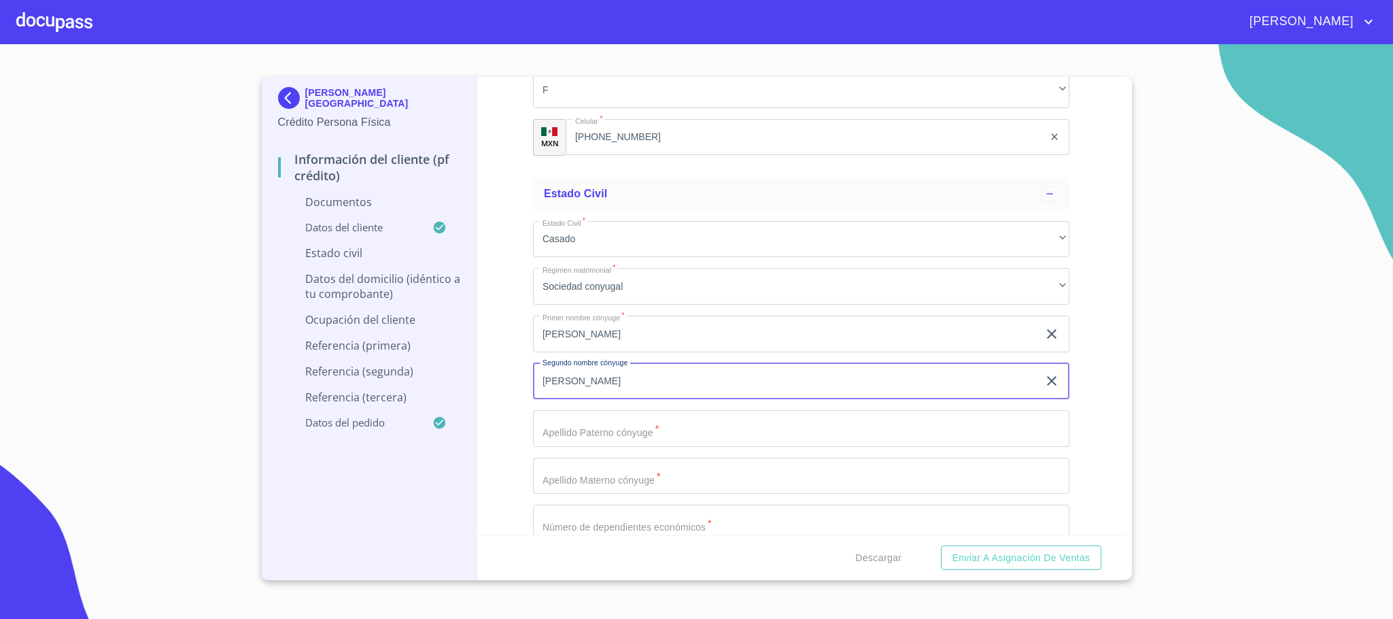
type input "[PERSON_NAME]"
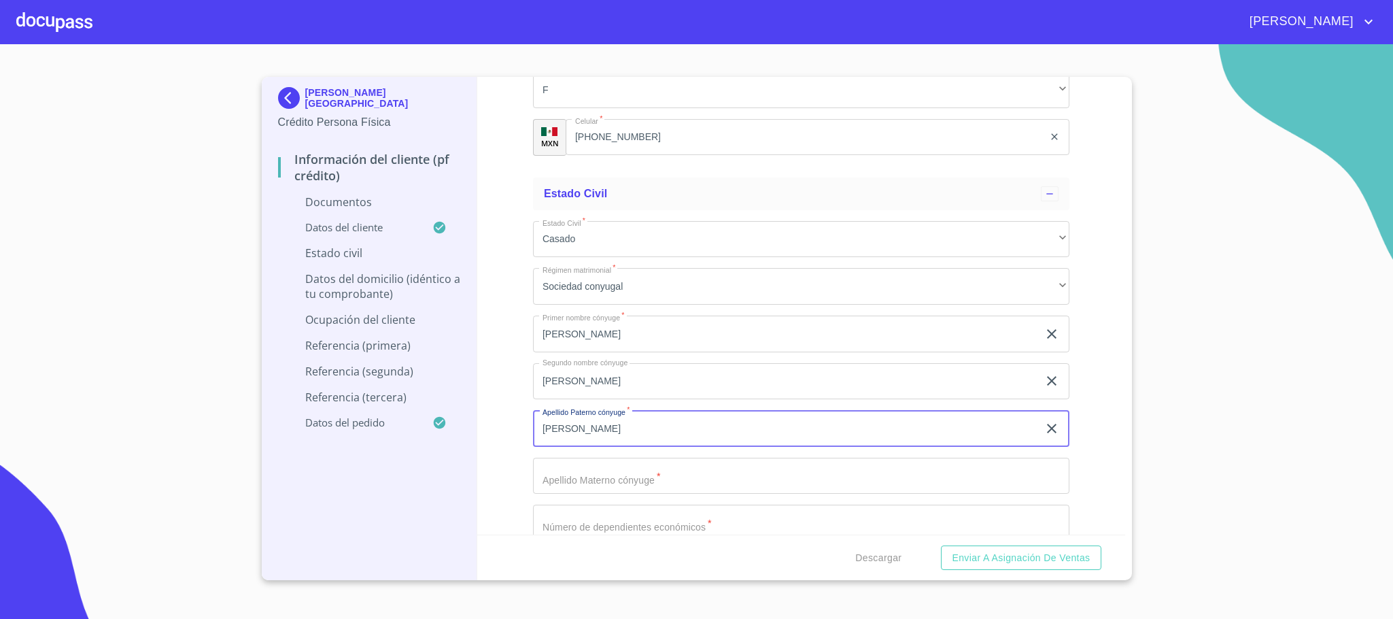
type input "[PERSON_NAME]"
type input "E"
type input "[PERSON_NAME]"
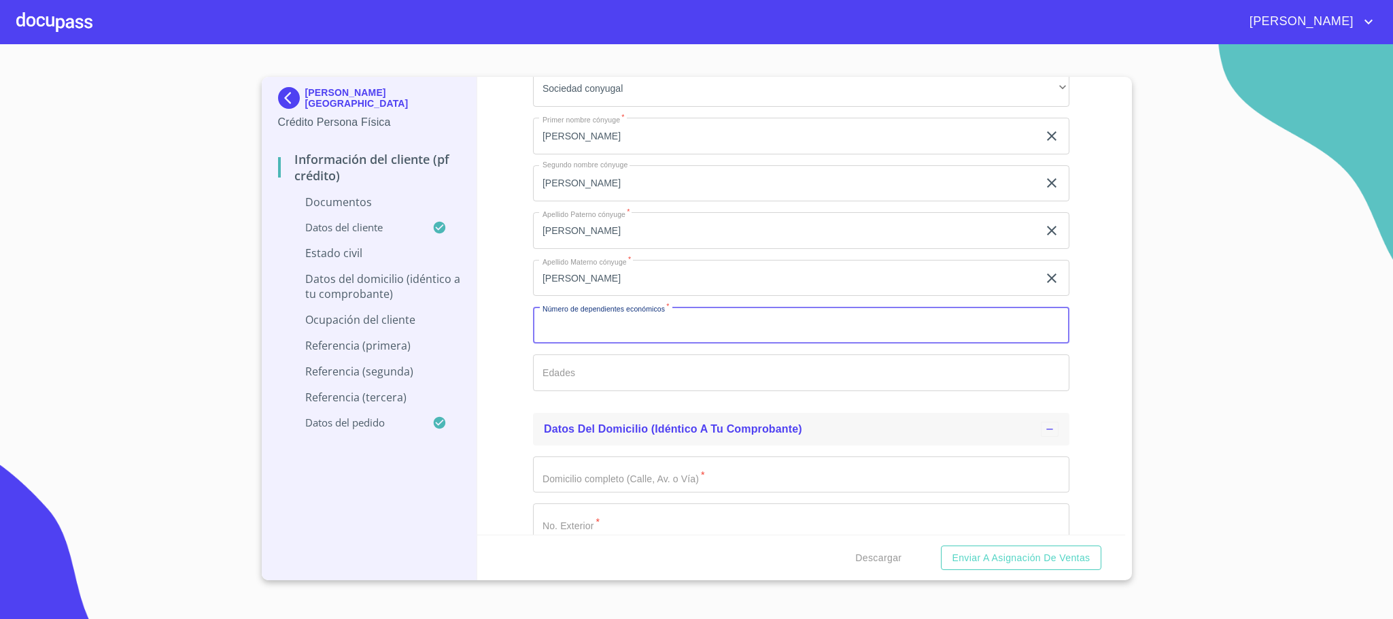
scroll to position [4498, 0]
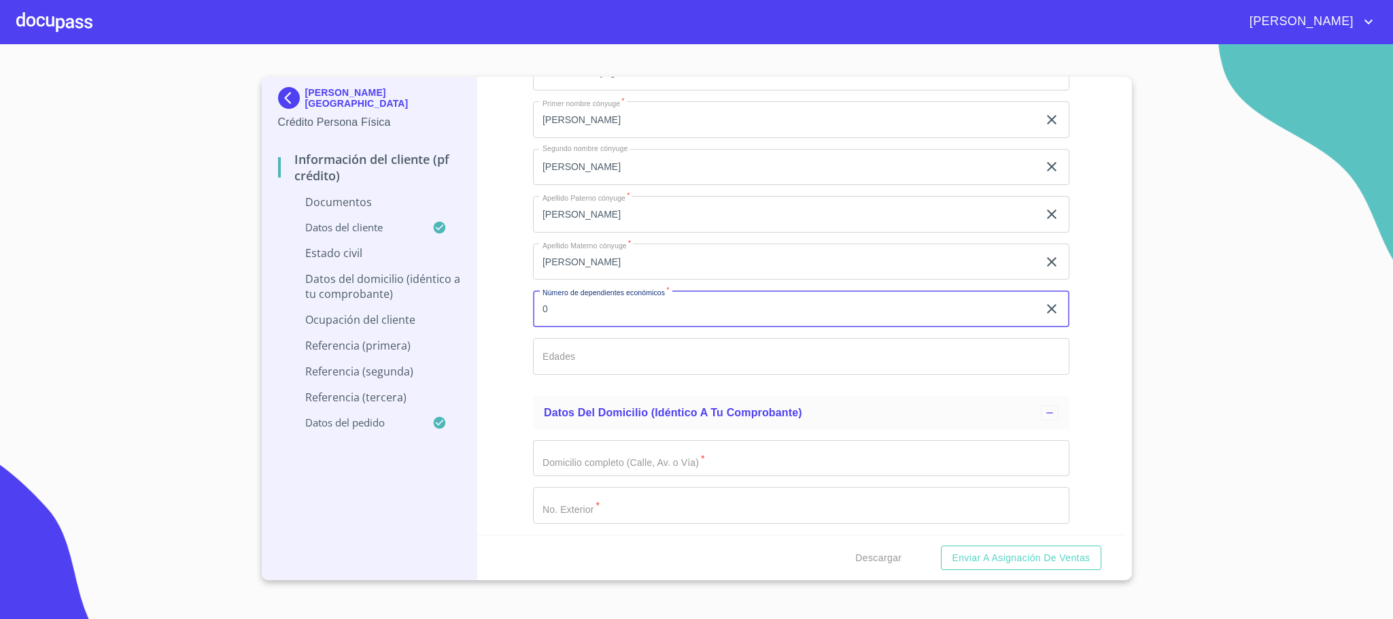
type input "0"
click at [577, 368] on input "Documento de identificación.   *" at bounding box center [801, 356] width 537 height 37
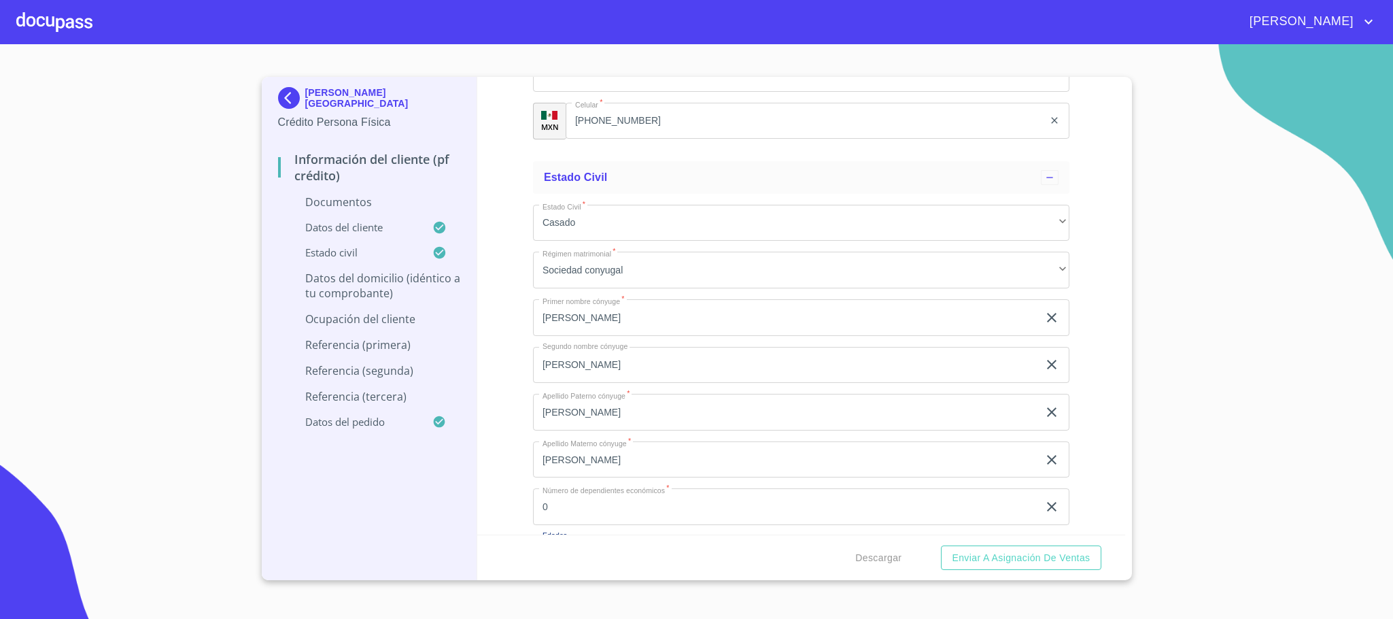
scroll to position [4294, 0]
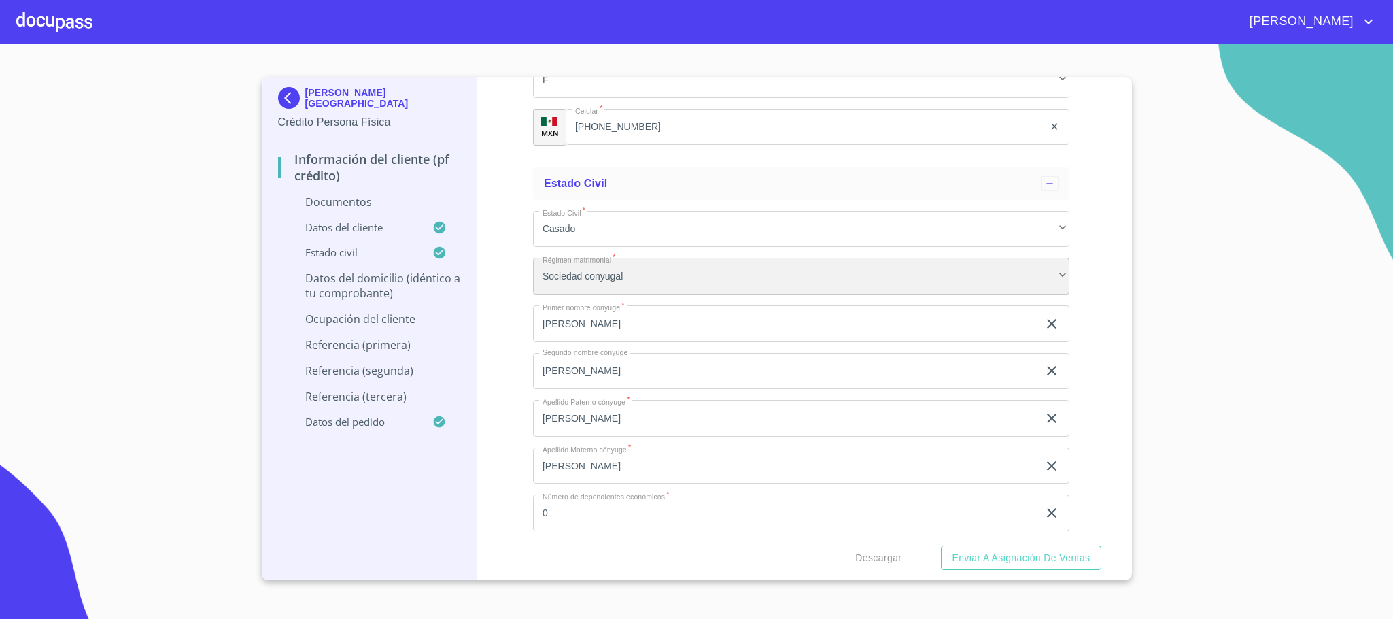
click at [619, 275] on div "Sociedad conyugal" at bounding box center [801, 276] width 537 height 37
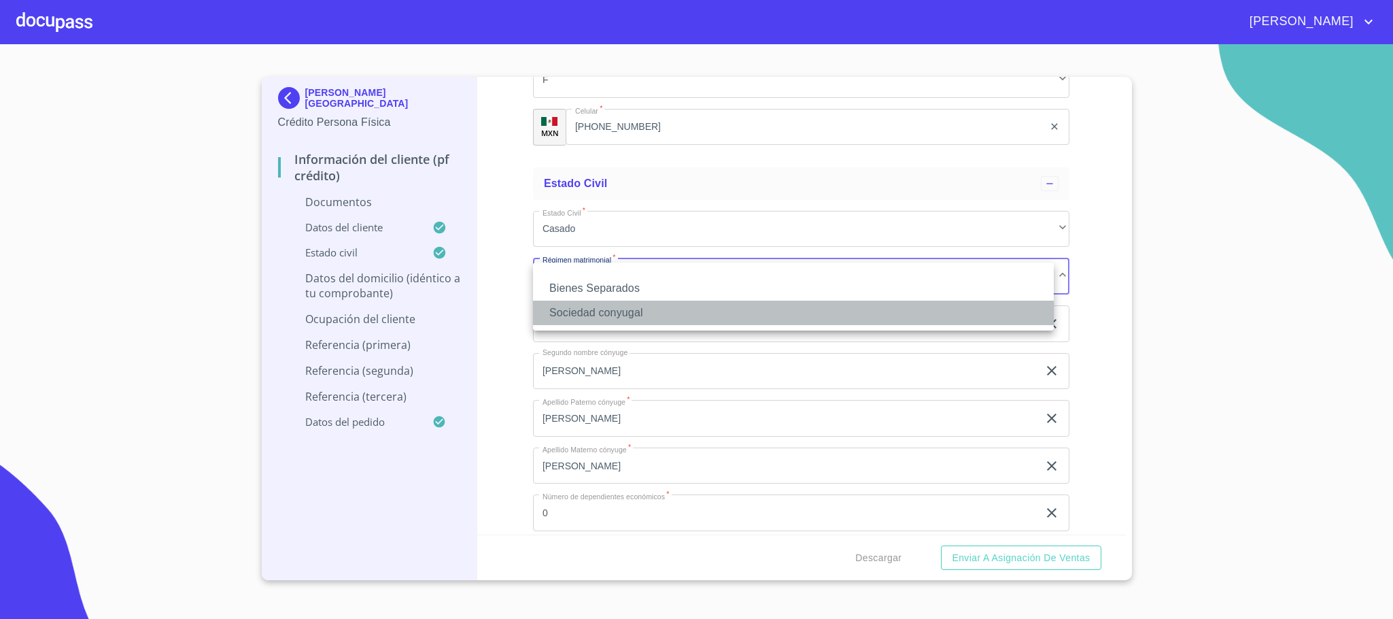
click at [615, 314] on li "Sociedad conyugal" at bounding box center [793, 313] width 521 height 24
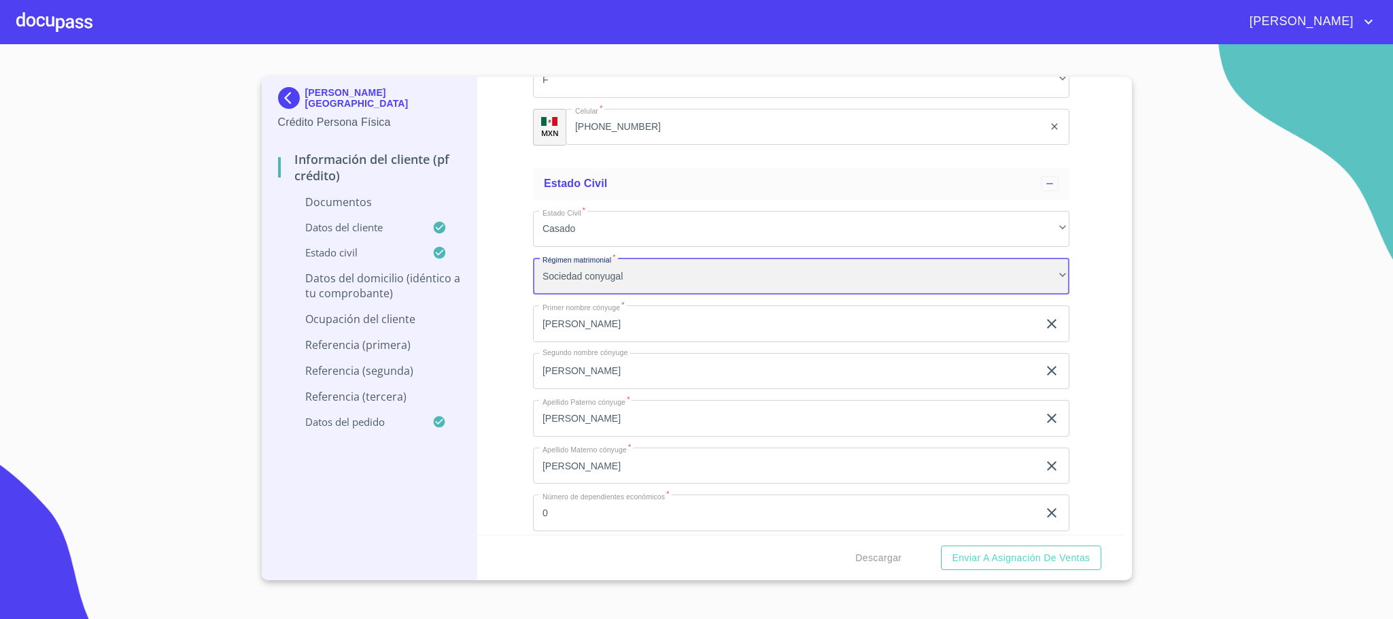
click at [604, 280] on div "Sociedad conyugal" at bounding box center [801, 276] width 537 height 37
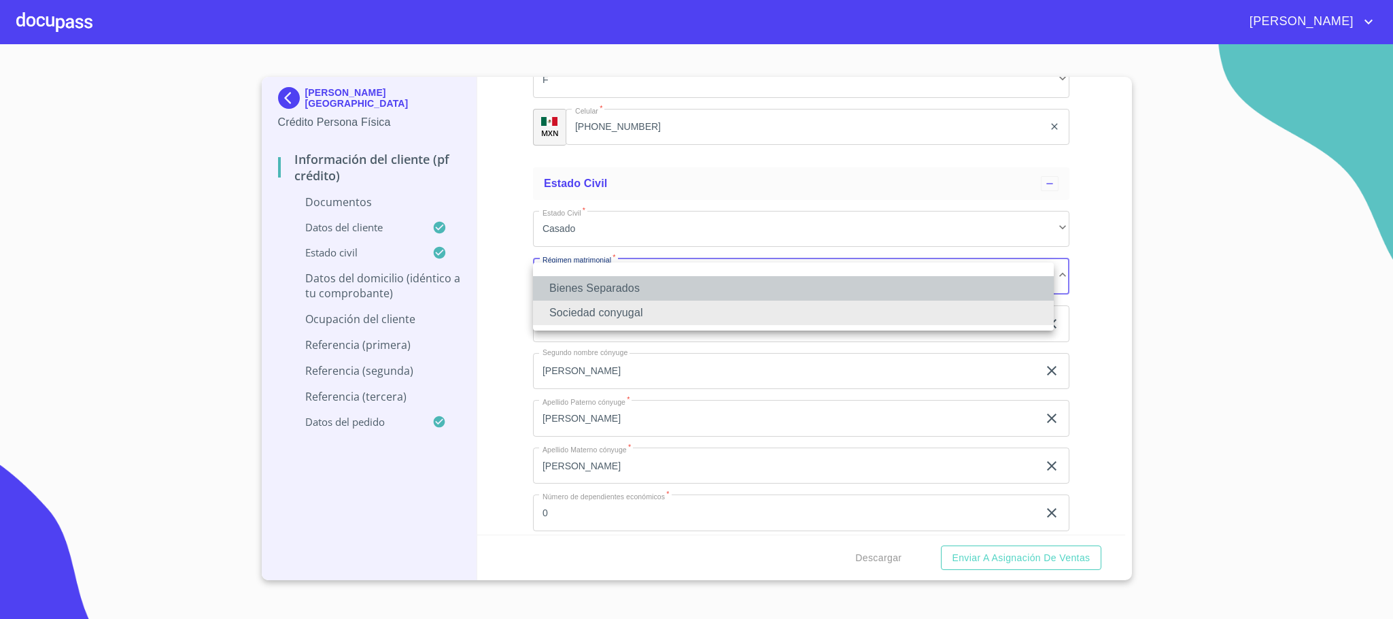
click at [611, 296] on li "Bienes Separados" at bounding box center [793, 288] width 521 height 24
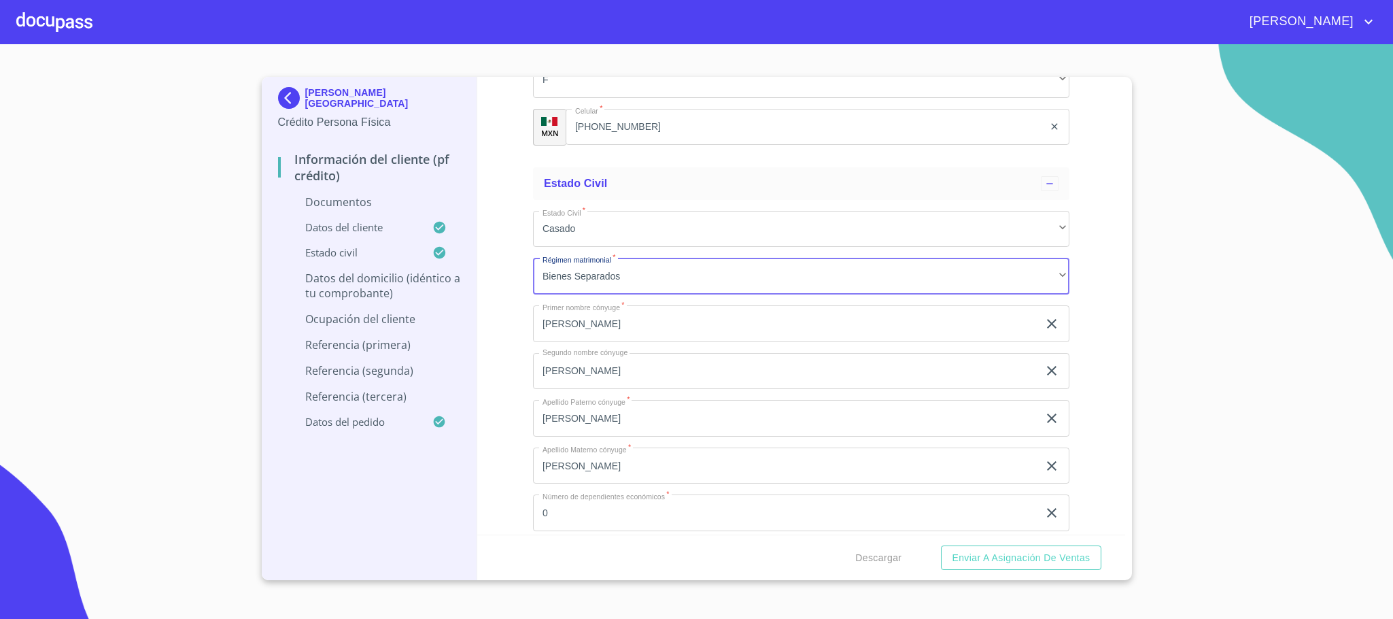
click at [515, 352] on div "Información del cliente (PF crédito) Documentos Documento de identificación.   …" at bounding box center [801, 306] width 648 height 458
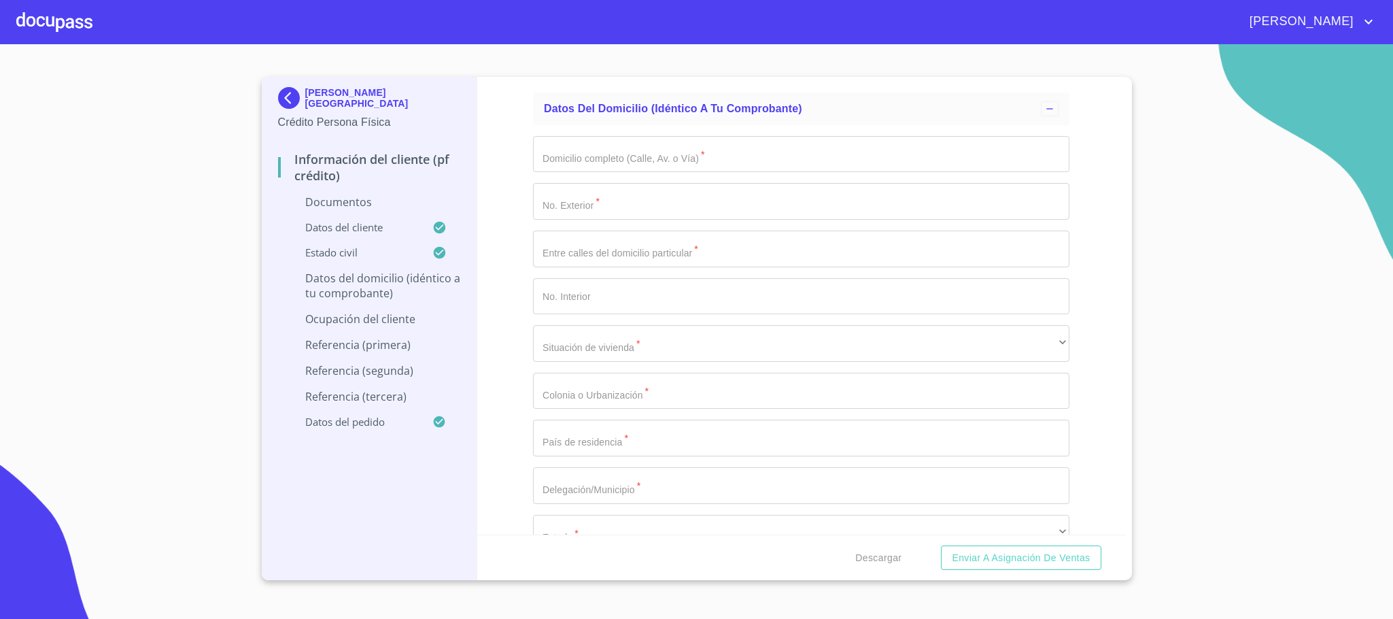
scroll to position [4804, 0]
click at [633, 169] on input "Documento de identificación.   *" at bounding box center [801, 152] width 537 height 37
type input "COND DE LOS ANDES"
type input "9"
type input "CON ROCALLOSAS"
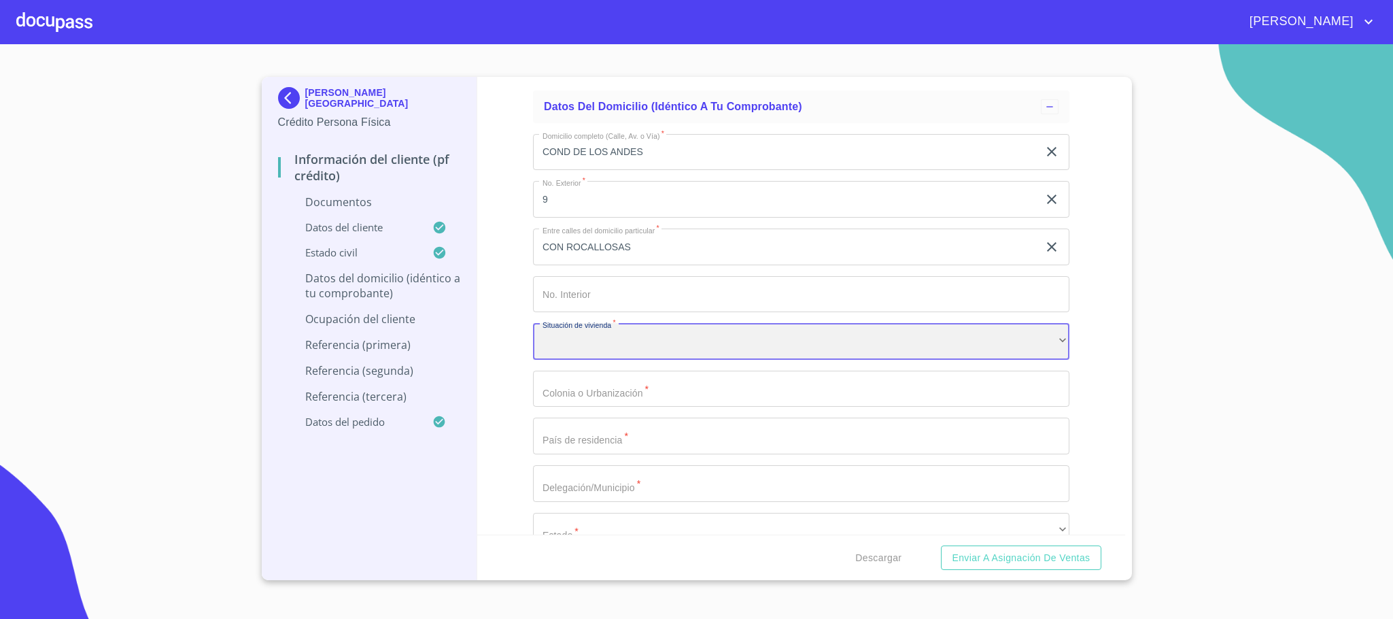
click at [611, 351] on div "​" at bounding box center [801, 341] width 537 height 37
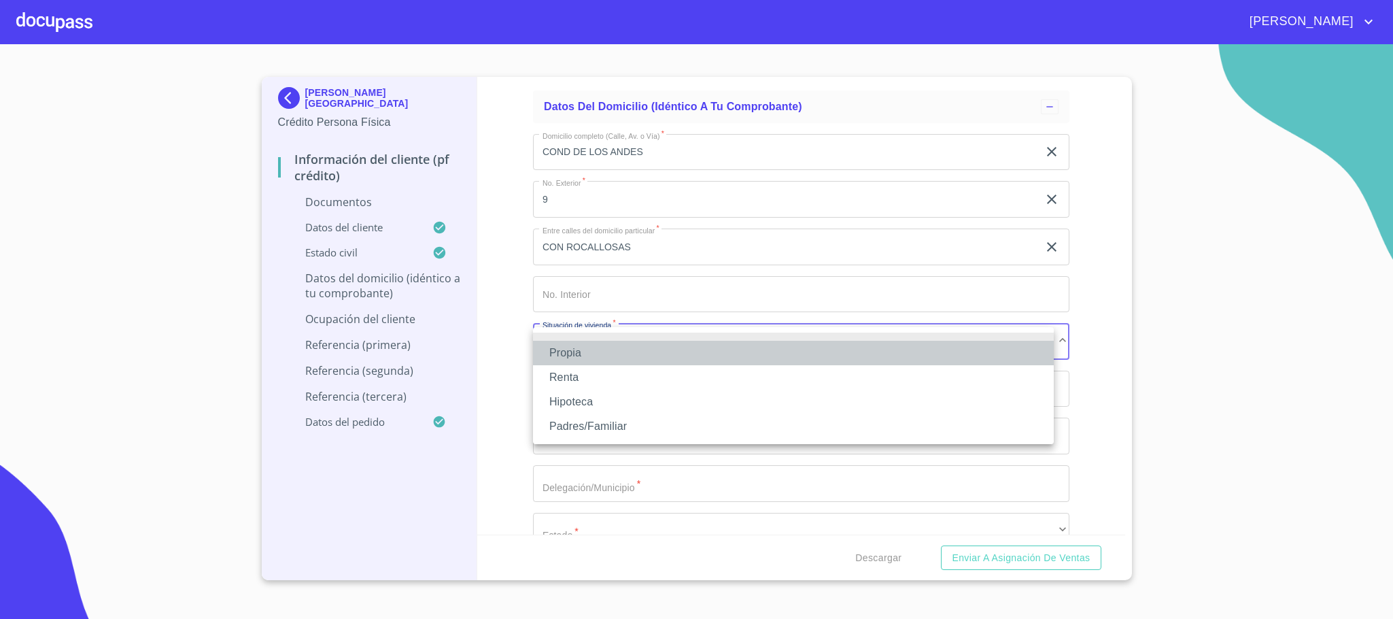
click at [600, 351] on li "Propia" at bounding box center [793, 353] width 521 height 24
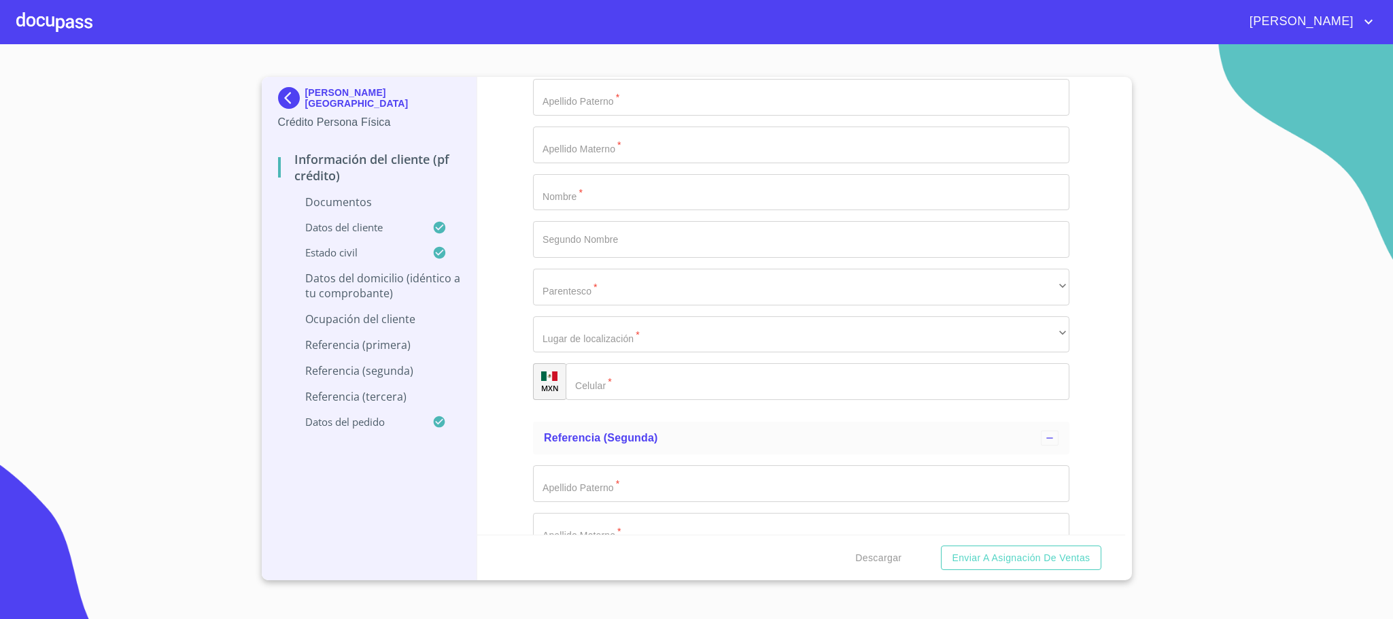
scroll to position [6381, 0]
click at [628, 207] on input "Documento de identificación.   *" at bounding box center [801, 199] width 537 height 37
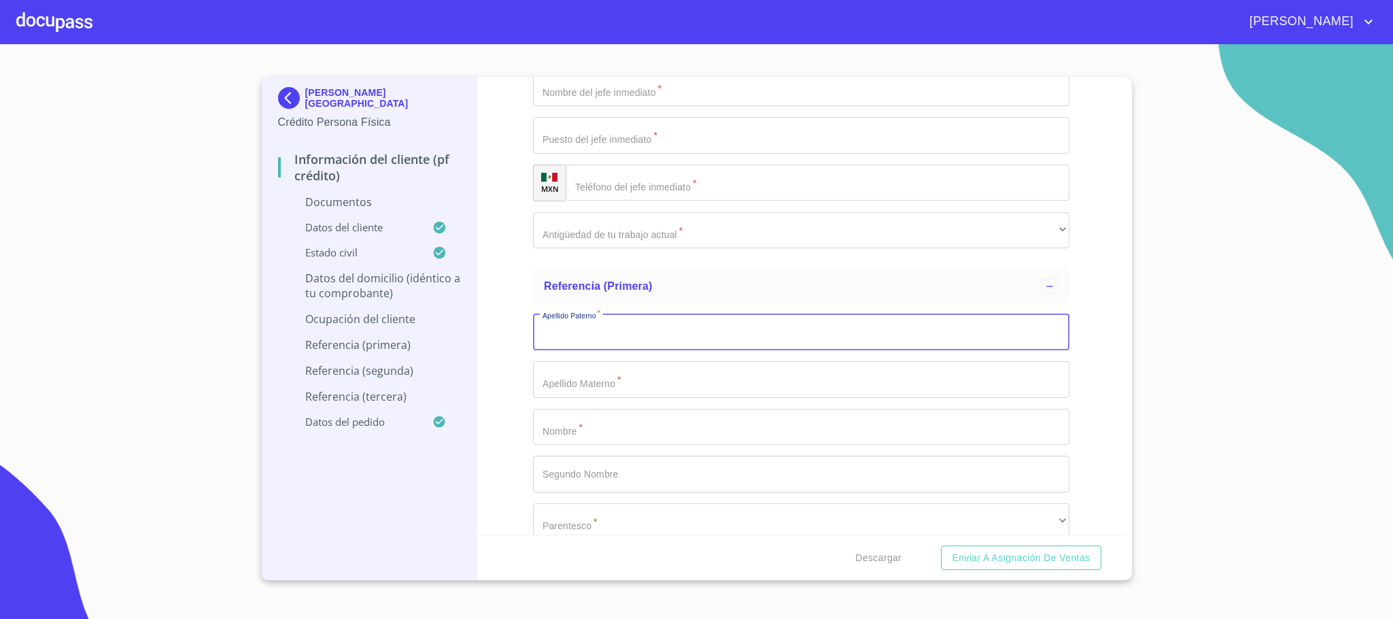
scroll to position [6279, 0]
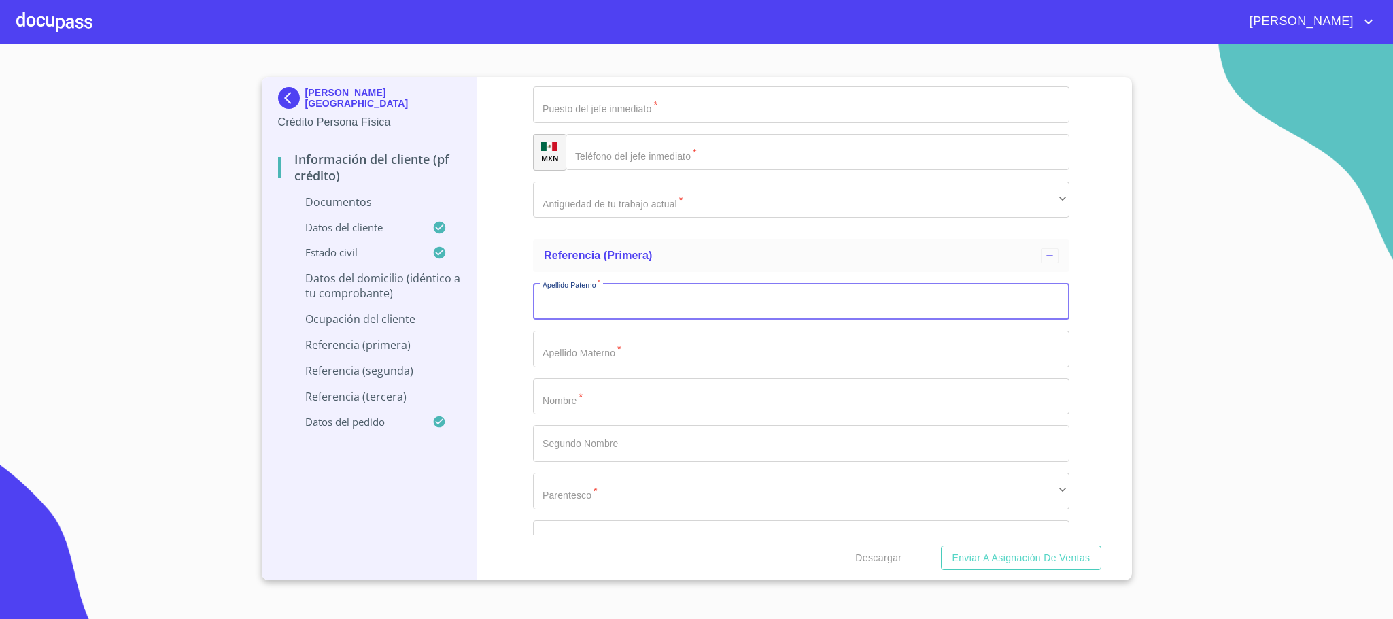
click at [607, 307] on input "Documento de identificación.   *" at bounding box center [801, 301] width 537 height 37
type input "[PERSON_NAME]"
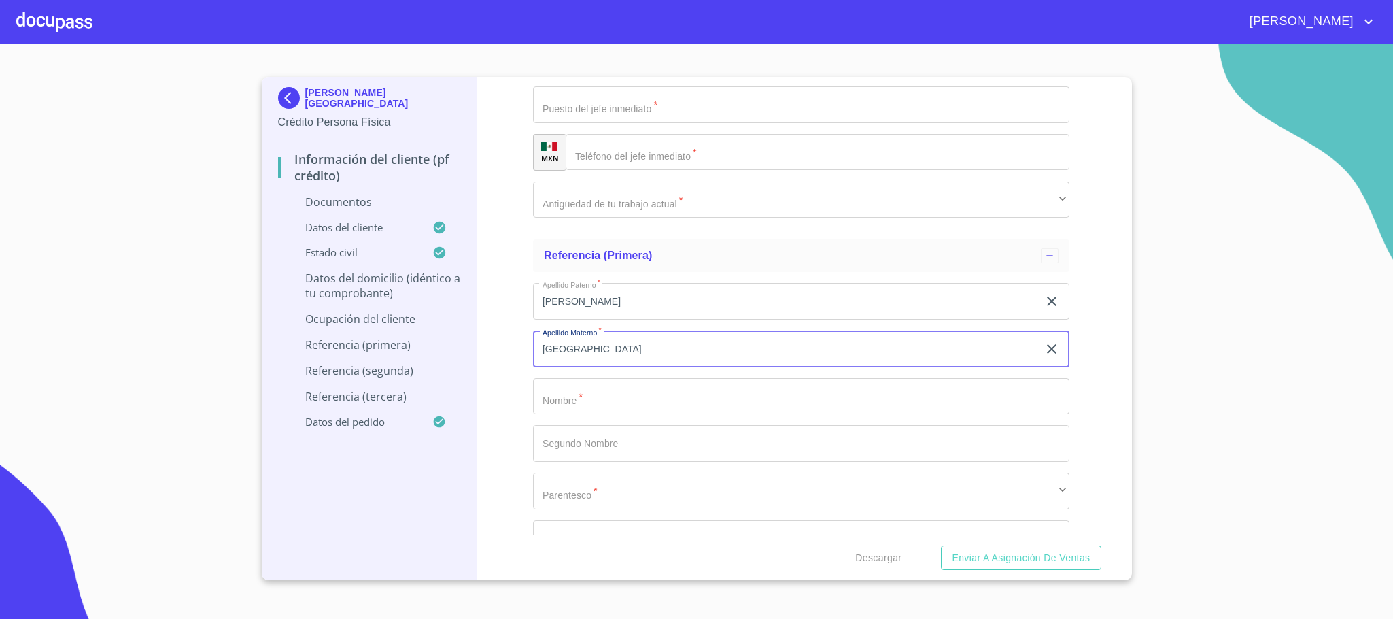
type input "[GEOGRAPHIC_DATA]"
type input "[PERSON_NAME]"
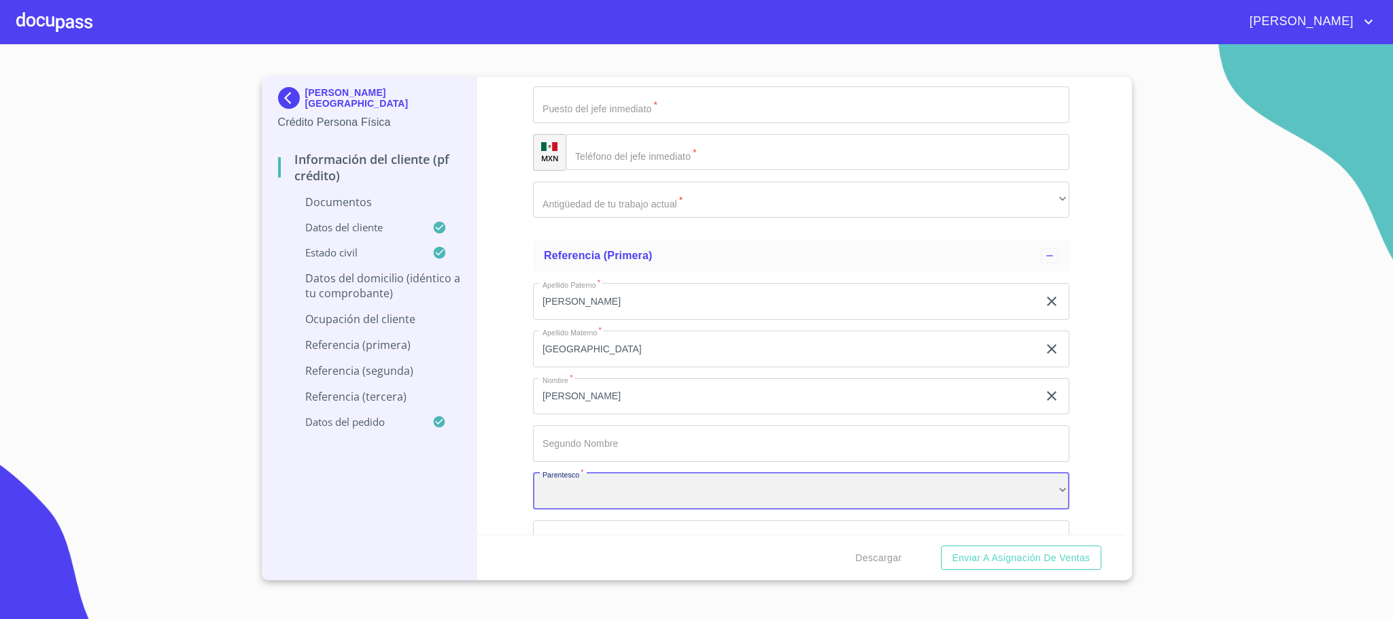
scroll to position [6483, 0]
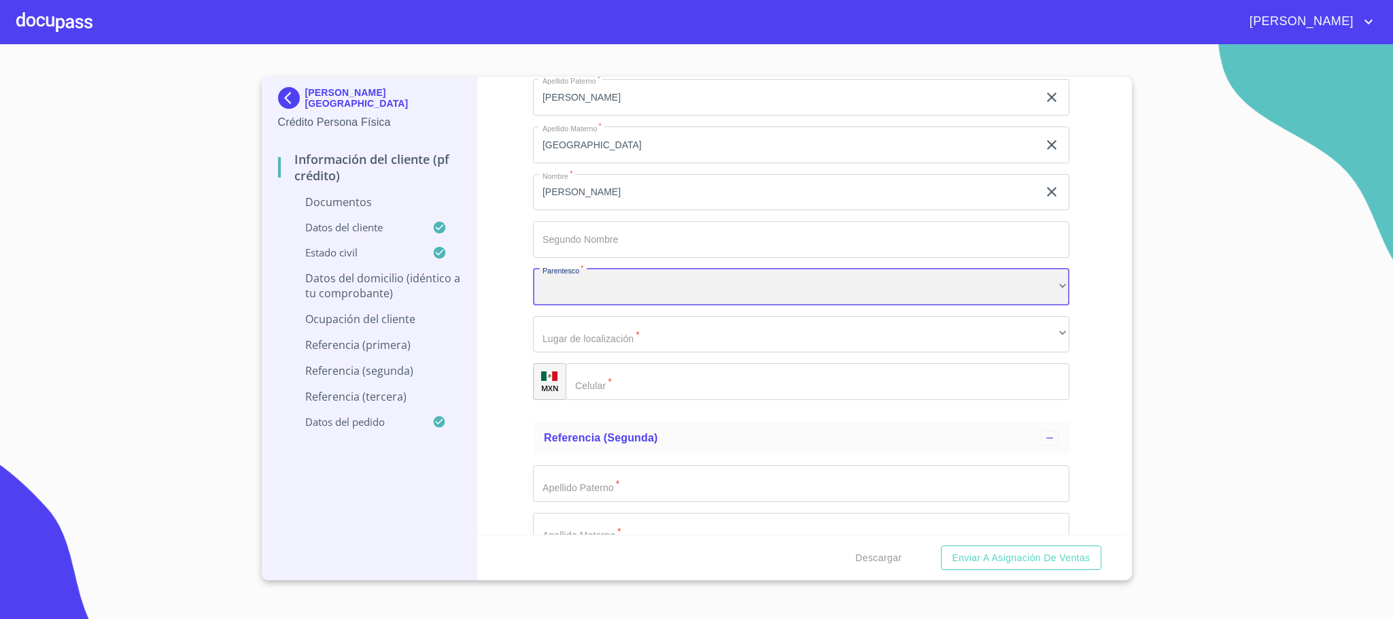
click at [600, 294] on div "​" at bounding box center [801, 287] width 537 height 37
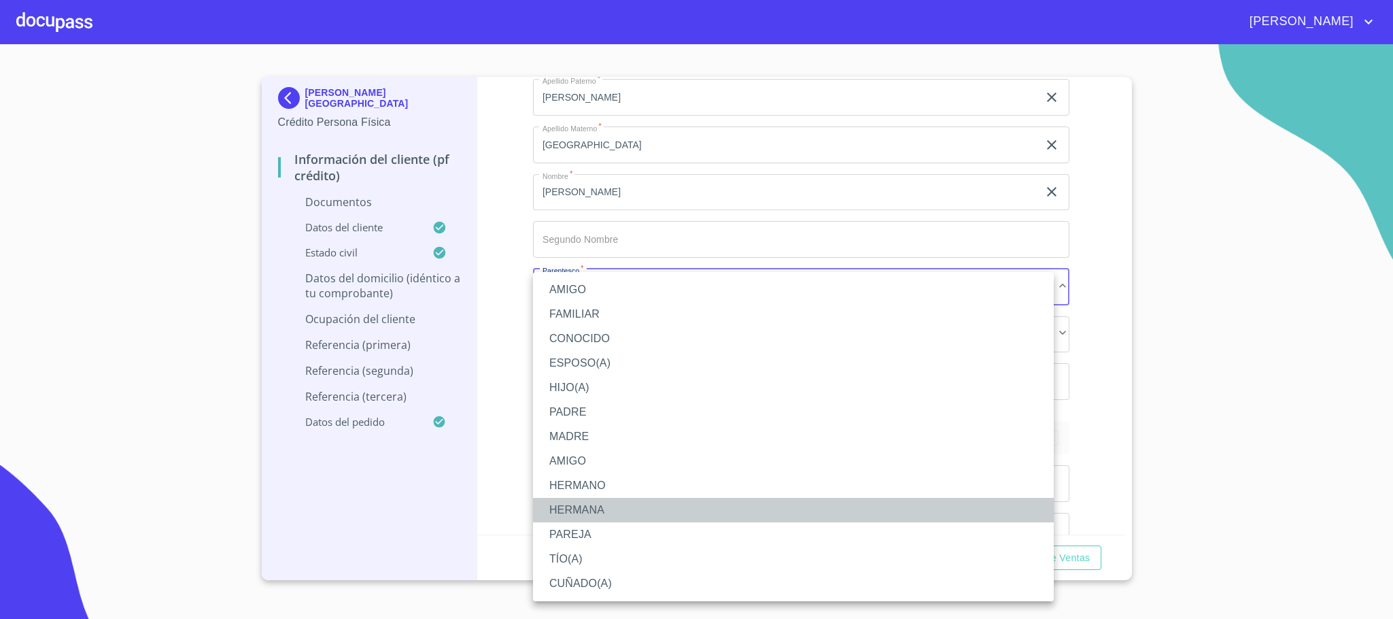
click at [598, 512] on li "HERMANA" at bounding box center [793, 510] width 521 height 24
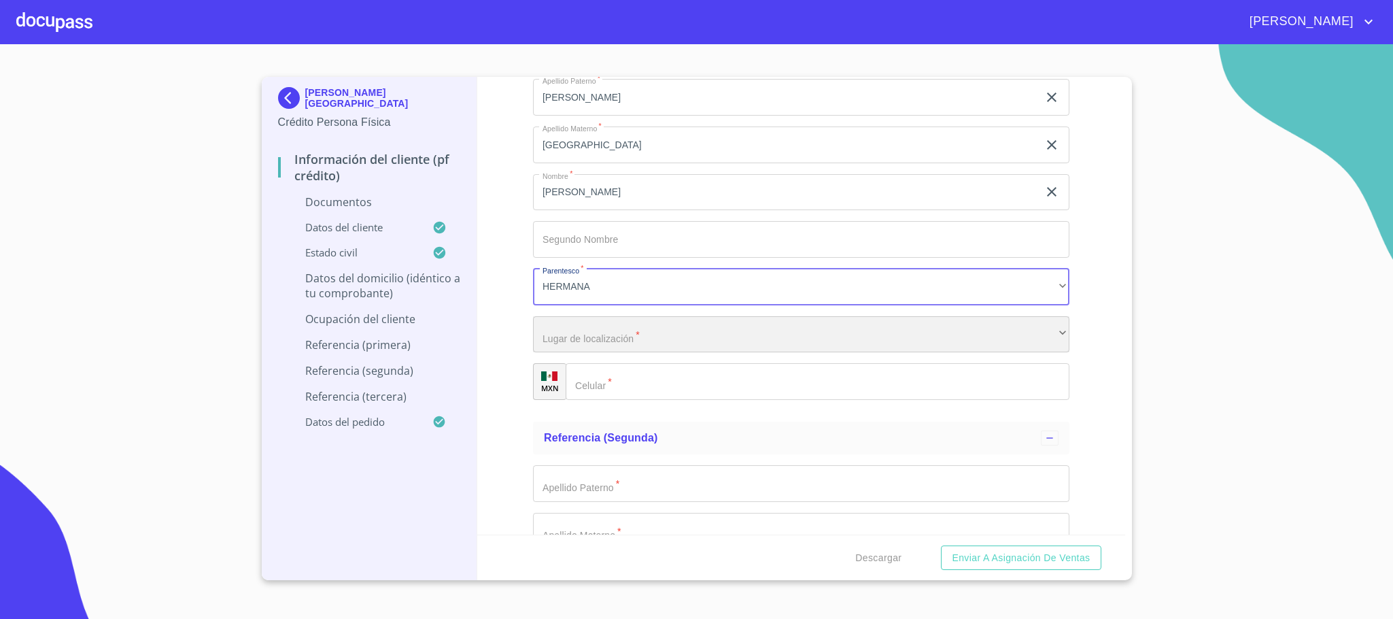
click at [600, 343] on div "​" at bounding box center [801, 334] width 537 height 37
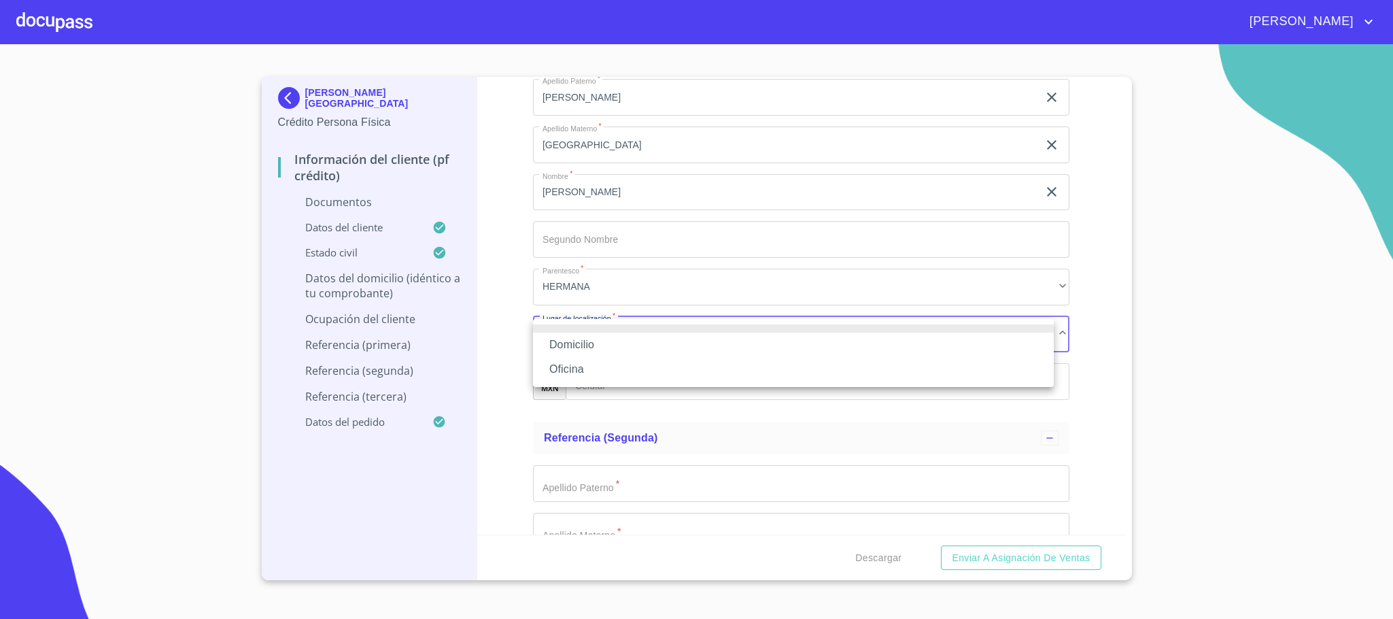
click at [598, 347] on li "Domicilio" at bounding box center [793, 345] width 521 height 24
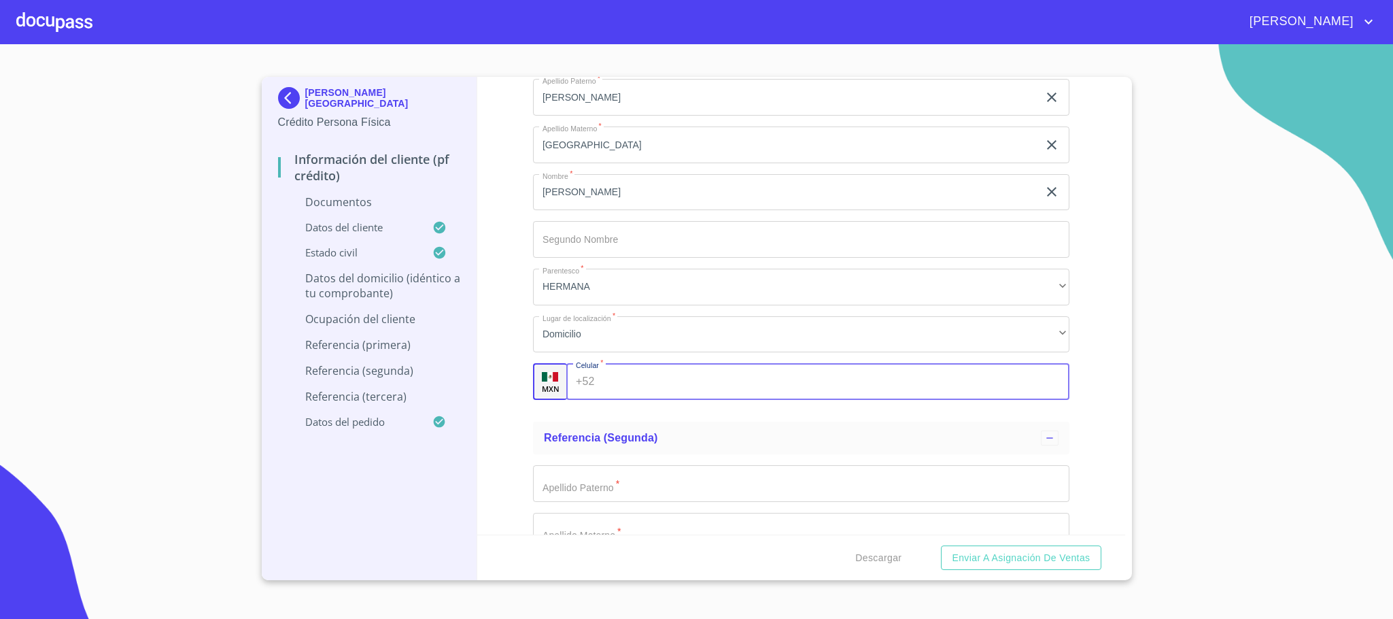
click at [618, 378] on input "Documento de identificación.   *" at bounding box center [834, 381] width 469 height 37
type input "[PHONE_NUMBER]"
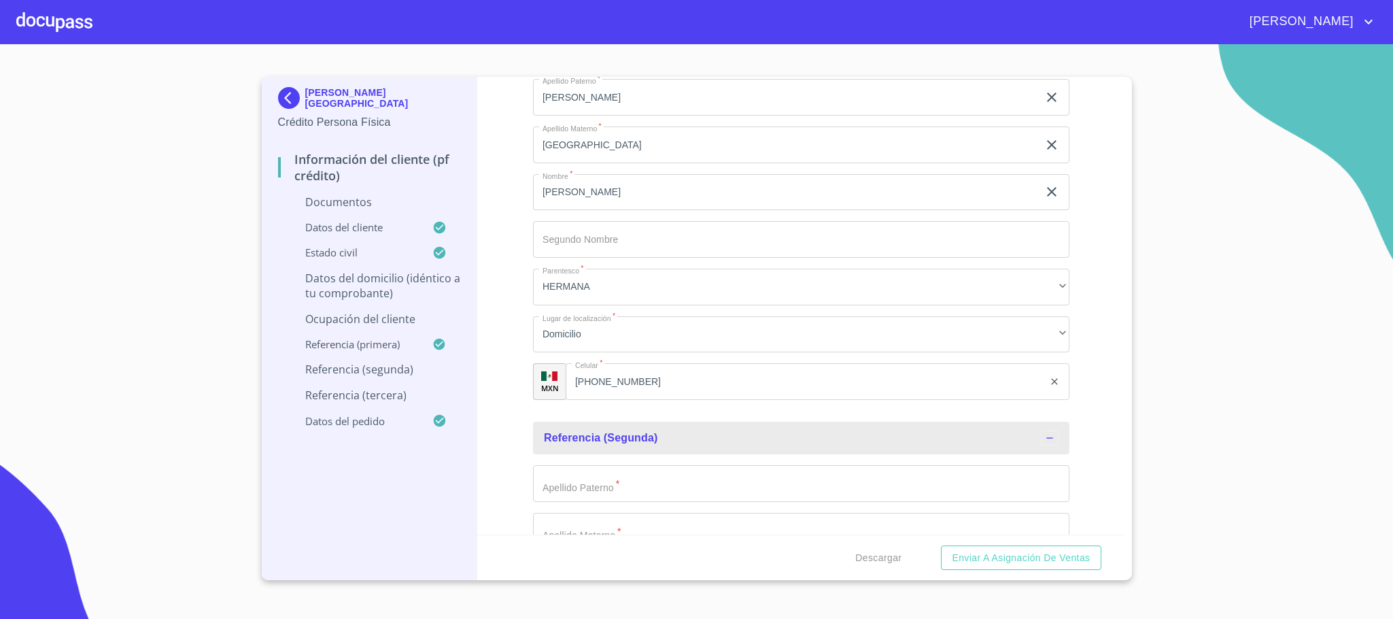
scroll to position [6789, 0]
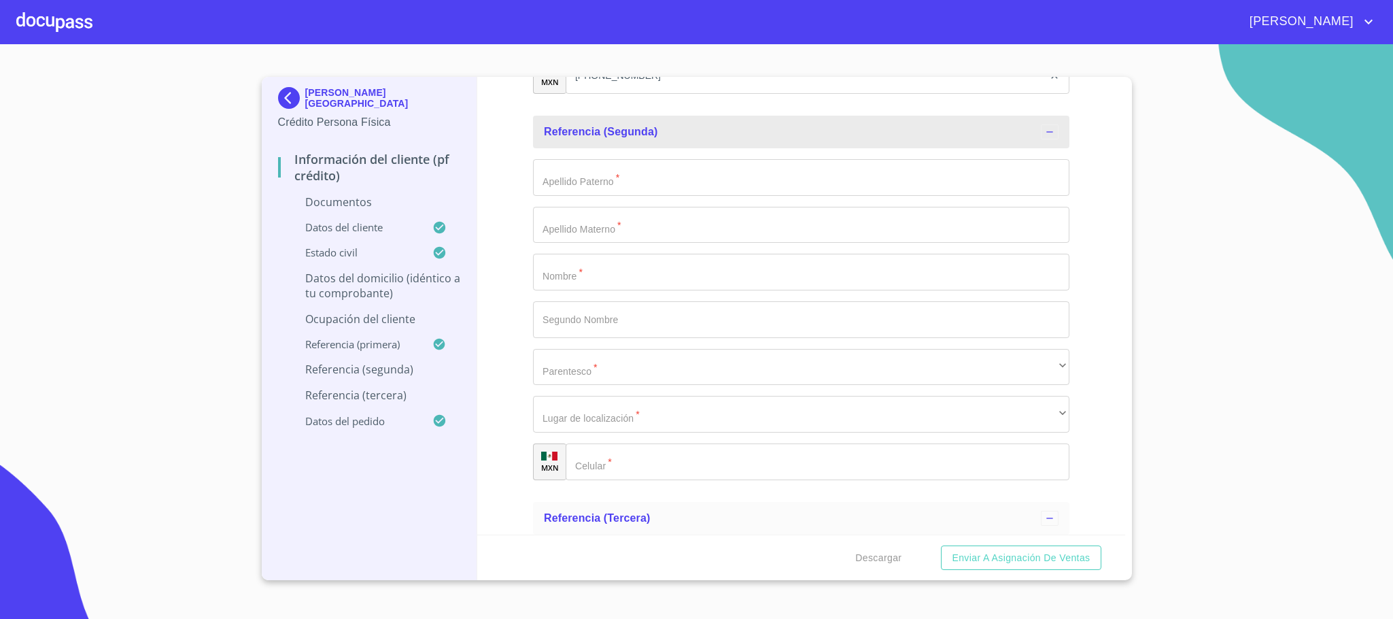
click at [620, 194] on input "Documento de identificación.   *" at bounding box center [801, 177] width 537 height 37
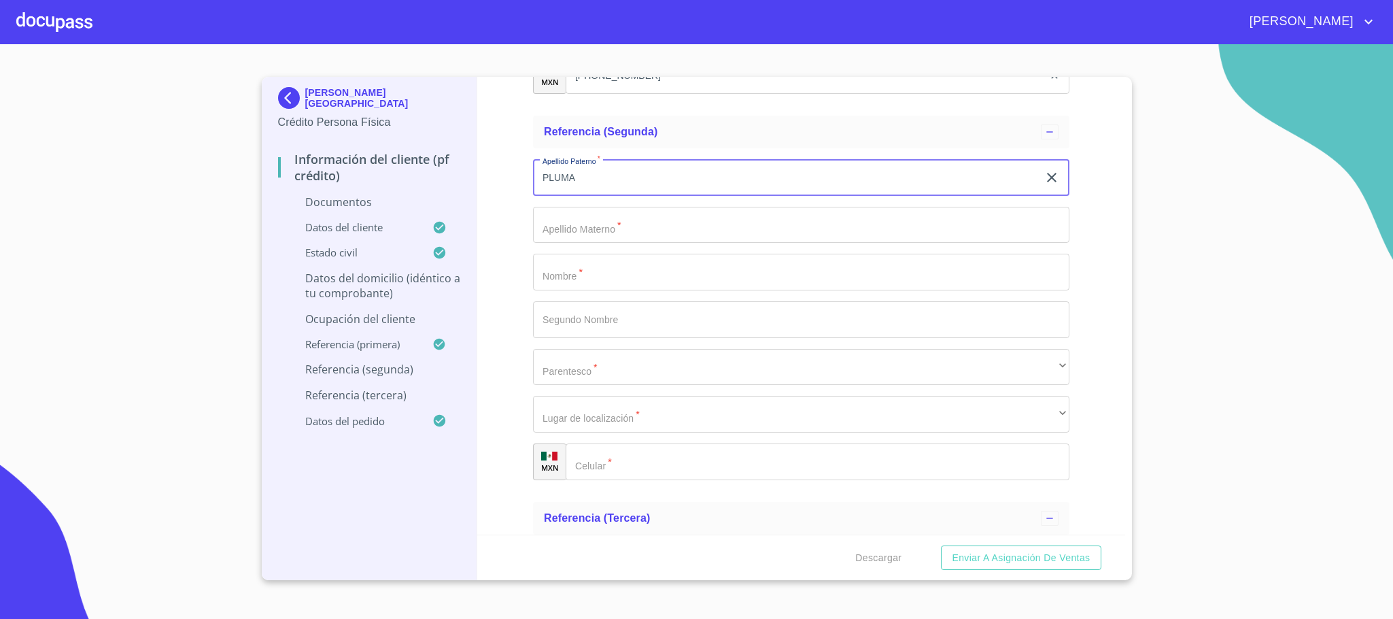
type input "PLUMA"
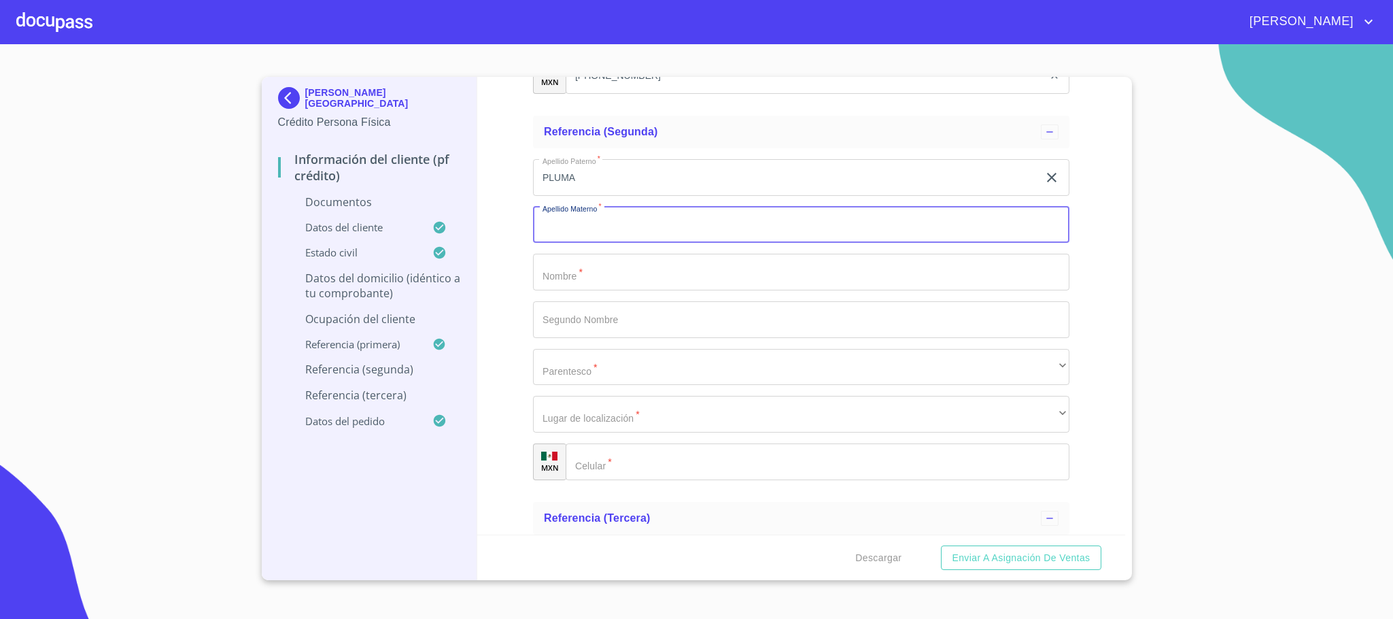
type input "E"
type input "[PERSON_NAME]"
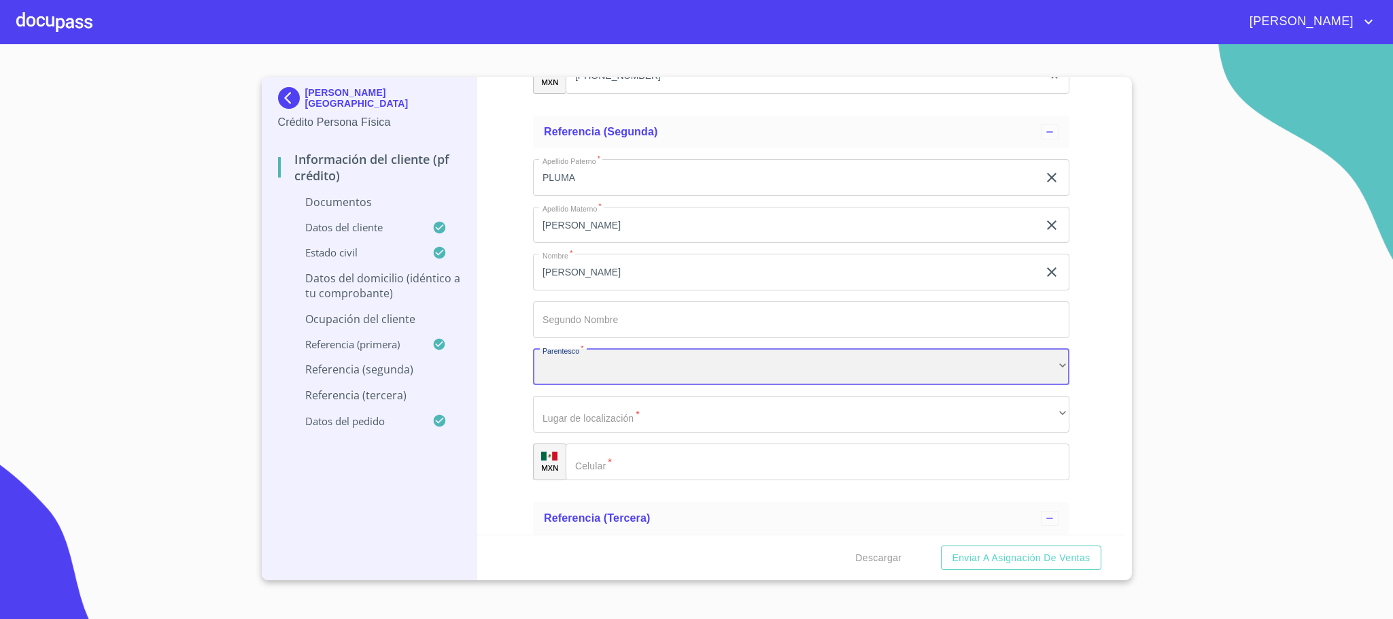
click at [566, 381] on div "​" at bounding box center [801, 367] width 537 height 37
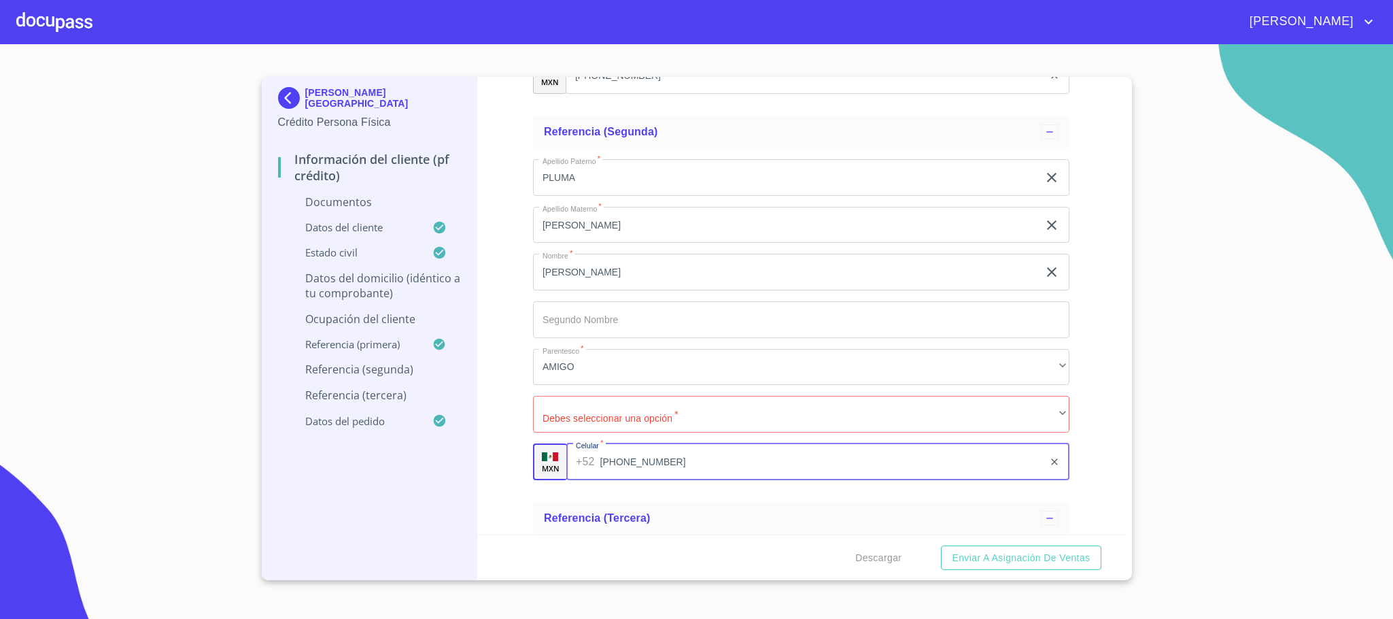
type input "[PHONE_NUMBER]"
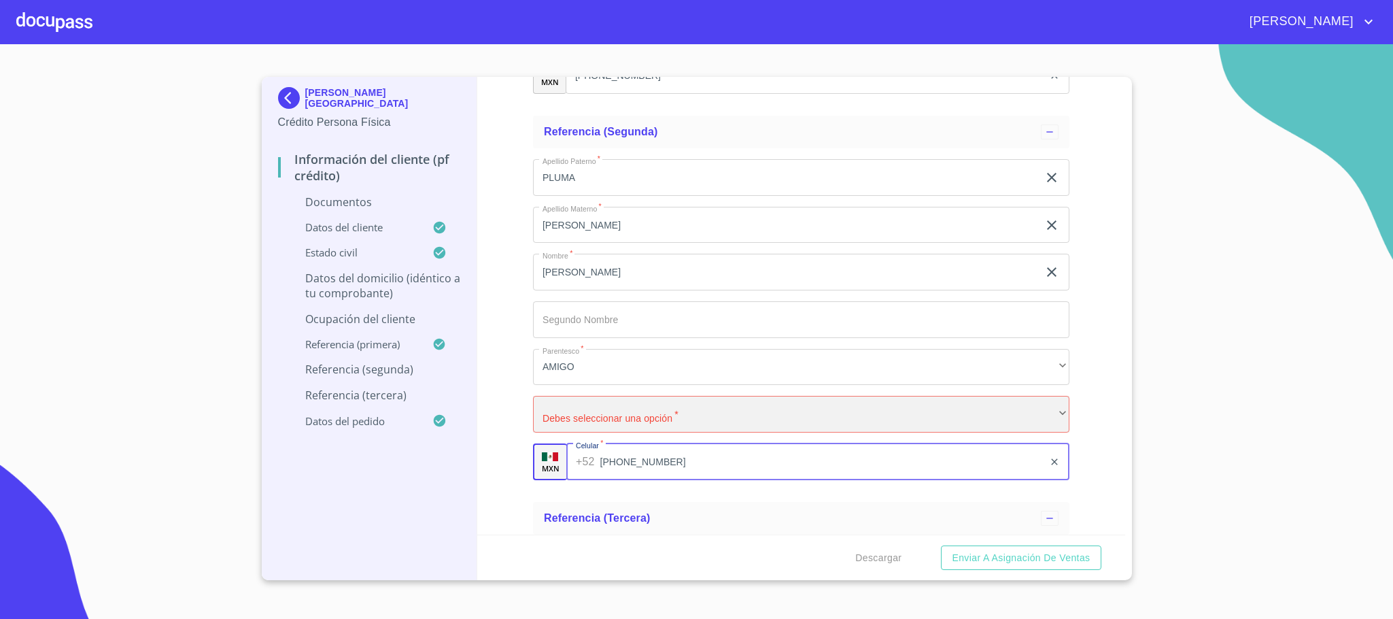
click at [600, 402] on div "​" at bounding box center [801, 414] width 537 height 37
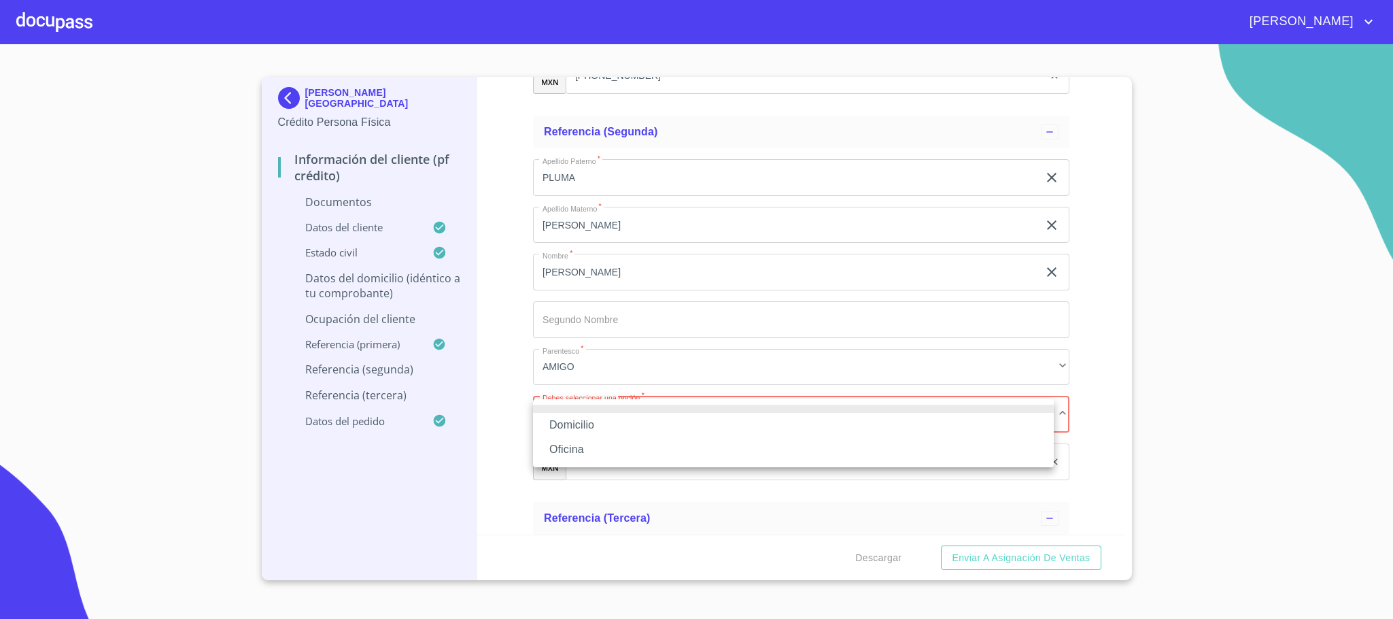
click at [586, 421] on li "Domicilio" at bounding box center [793, 425] width 521 height 24
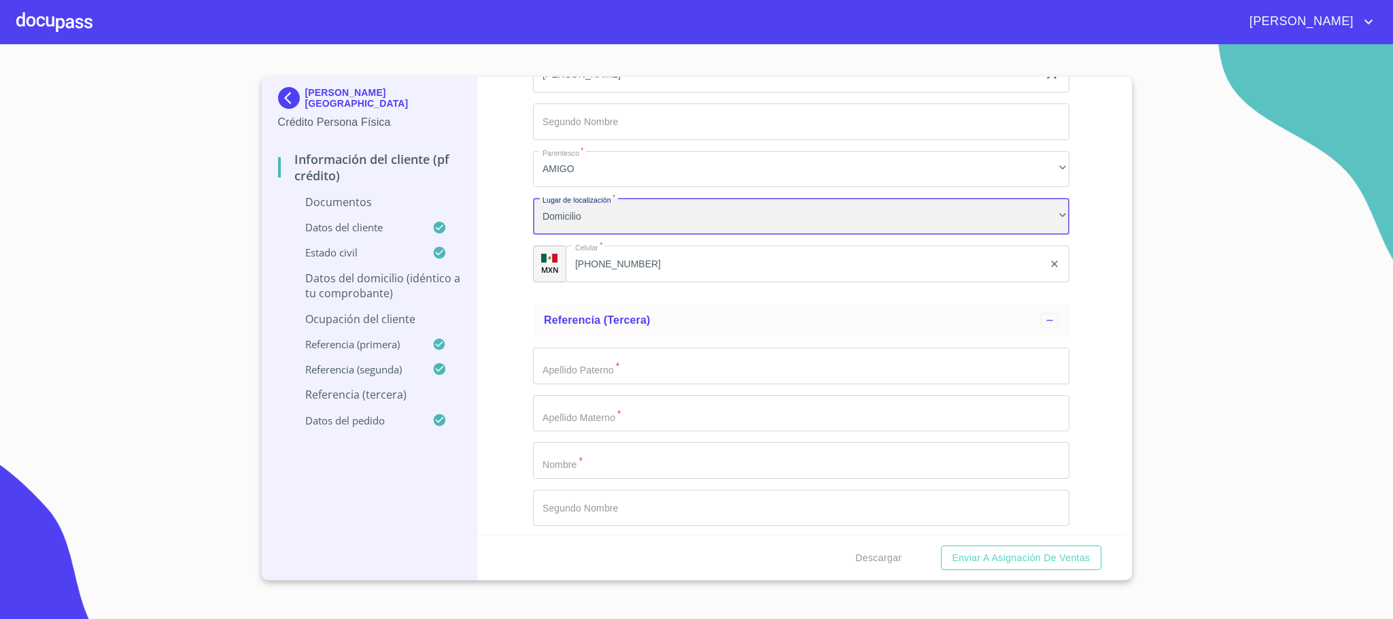
scroll to position [6993, 0]
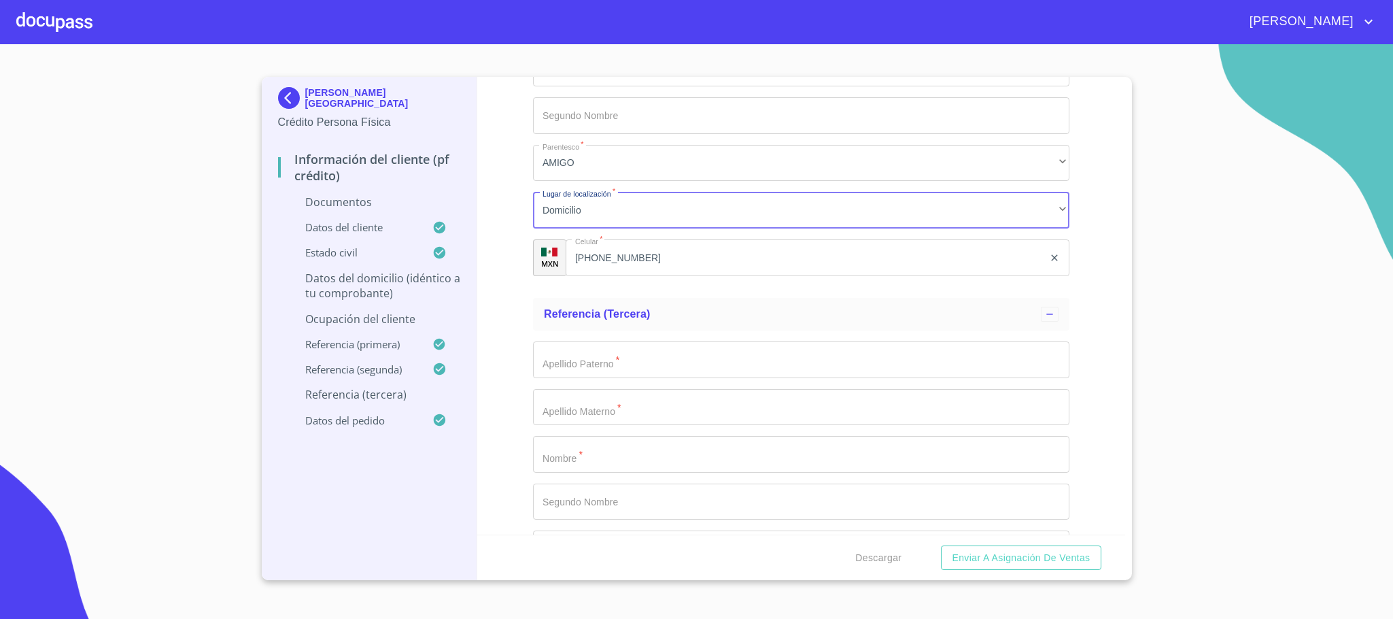
click at [625, 373] on input "Documento de identificación.   *" at bounding box center [801, 359] width 537 height 37
type input "GUTIERREZ"
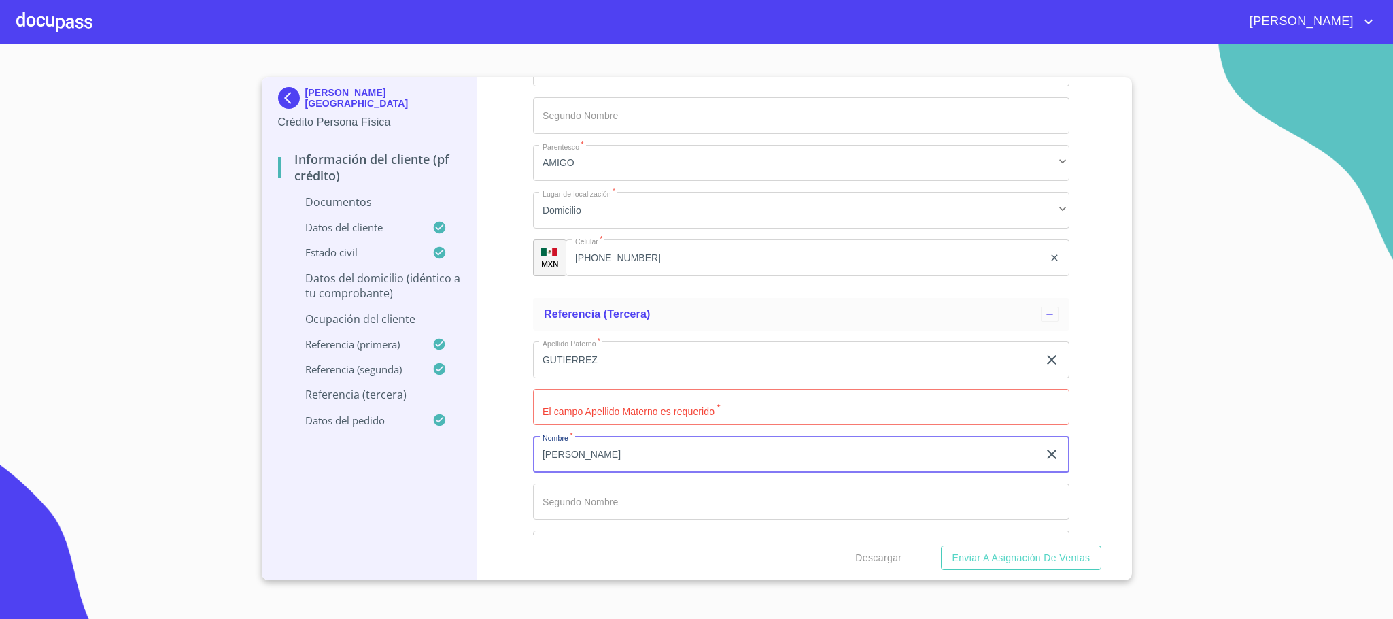
type input "[PERSON_NAME]"
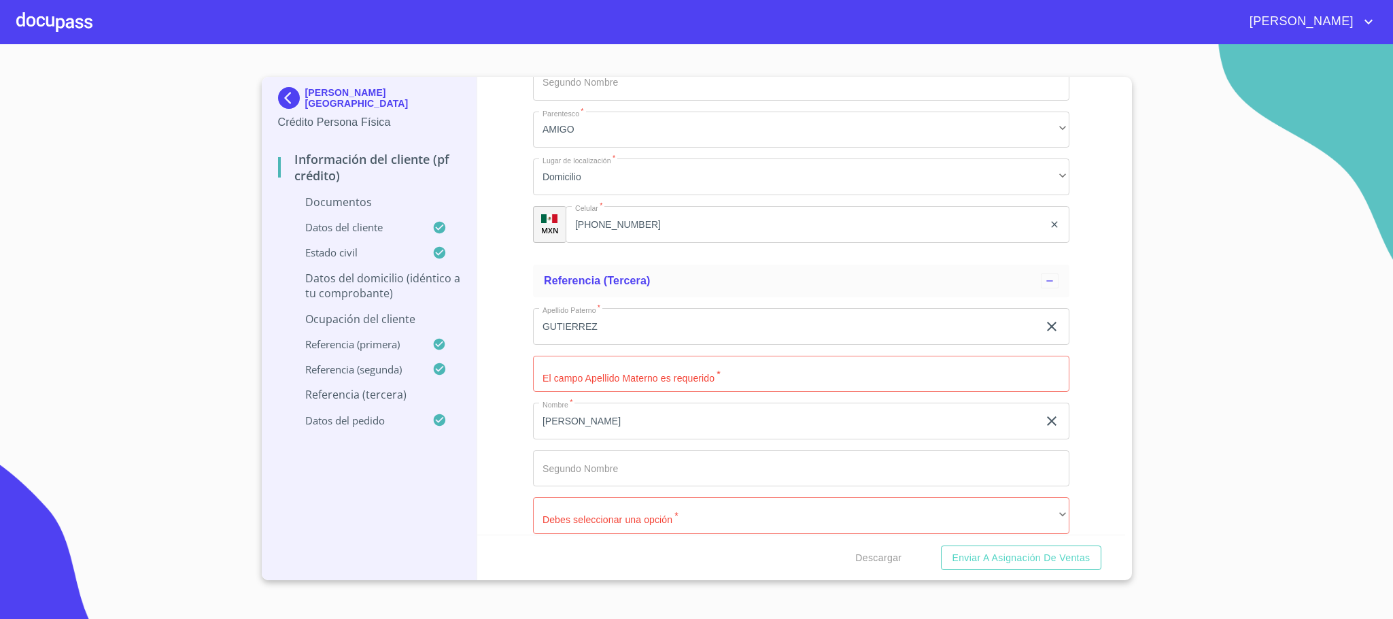
scroll to position [7285, 0]
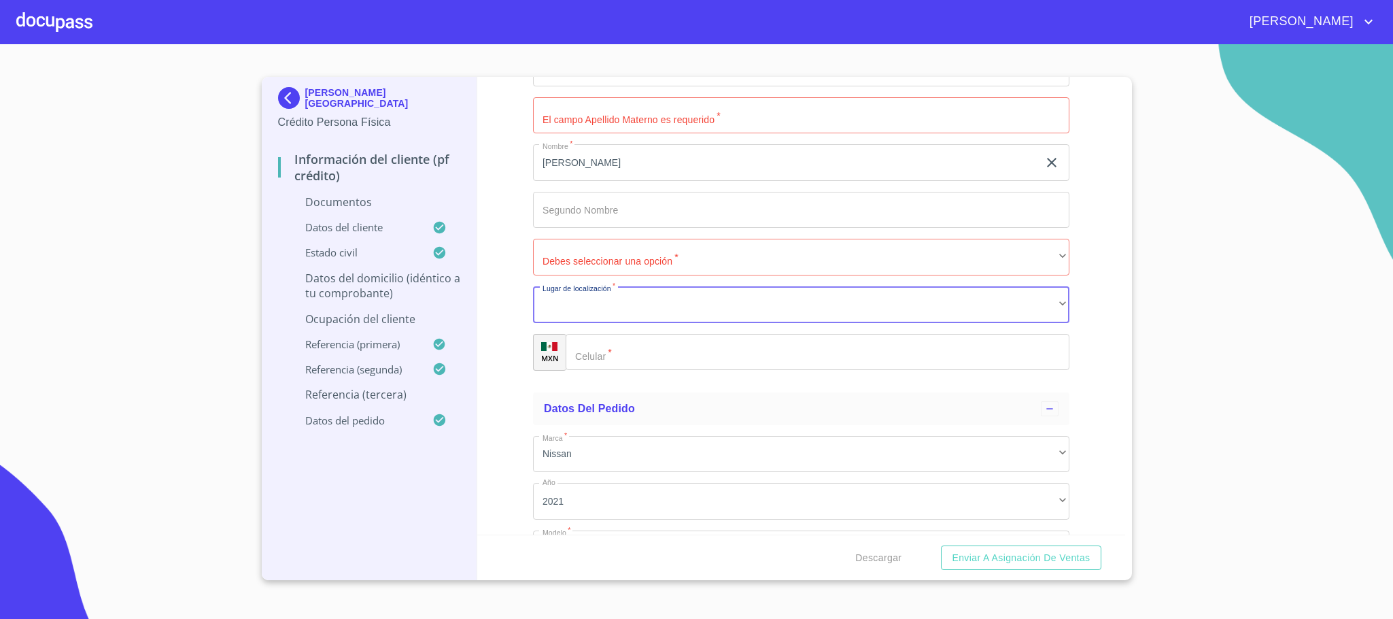
click at [731, 354] on input "Documento de identificación.   *" at bounding box center [818, 352] width 504 height 37
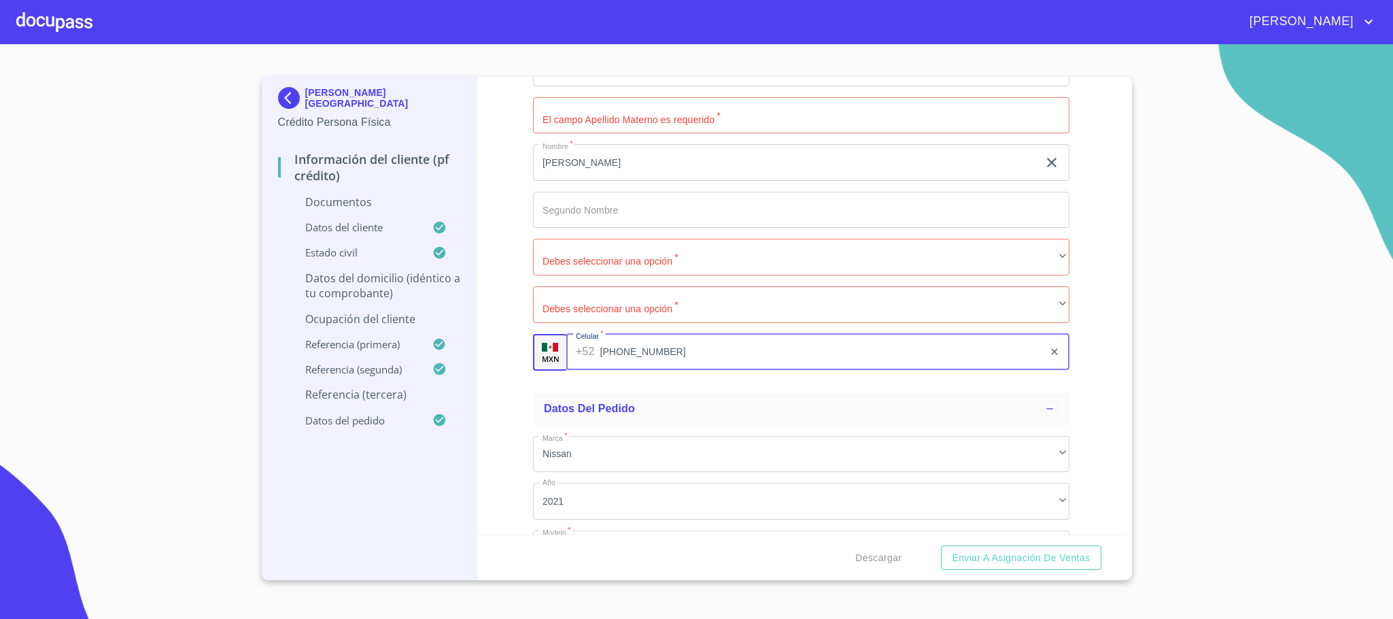
type input "[PHONE_NUMBER]"
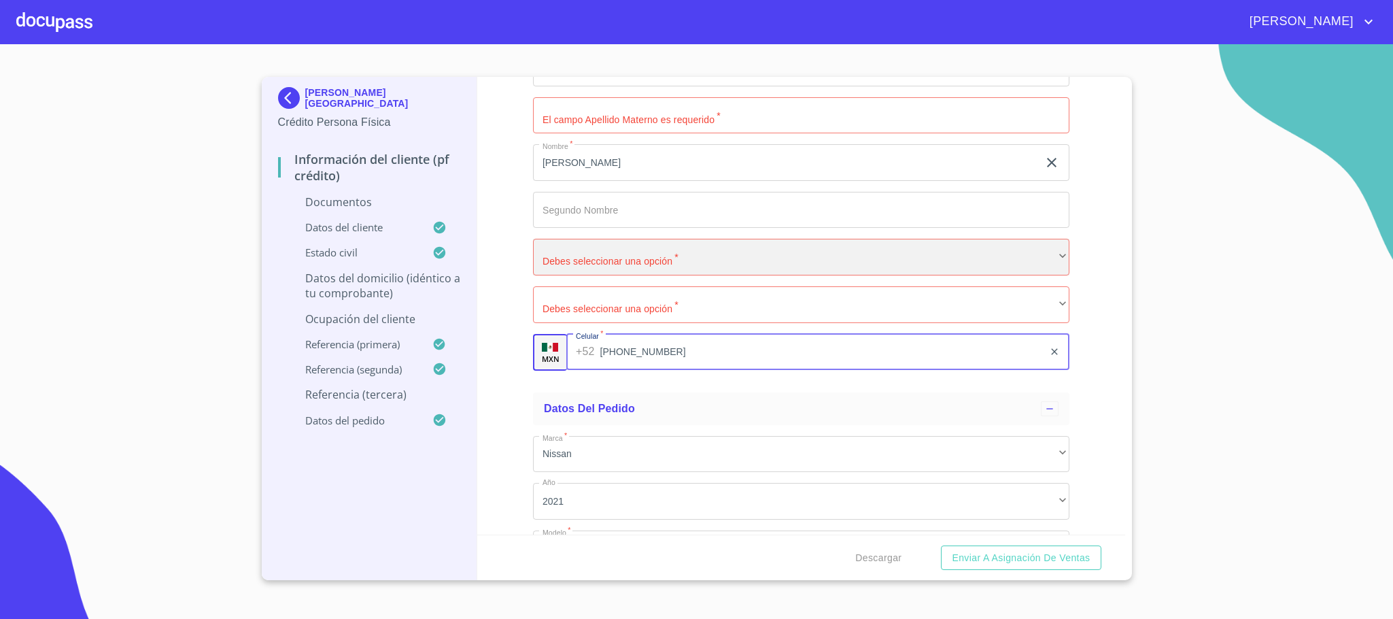
click at [655, 262] on div "​" at bounding box center [801, 257] width 537 height 37
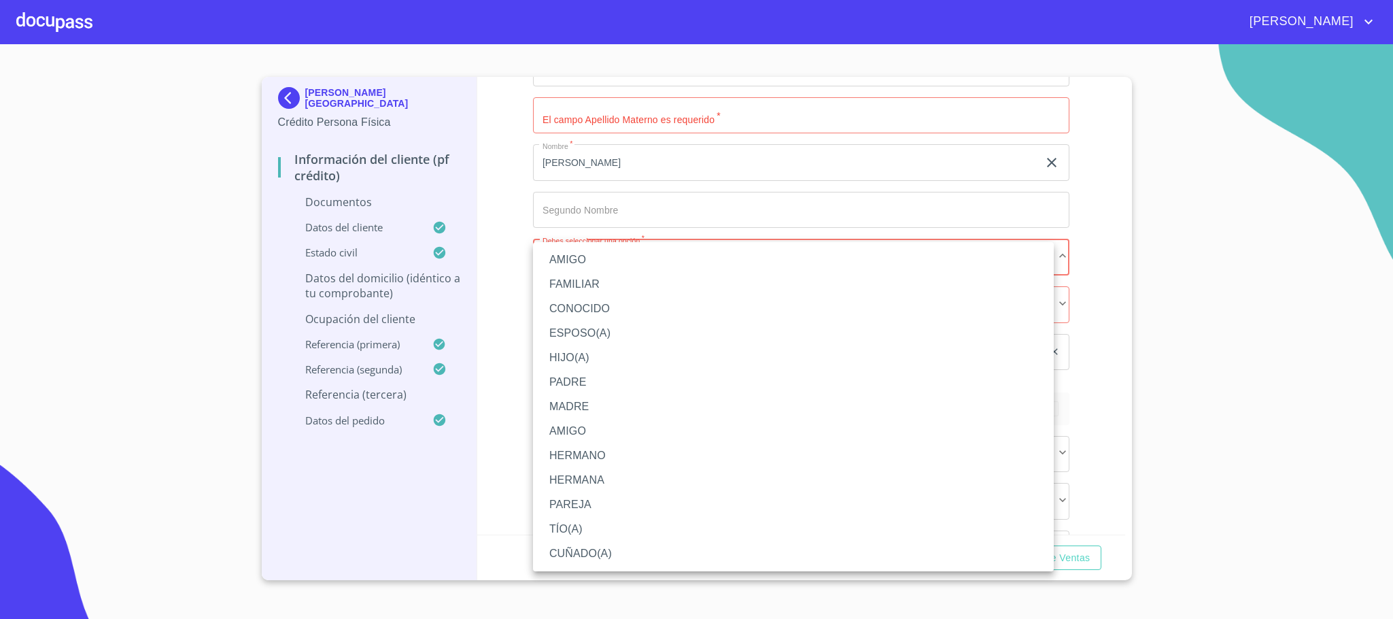
click at [607, 261] on li "AMIGO" at bounding box center [793, 260] width 521 height 24
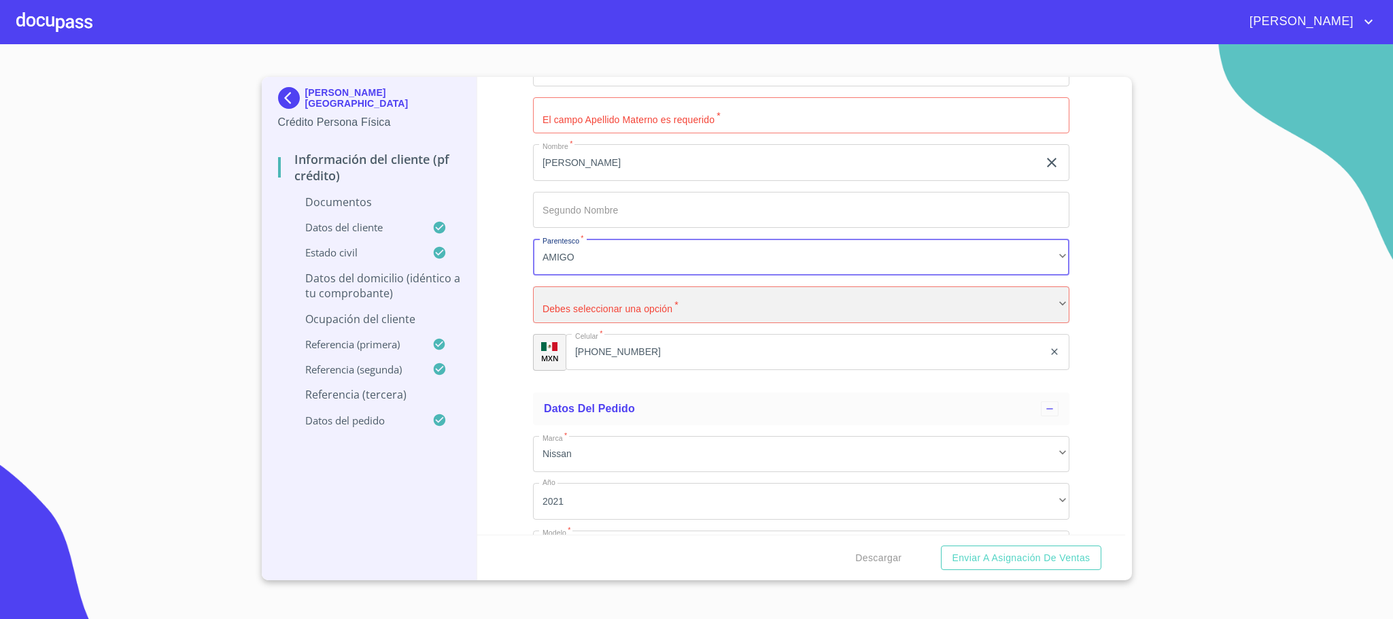
click at [613, 292] on div "​" at bounding box center [801, 304] width 537 height 37
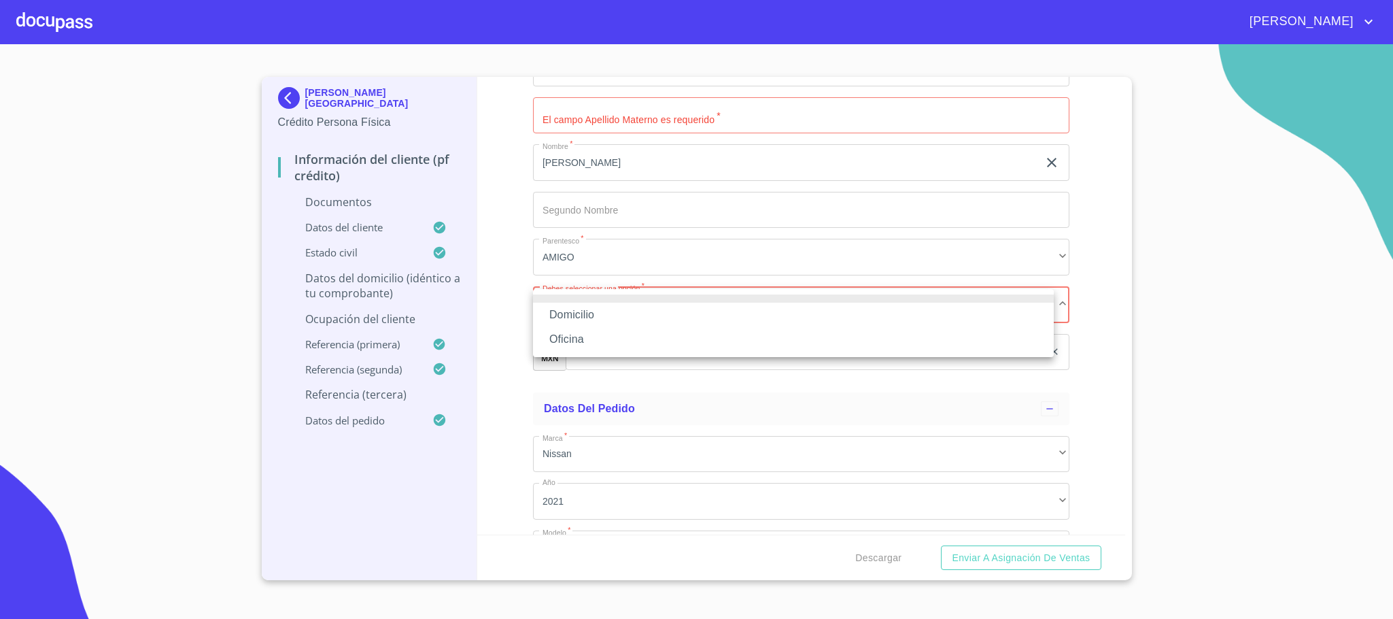
click at [609, 315] on li "Domicilio" at bounding box center [793, 315] width 521 height 24
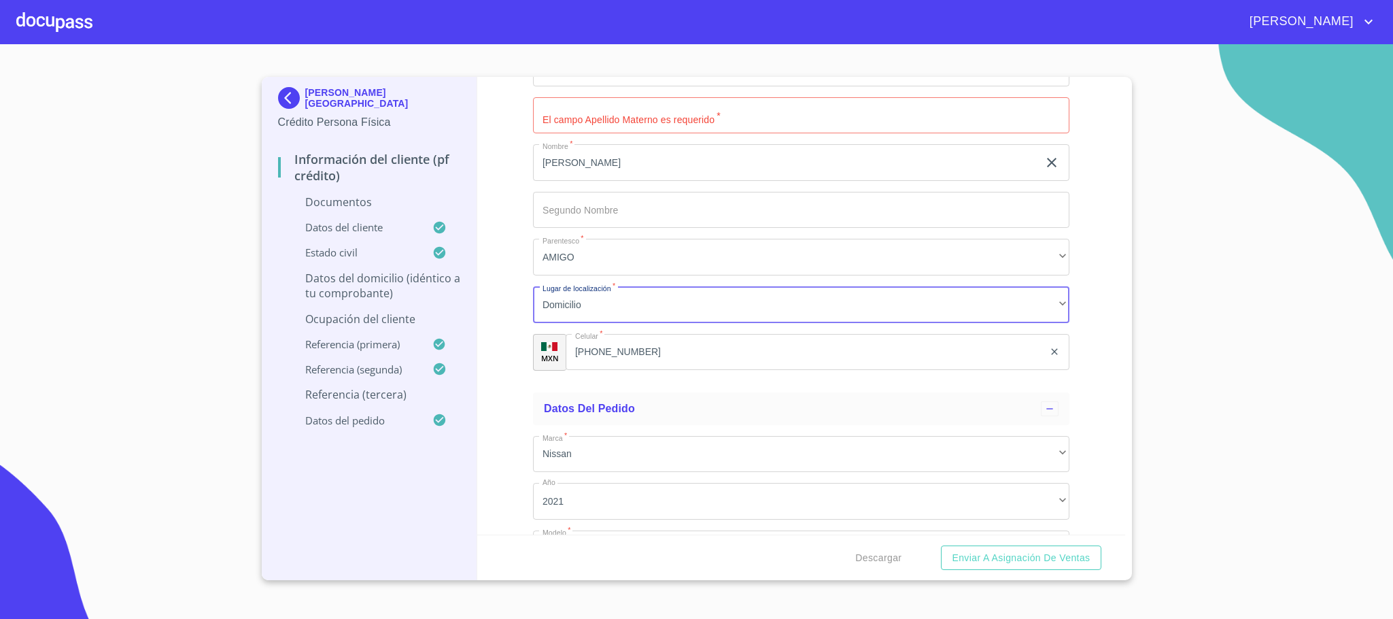
click at [583, 118] on input "Documento de identificación.   *" at bounding box center [801, 115] width 537 height 37
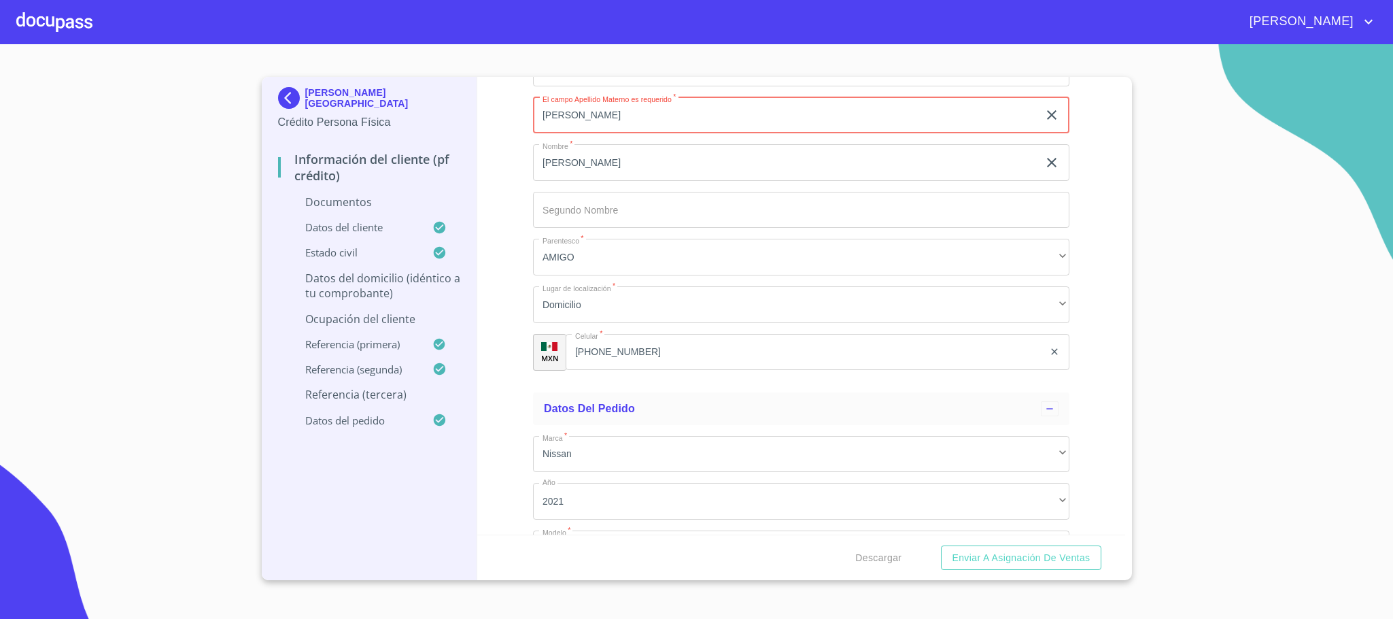
type input "[PERSON_NAME]"
click at [510, 367] on div "Información del cliente (PF crédito) Documentos Documento de identificación.   …" at bounding box center [801, 306] width 648 height 458
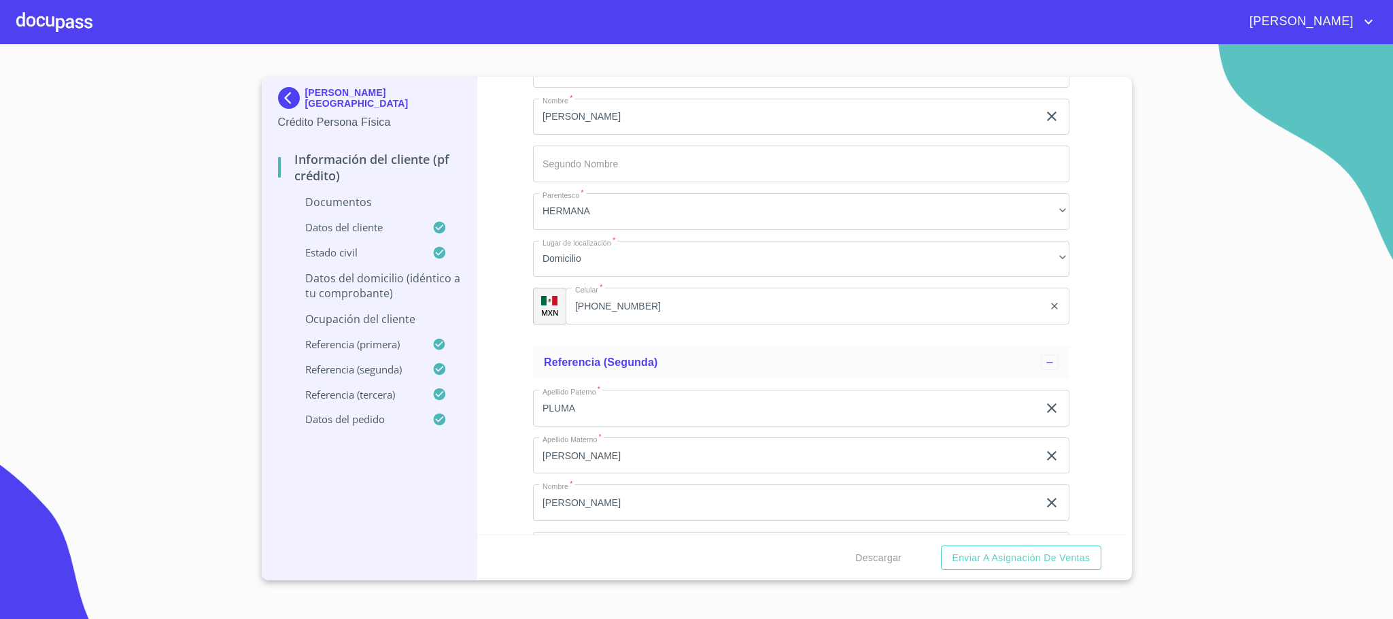
scroll to position [6661, 0]
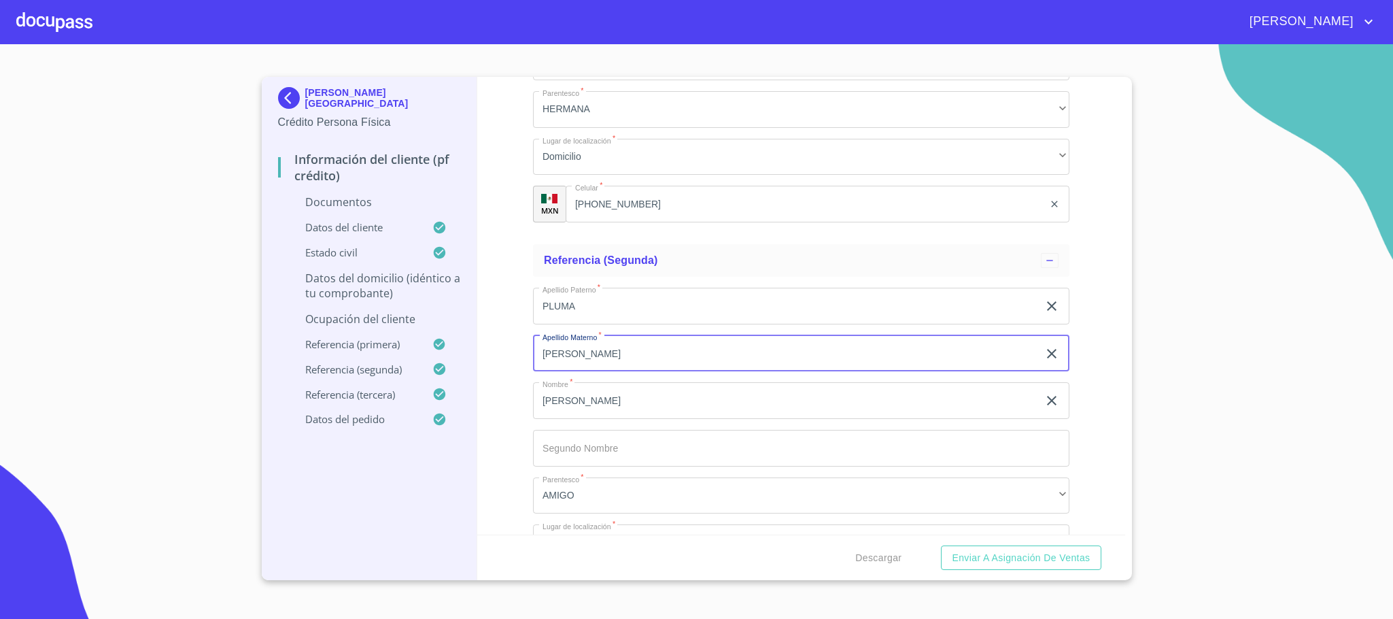
drag, startPoint x: 606, startPoint y: 358, endPoint x: 598, endPoint y: 358, distance: 7.5
click at [600, 358] on input "[PERSON_NAME]" at bounding box center [785, 353] width 505 height 37
drag, startPoint x: 594, startPoint y: 357, endPoint x: 477, endPoint y: 347, distance: 117.4
click at [477, 347] on div "Información del cliente (PF crédito) Documentos Documento de identificación.   …" at bounding box center [801, 306] width 648 height 458
click at [596, 308] on input "PLUMA" at bounding box center [785, 306] width 505 height 37
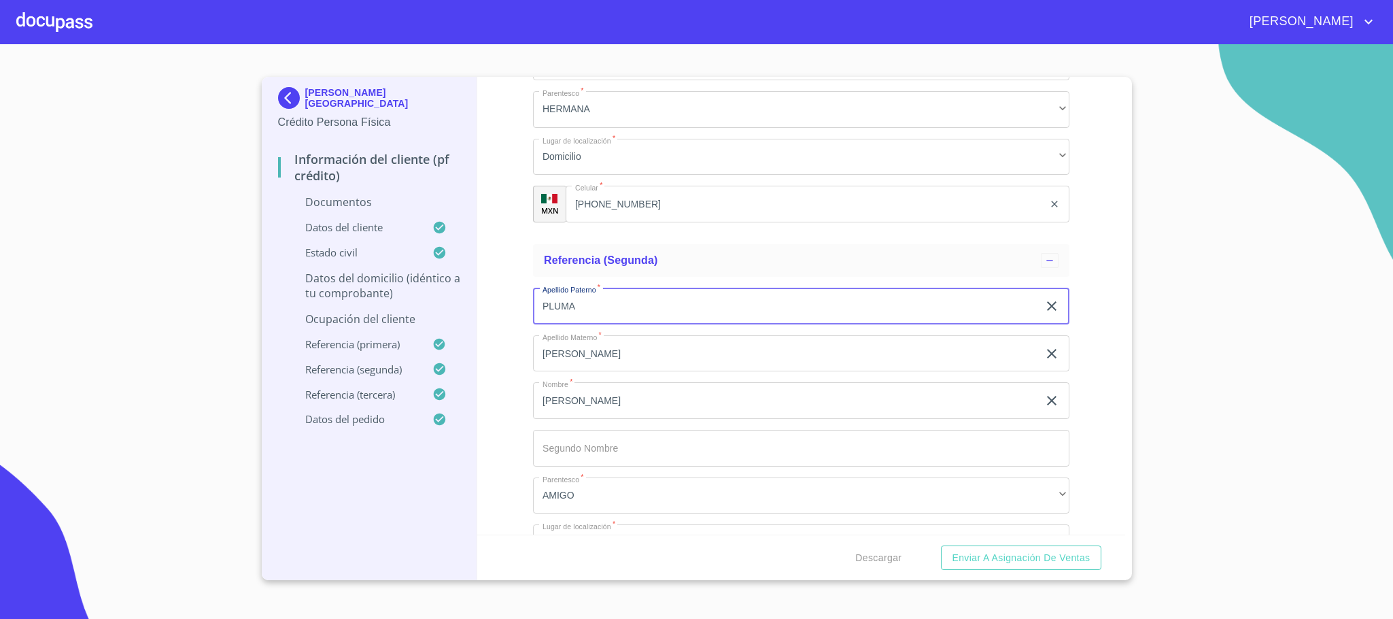
paste input "[PERSON_NAME]"
type input "PLUMAPEREZ"
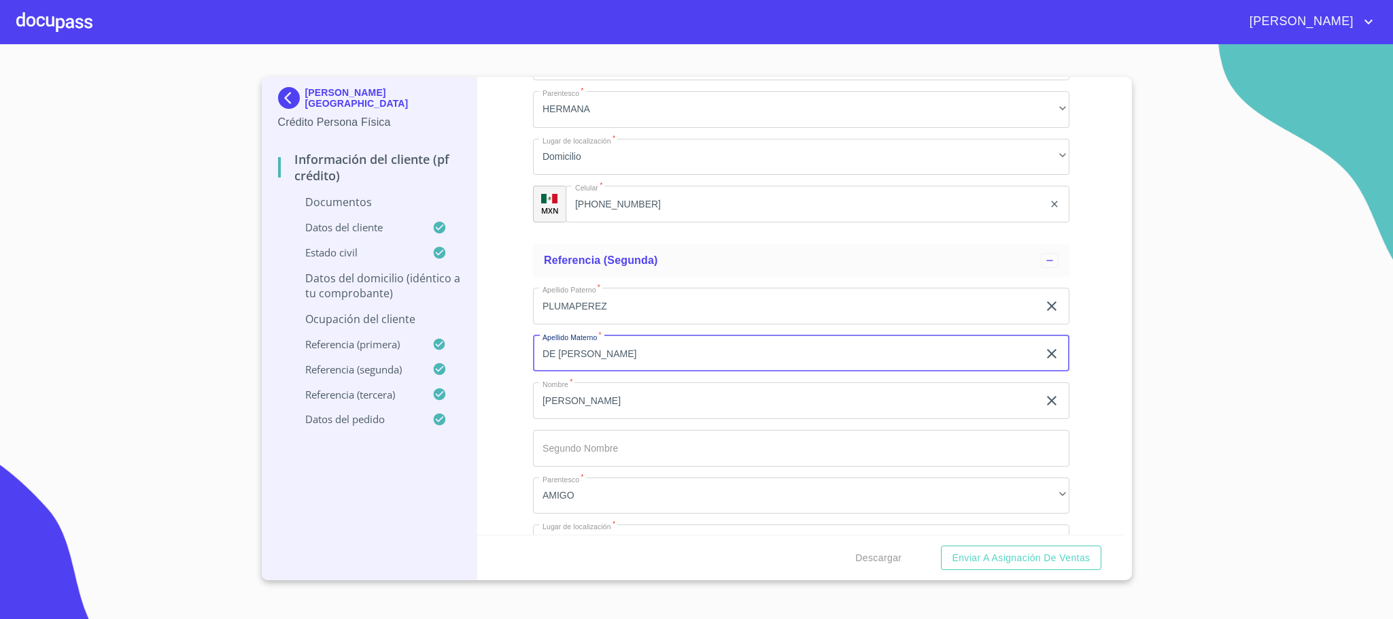
type input "DE [PERSON_NAME]"
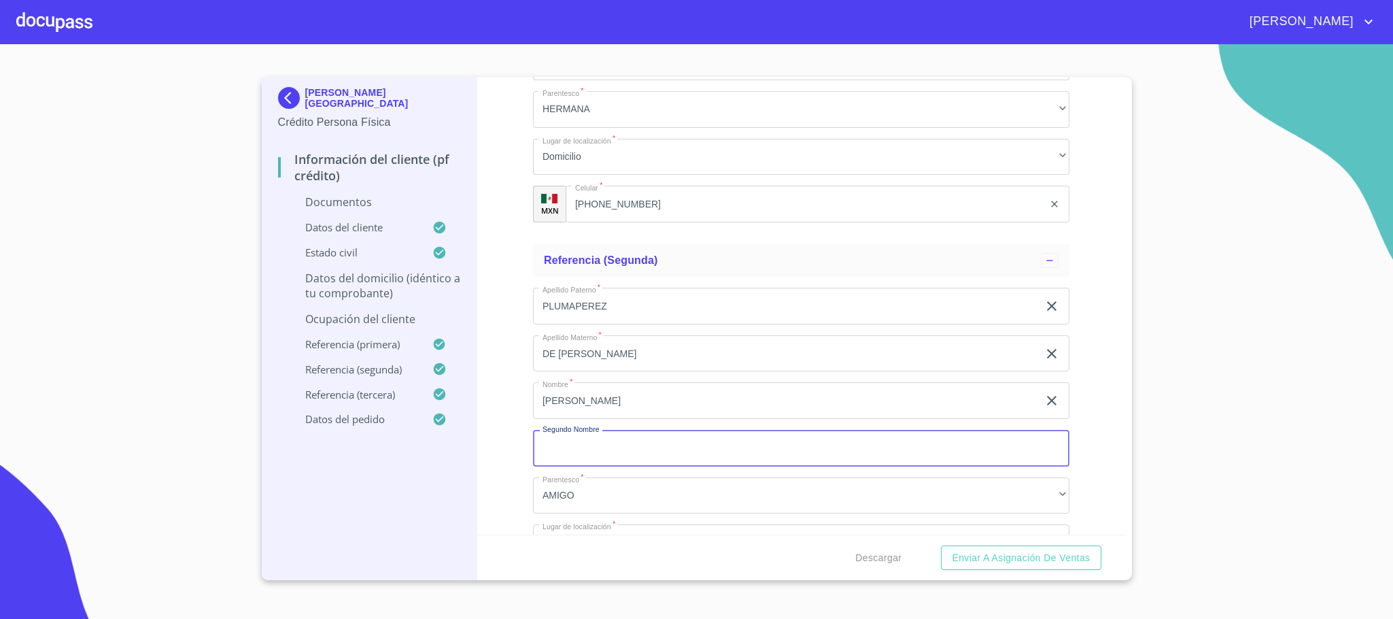
click at [508, 453] on div "Información del cliente (PF crédito) Documentos Documento de identificación.   …" at bounding box center [801, 306] width 648 height 458
click at [360, 315] on p "Ocupación del Cliente" at bounding box center [369, 318] width 183 height 15
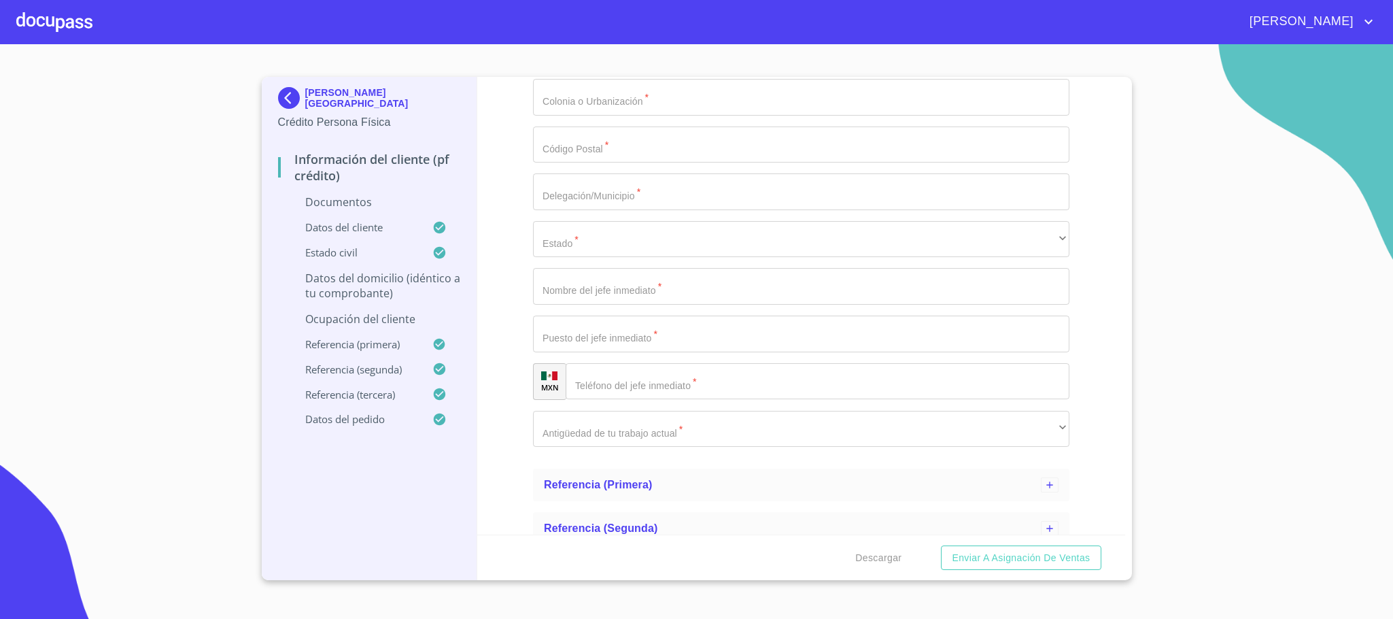
click at [386, 286] on p "Datos del domicilio (idéntico a tu comprobante)" at bounding box center [369, 286] width 183 height 30
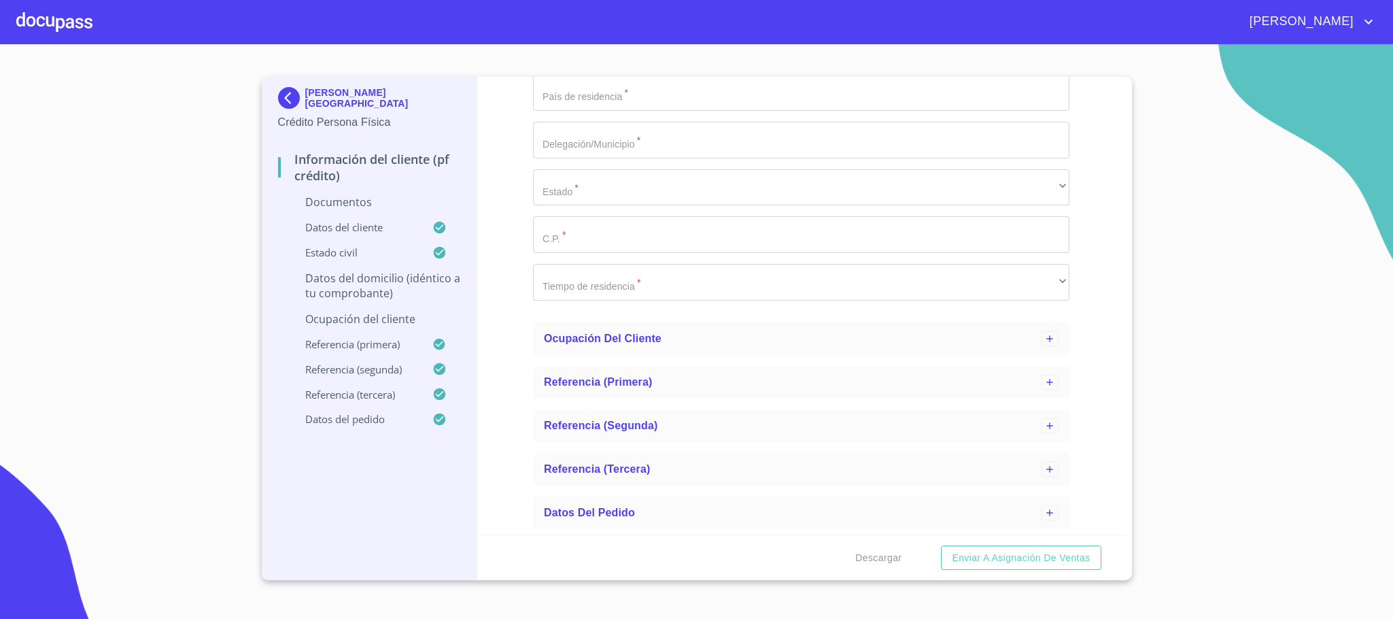
scroll to position [375, 0]
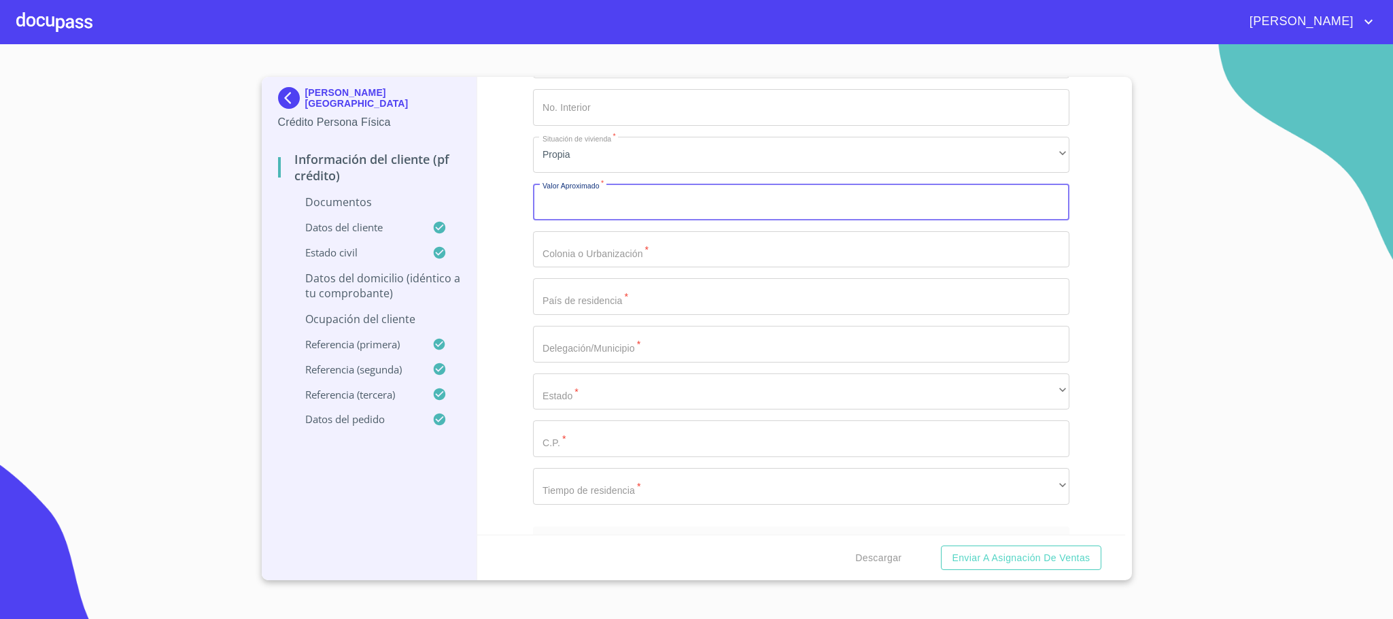
click at [598, 198] on input "Domicilio completo (Calle, Av. o Vía)   *" at bounding box center [801, 202] width 537 height 37
type input "$2,000,000"
type input "R"
type input "LOS OLIVOS RESIDENCIAL"
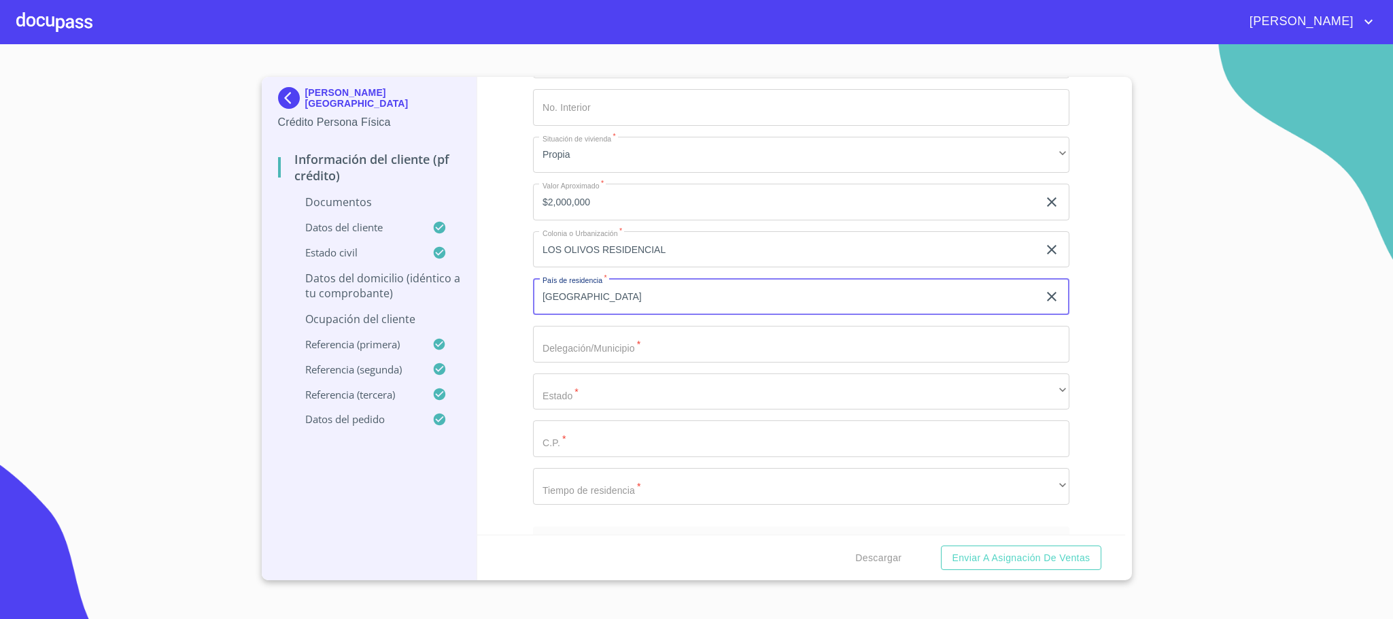
type input "[GEOGRAPHIC_DATA]"
type input "TLAQUEPAQUE"
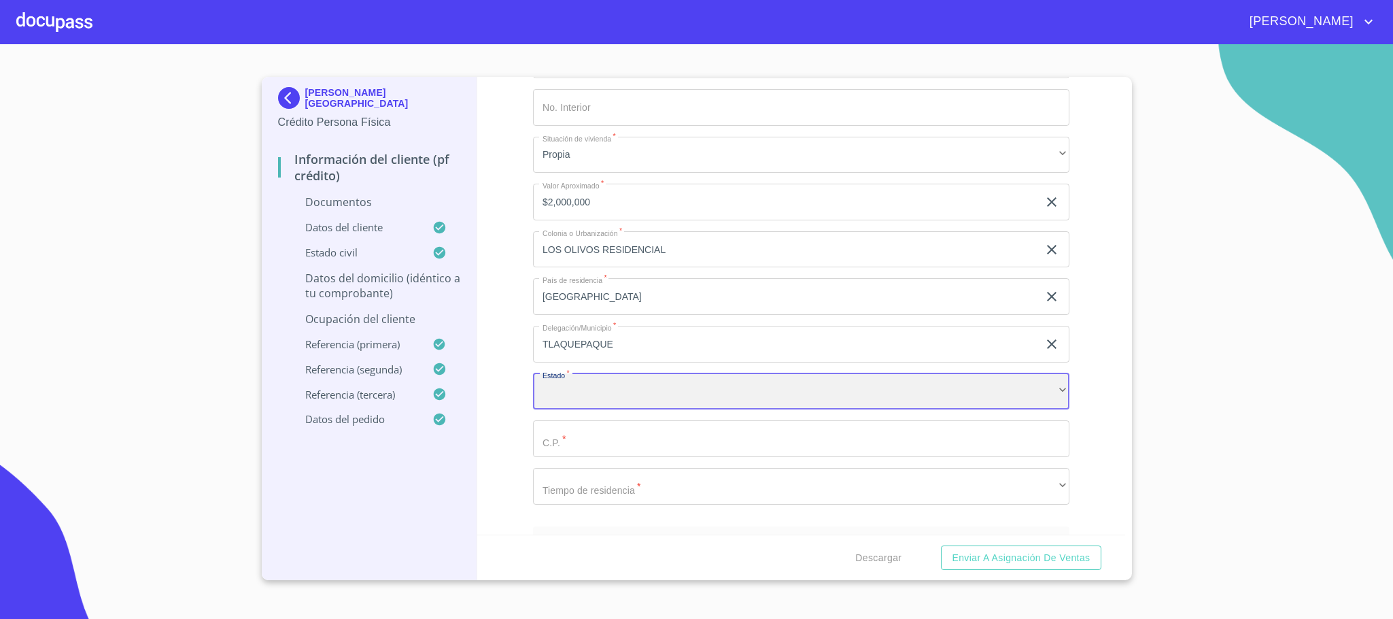
click at [637, 398] on div "​" at bounding box center [801, 391] width 537 height 37
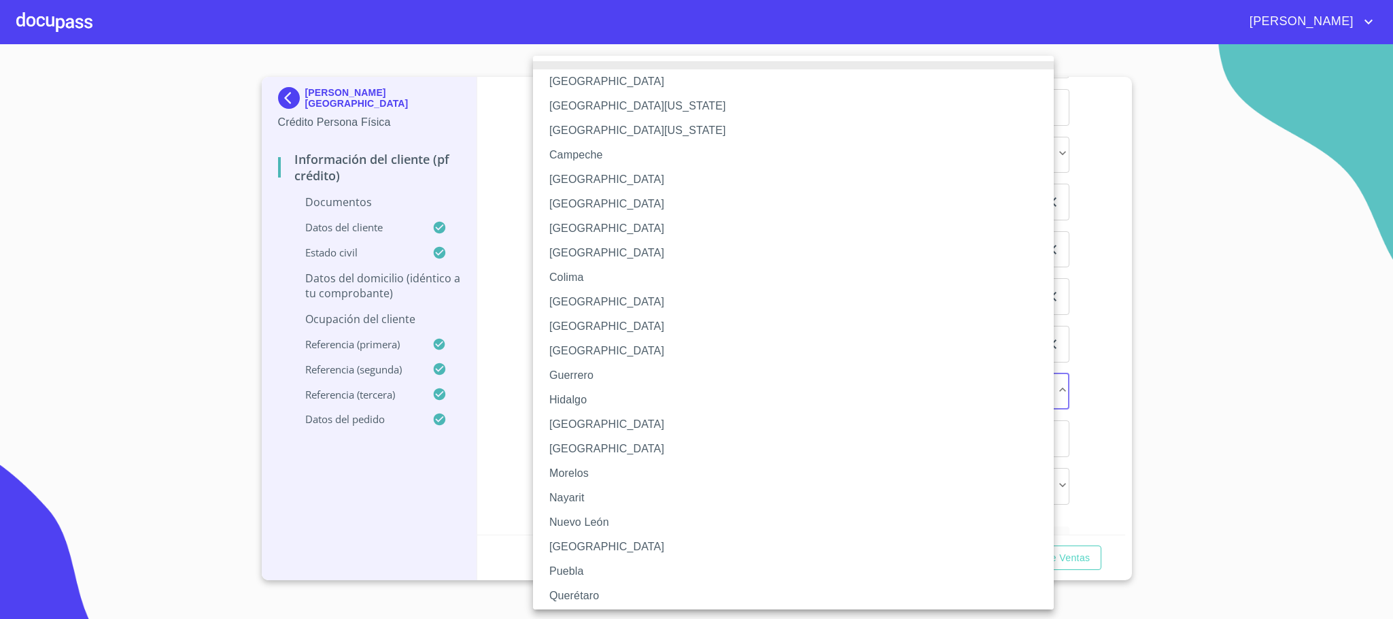
click at [586, 431] on li "[GEOGRAPHIC_DATA]" at bounding box center [801, 424] width 536 height 24
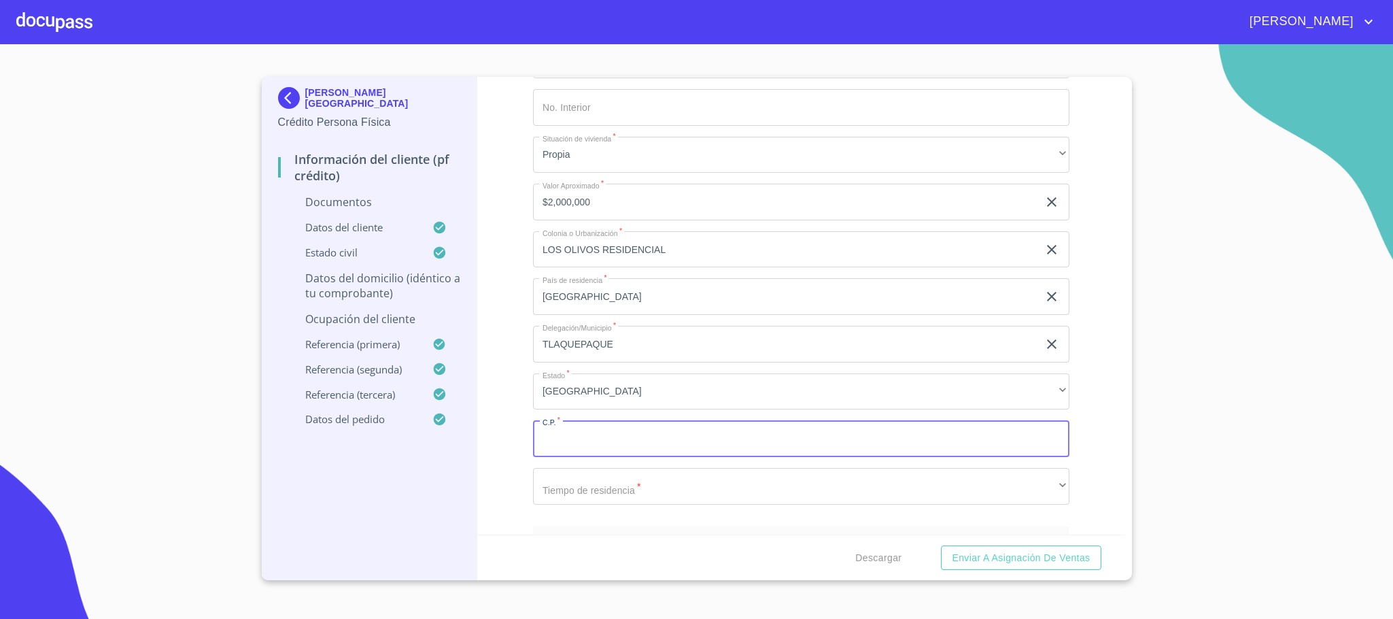
click at [605, 420] on input "Domicilio completo (Calle, Av. o Vía)   *" at bounding box center [801, 438] width 537 height 37
type input "45601"
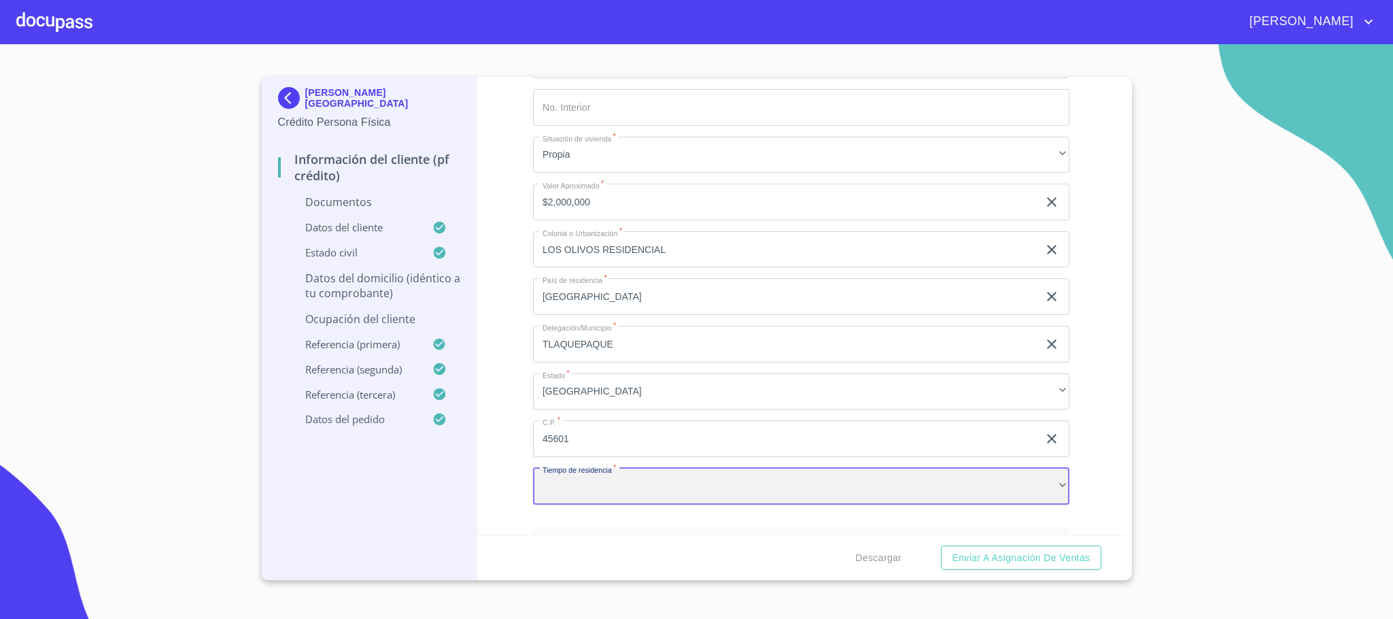
click at [586, 492] on div "​" at bounding box center [801, 486] width 537 height 37
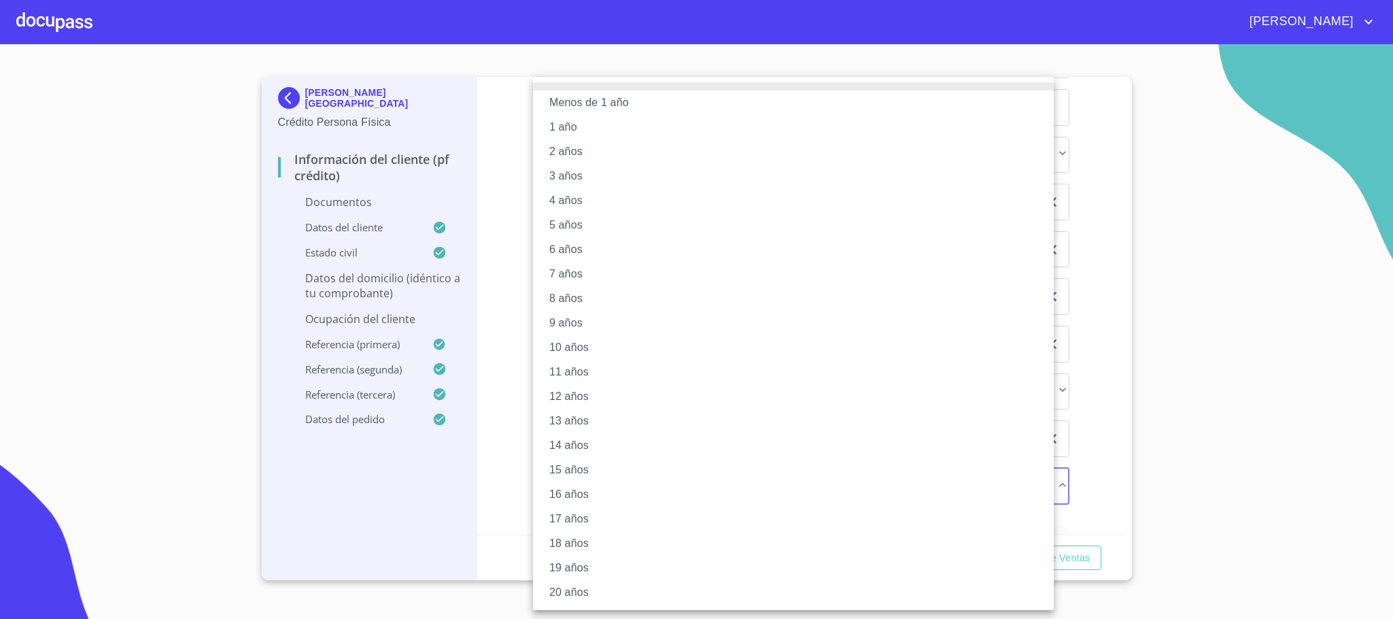
click at [586, 541] on li "18 años" at bounding box center [793, 543] width 521 height 24
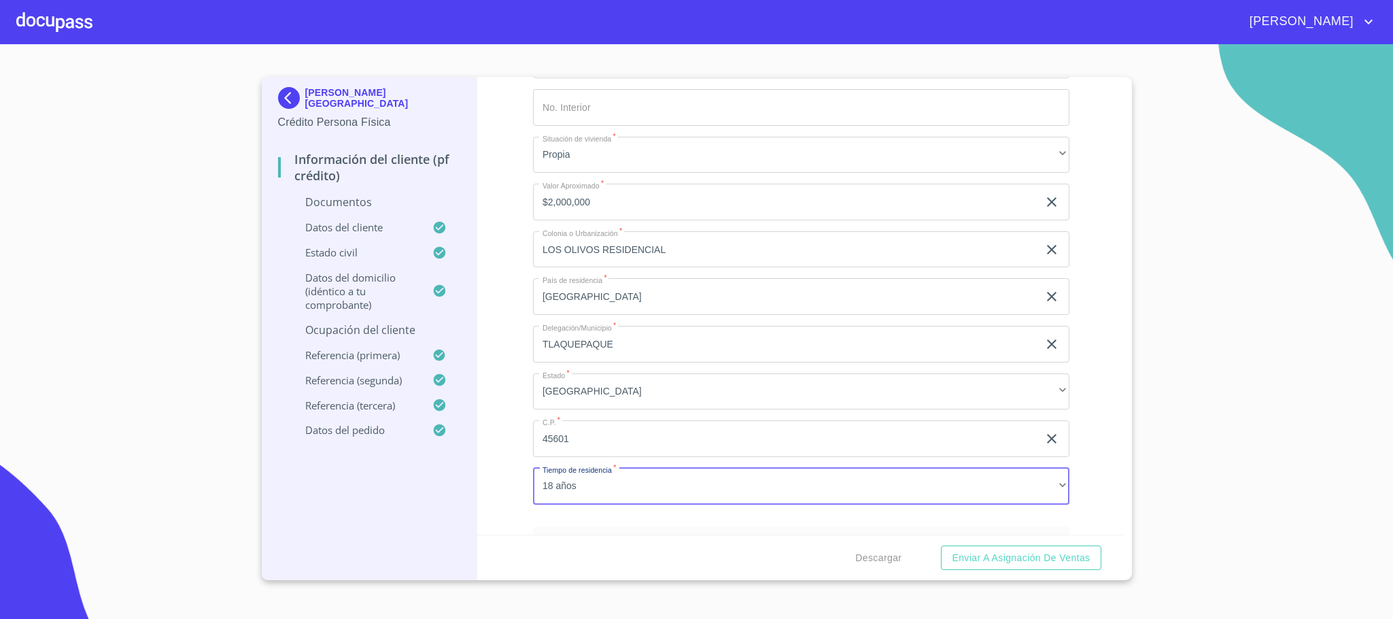
click at [482, 405] on div "Información del cliente (PF crédito) Documentos Datos del cliente Estado Civil …" at bounding box center [801, 306] width 648 height 458
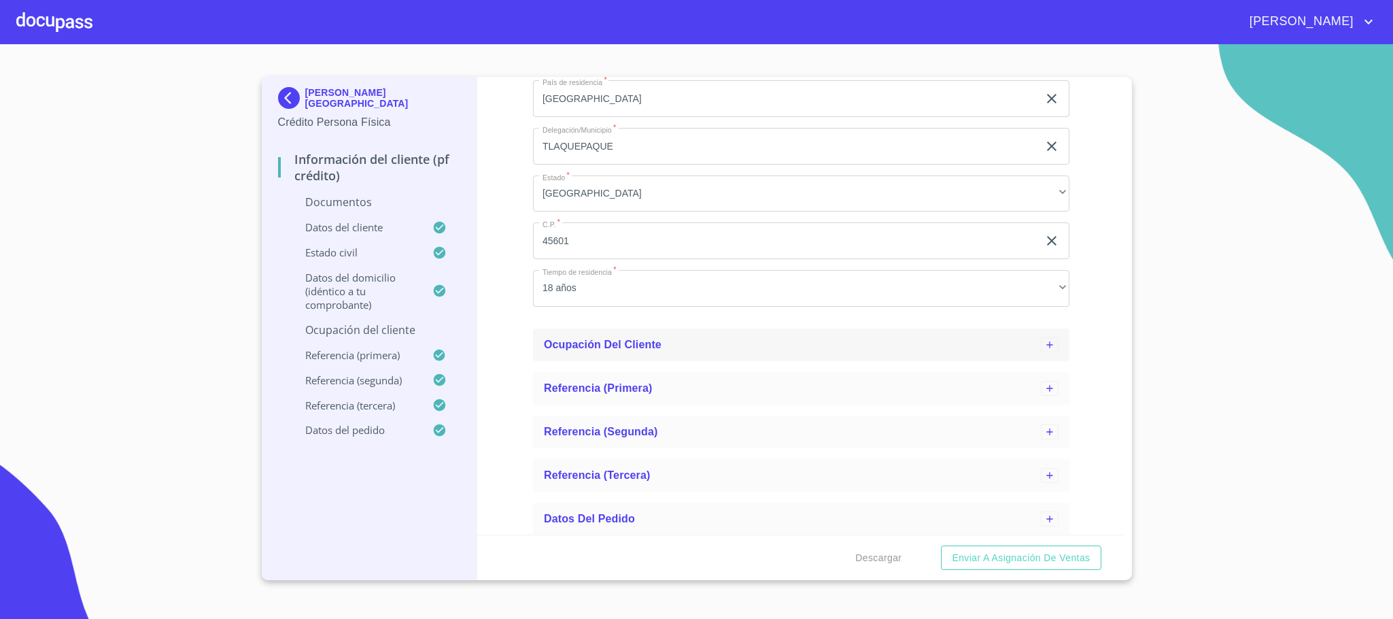
scroll to position [579, 0]
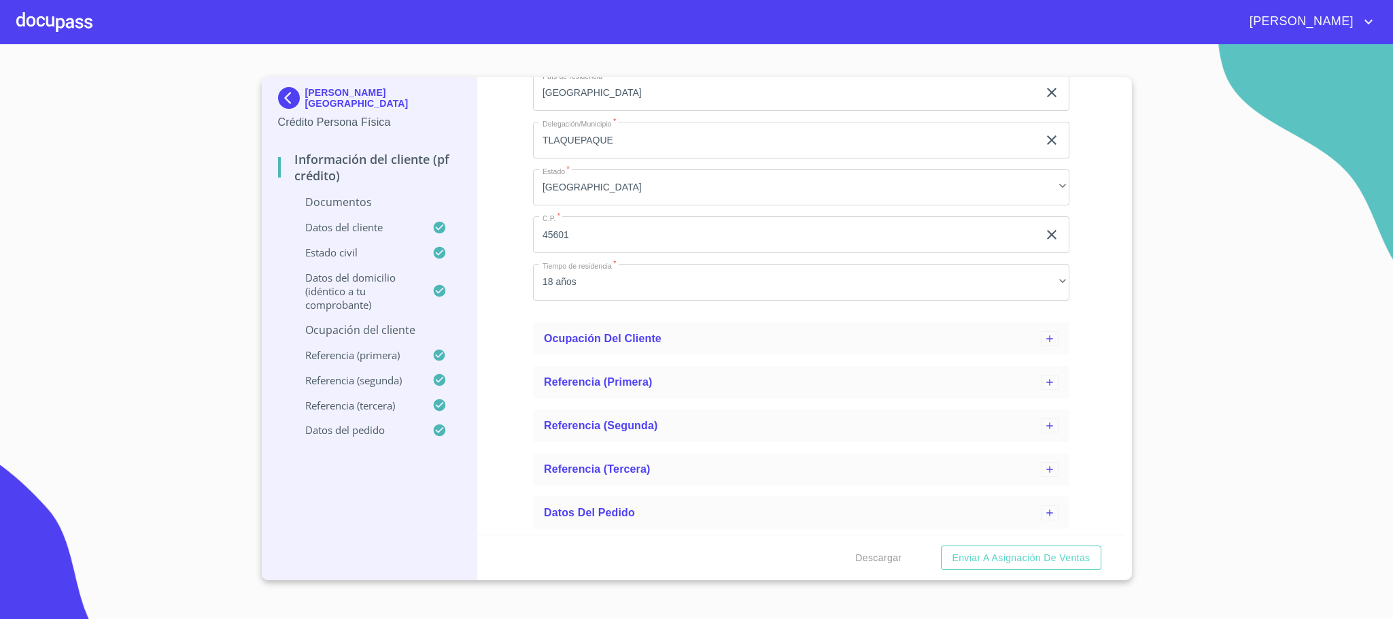
click at [522, 363] on div "Información del cliente (PF crédito) Documentos Datos del cliente Estado Civil …" at bounding box center [801, 306] width 648 height 458
